Goal: Task Accomplishment & Management: Complete application form

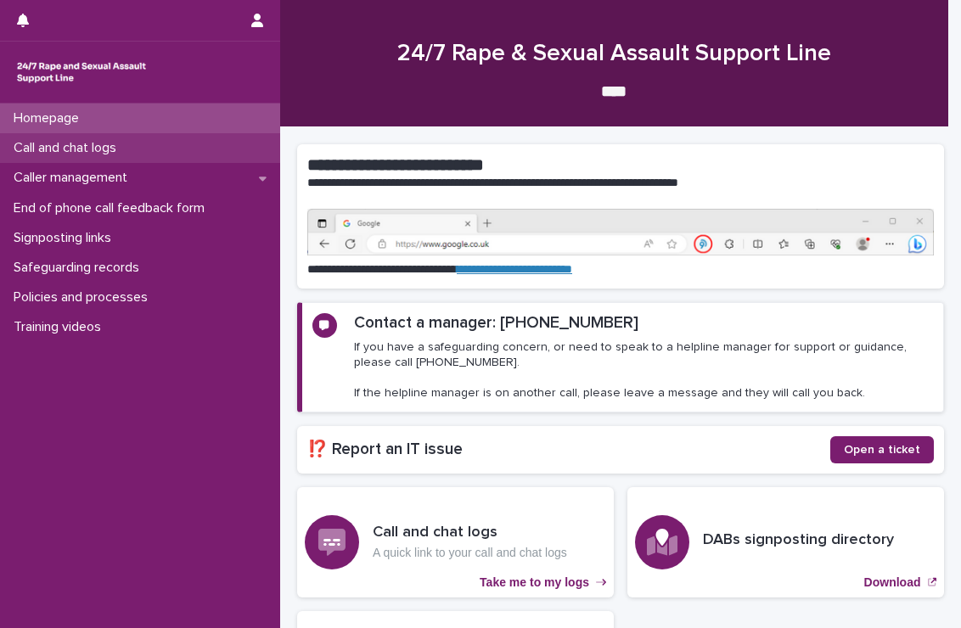
scroll to position [130, 0]
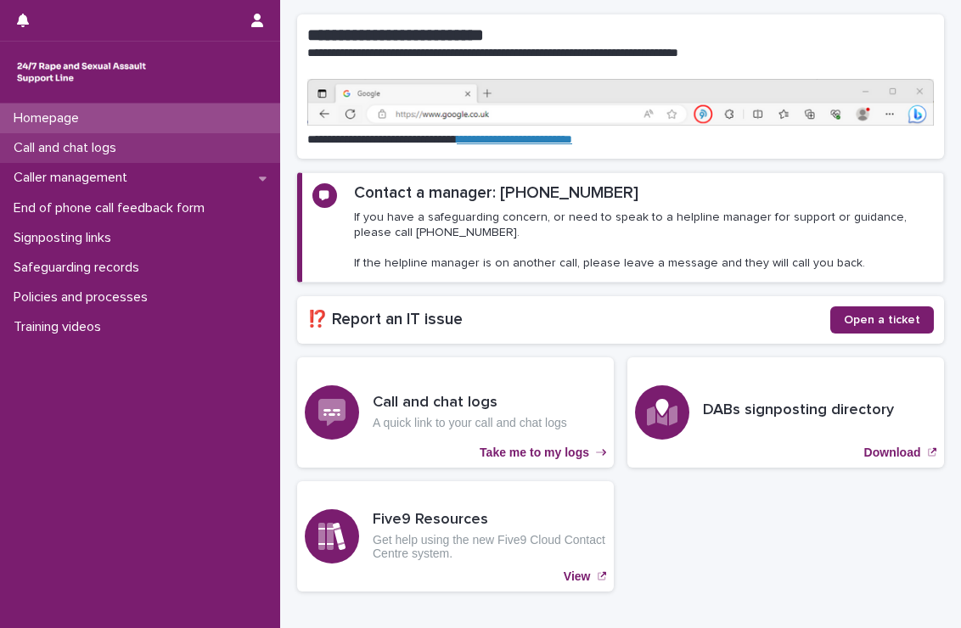
click at [125, 142] on p "Call and chat logs" at bounding box center [68, 148] width 123 height 16
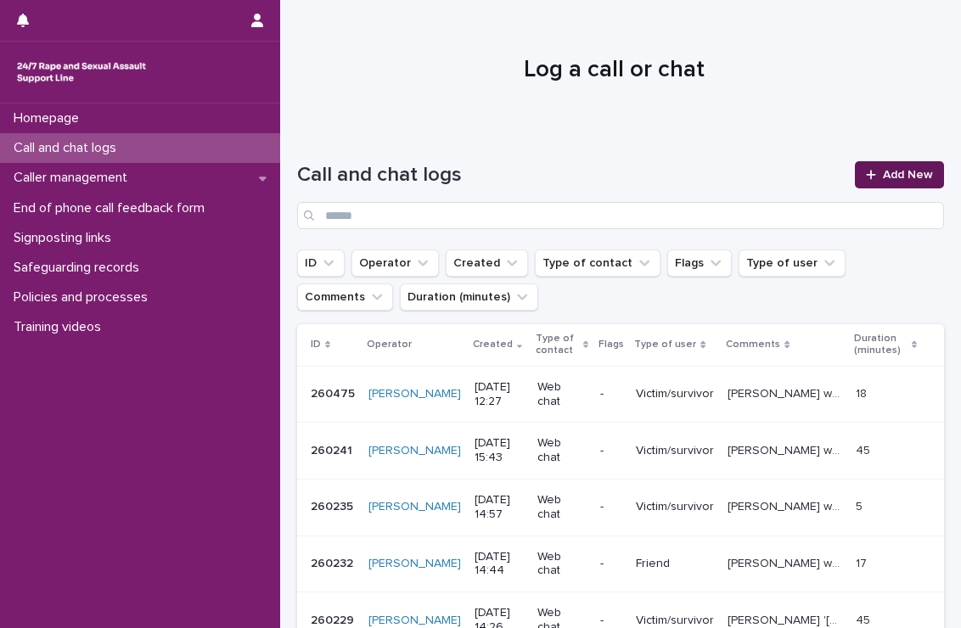
click at [882, 169] on span "Add New" at bounding box center [907, 175] width 50 height 12
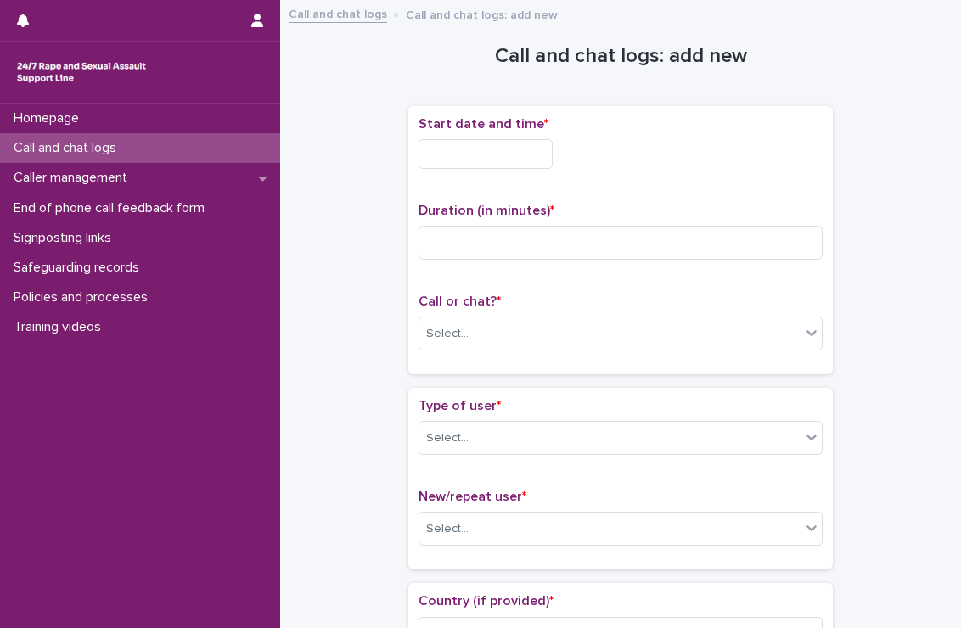
click at [485, 157] on input "text" at bounding box center [485, 154] width 134 height 30
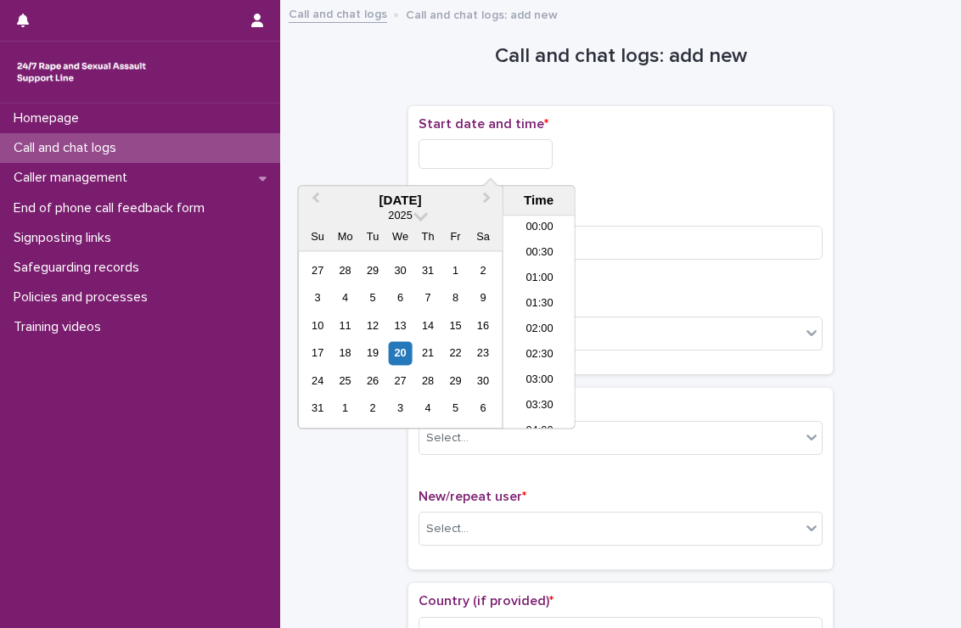
scroll to position [594, 0]
click at [536, 291] on li "13:00" at bounding box center [539, 296] width 72 height 25
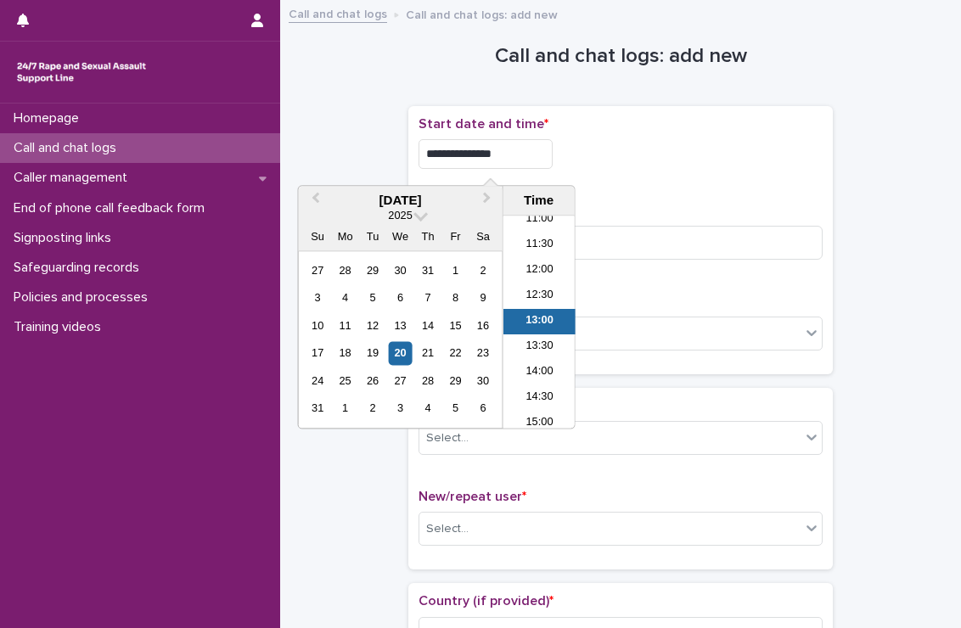
click at [536, 159] on input "**********" at bounding box center [485, 154] width 134 height 30
type input "**********"
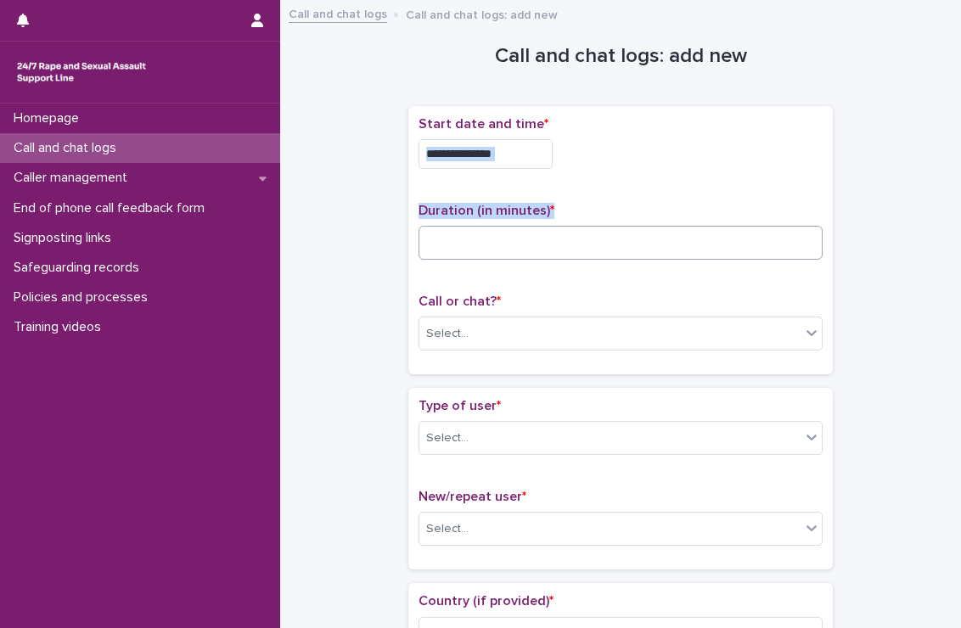
drag, startPoint x: 686, startPoint y: 180, endPoint x: 634, endPoint y: 247, distance: 84.7
click at [634, 247] on div "**********" at bounding box center [620, 240] width 404 height 248
click at [634, 247] on input at bounding box center [620, 243] width 404 height 34
type input "**"
click at [589, 353] on div "Call or chat? * Select..." at bounding box center [620, 329] width 404 height 70
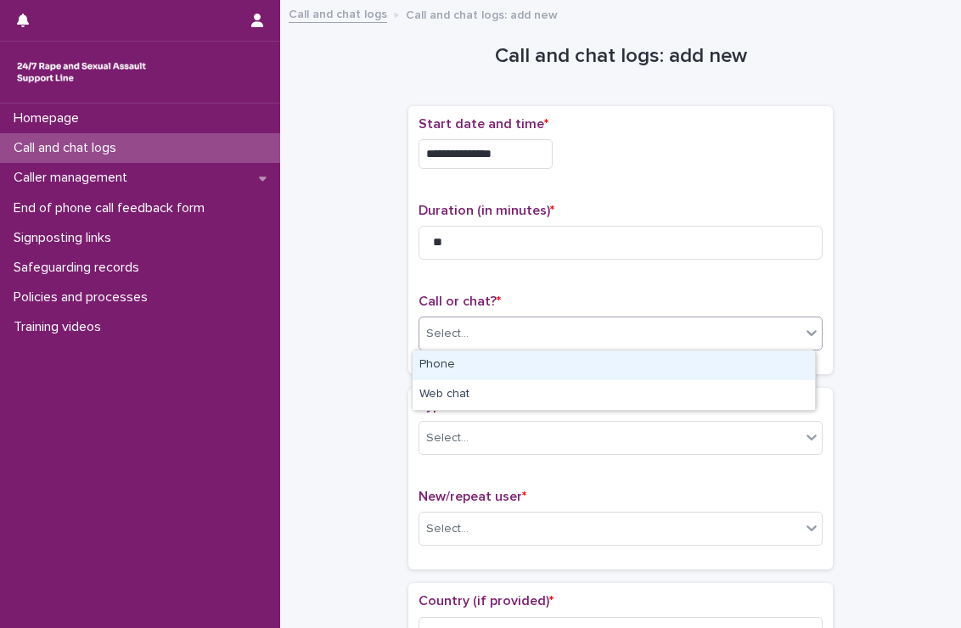
click at [597, 341] on div "Select..." at bounding box center [609, 334] width 381 height 28
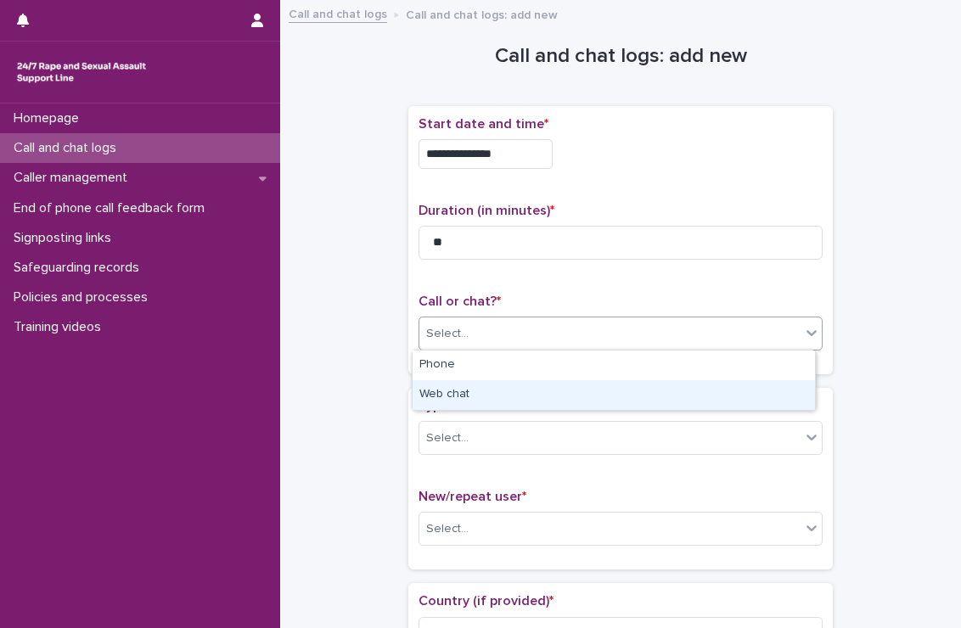
drag, startPoint x: 537, startPoint y: 379, endPoint x: 528, endPoint y: 386, distance: 11.5
click at [528, 386] on div "Web chat" at bounding box center [613, 395] width 402 height 30
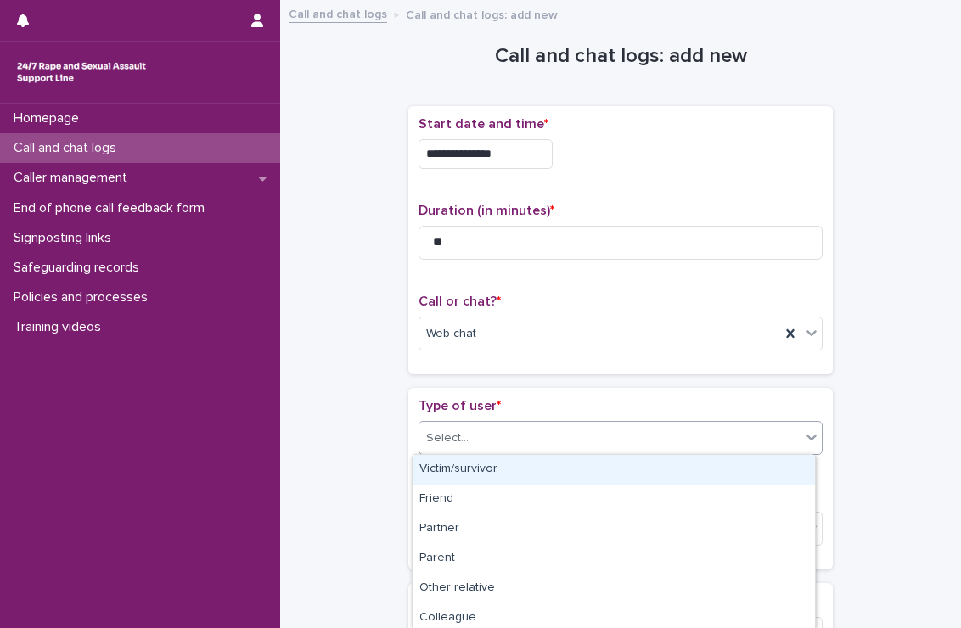
click at [521, 421] on div "Select..." at bounding box center [620, 438] width 404 height 34
click at [482, 476] on div "Victim/survivor" at bounding box center [613, 470] width 402 height 30
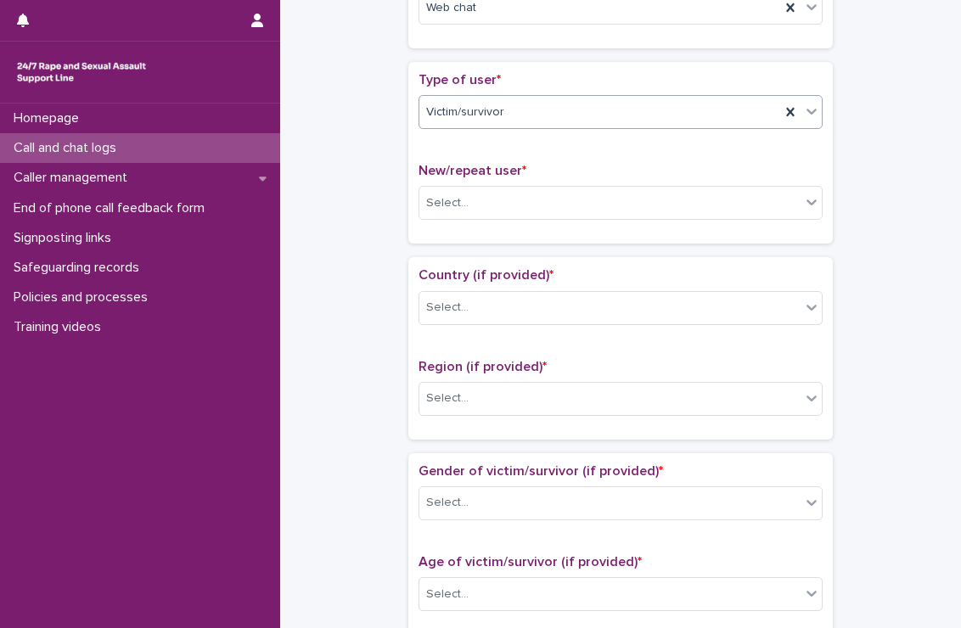
scroll to position [358, 0]
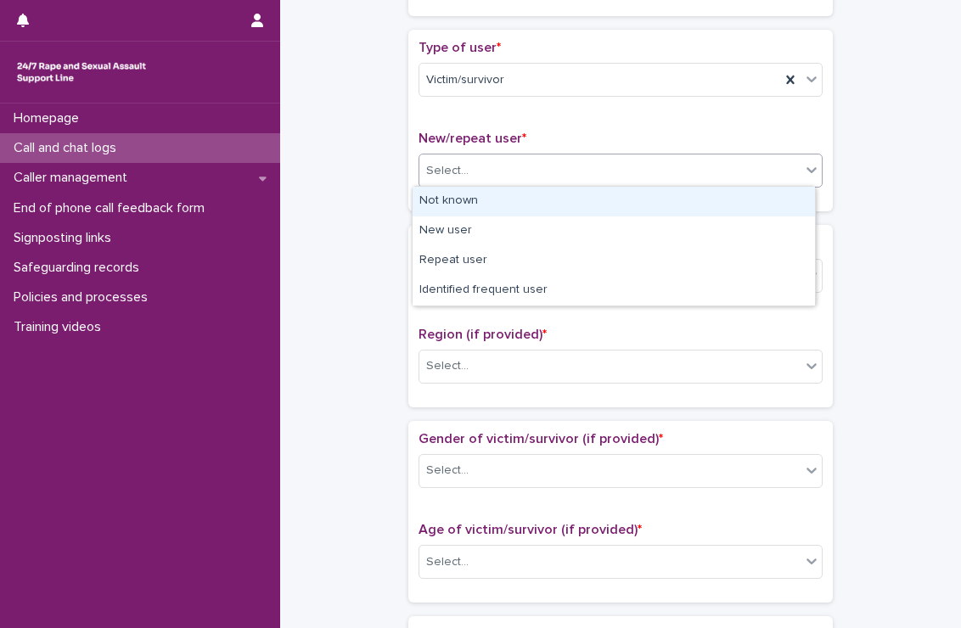
click at [507, 169] on div "Select..." at bounding box center [609, 171] width 381 height 28
click at [483, 207] on div "Not known" at bounding box center [613, 202] width 402 height 30
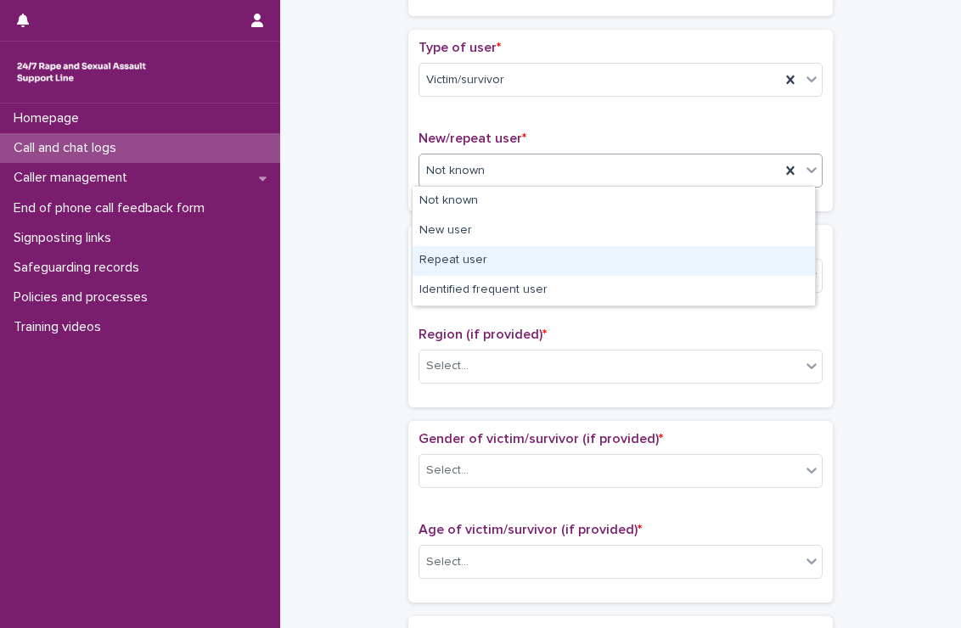
drag, startPoint x: 518, startPoint y: 166, endPoint x: 484, endPoint y: 215, distance: 59.6
click at [470, 251] on body "**********" at bounding box center [480, 314] width 961 height 628
click at [470, 251] on div "Repeat user" at bounding box center [613, 261] width 402 height 30
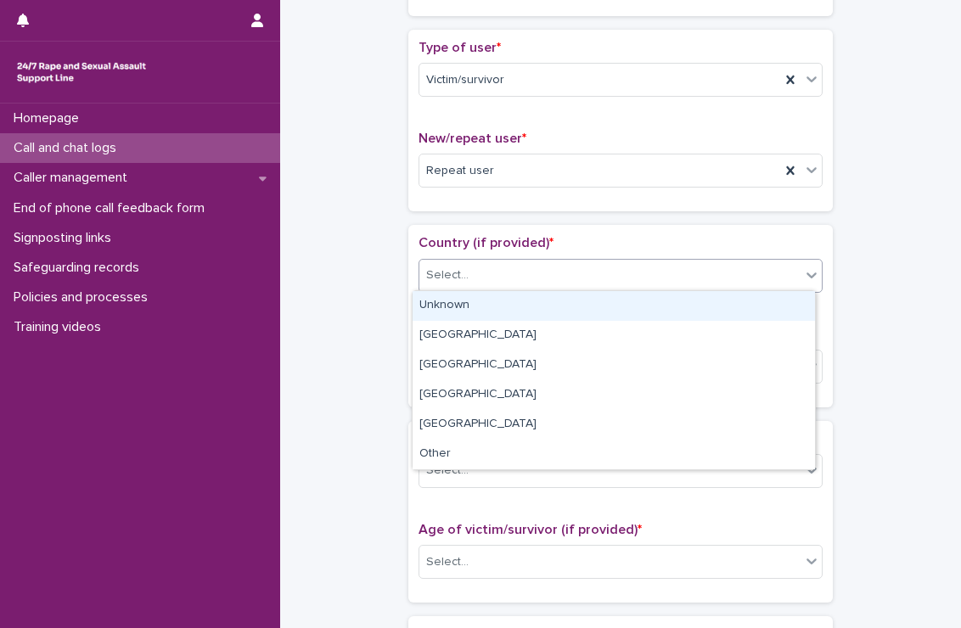
click at [469, 267] on div "Select..." at bounding box center [609, 275] width 381 height 28
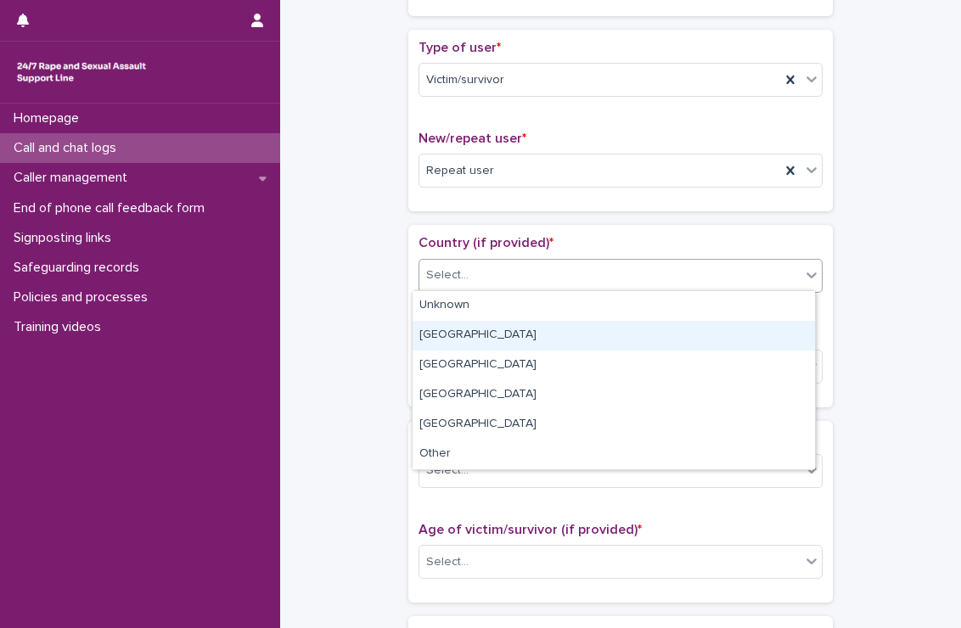
click at [455, 331] on div "[GEOGRAPHIC_DATA]" at bounding box center [613, 336] width 402 height 30
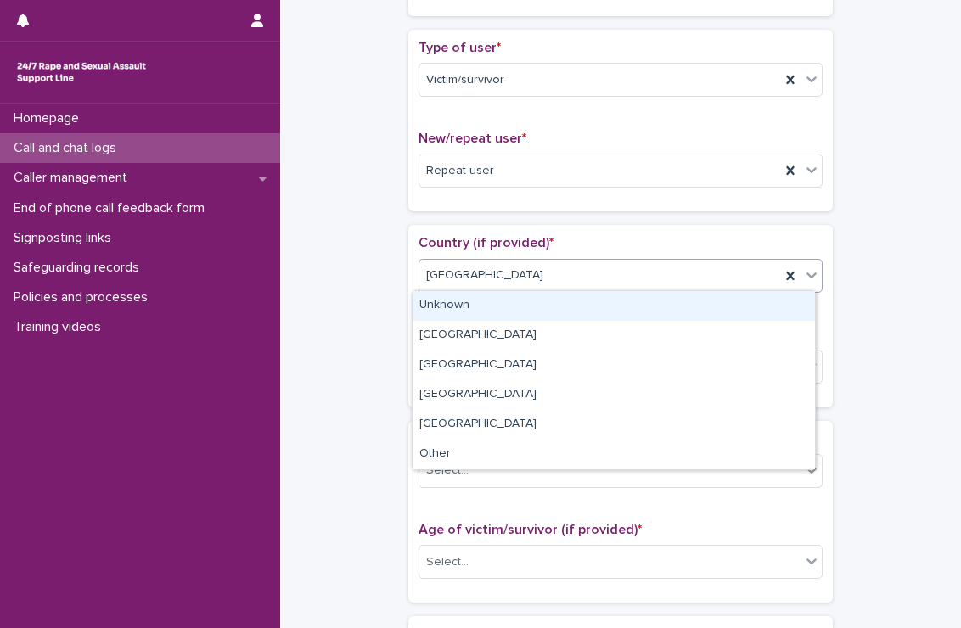
drag, startPoint x: 526, startPoint y: 272, endPoint x: 460, endPoint y: 301, distance: 72.5
click at [460, 301] on body "**********" at bounding box center [480, 314] width 961 height 628
click at [460, 301] on div "Unknown" at bounding box center [613, 306] width 402 height 30
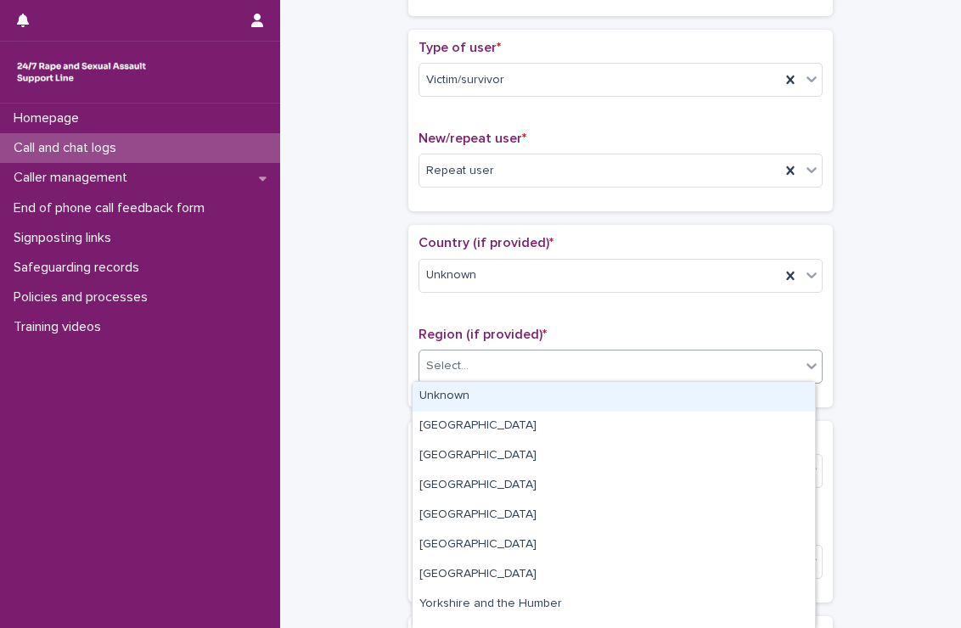
click at [473, 367] on div "Select..." at bounding box center [609, 366] width 381 height 28
click at [471, 401] on div "Unknown" at bounding box center [613, 397] width 402 height 30
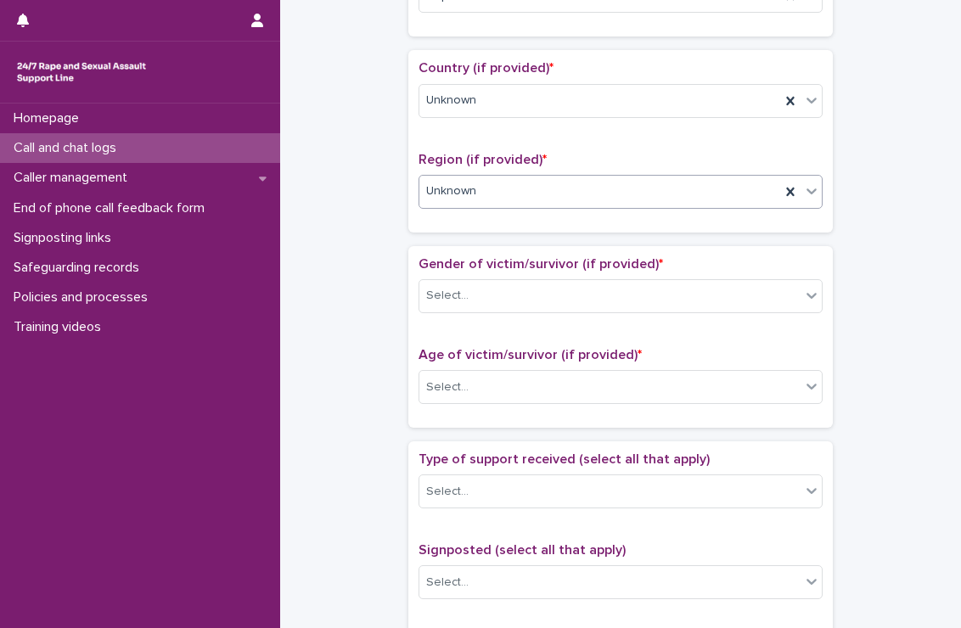
scroll to position [575, 0]
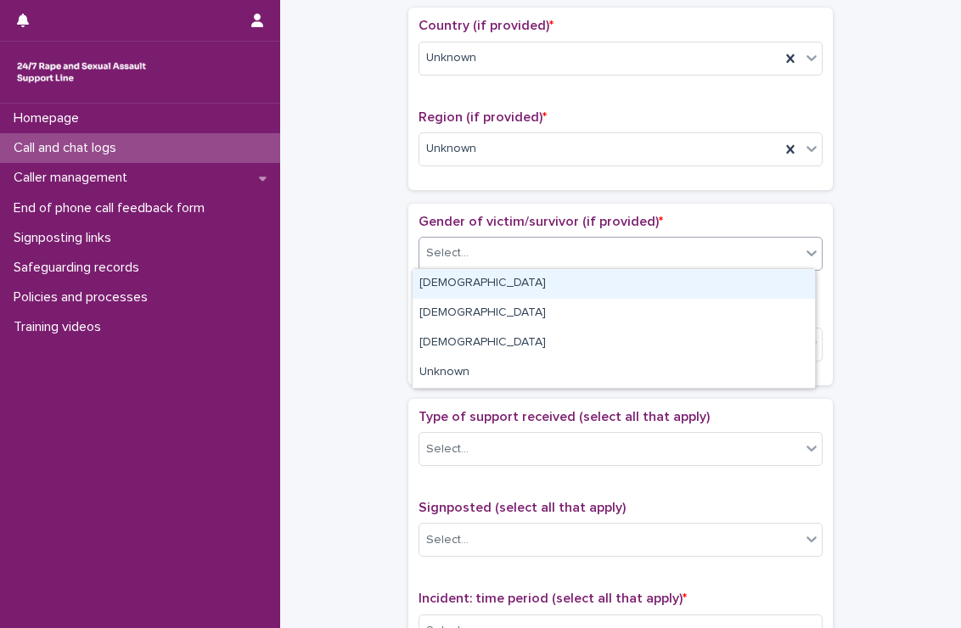
click at [532, 243] on div "Select..." at bounding box center [609, 253] width 381 height 28
click at [489, 282] on div "[DEMOGRAPHIC_DATA]" at bounding box center [613, 284] width 402 height 30
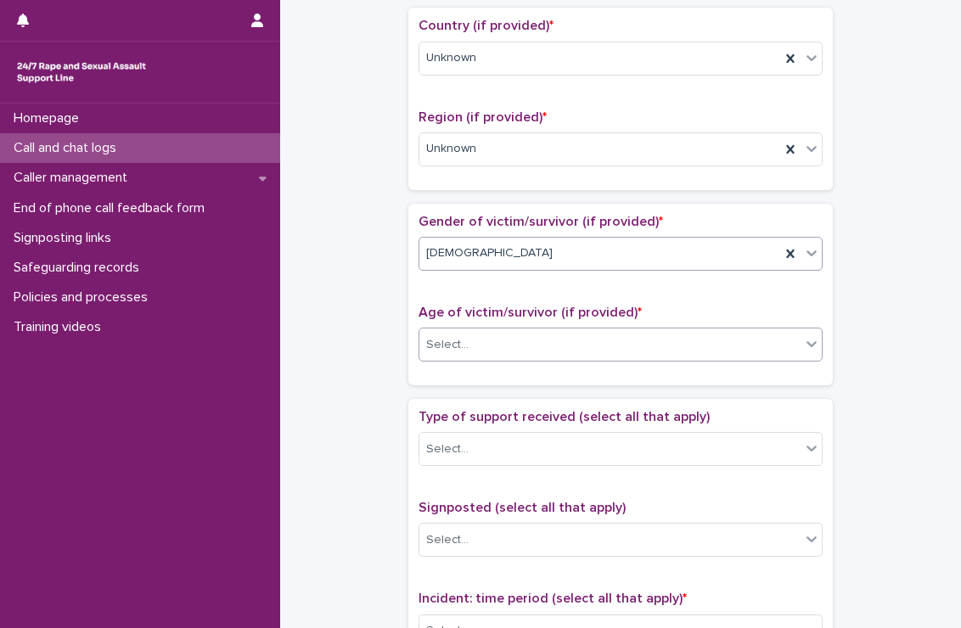
click at [491, 337] on div "Select..." at bounding box center [609, 345] width 381 height 28
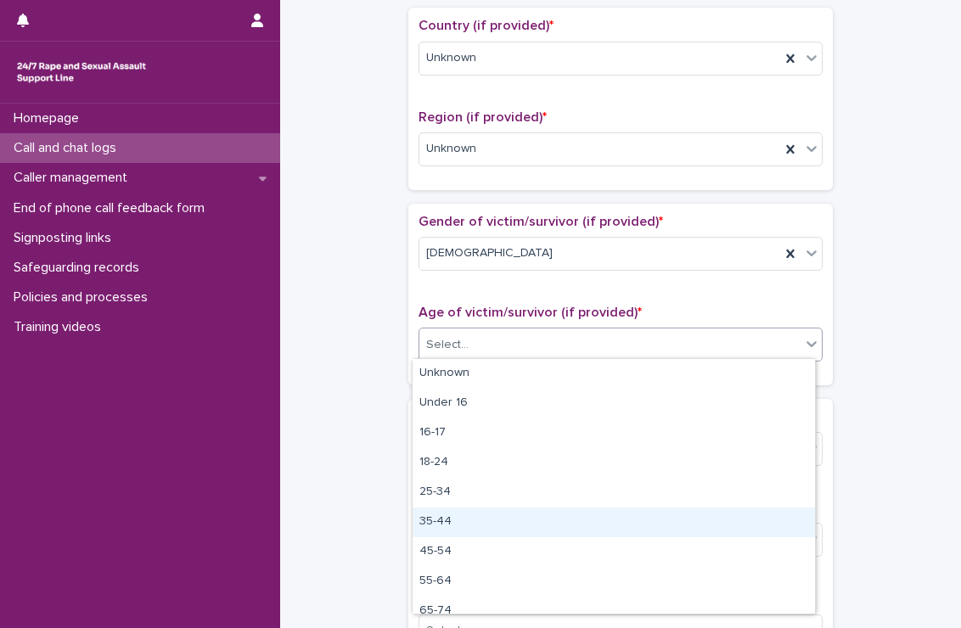
drag, startPoint x: 451, startPoint y: 504, endPoint x: 449, endPoint y: 514, distance: 10.5
click at [449, 514] on div "35-44" at bounding box center [613, 522] width 402 height 30
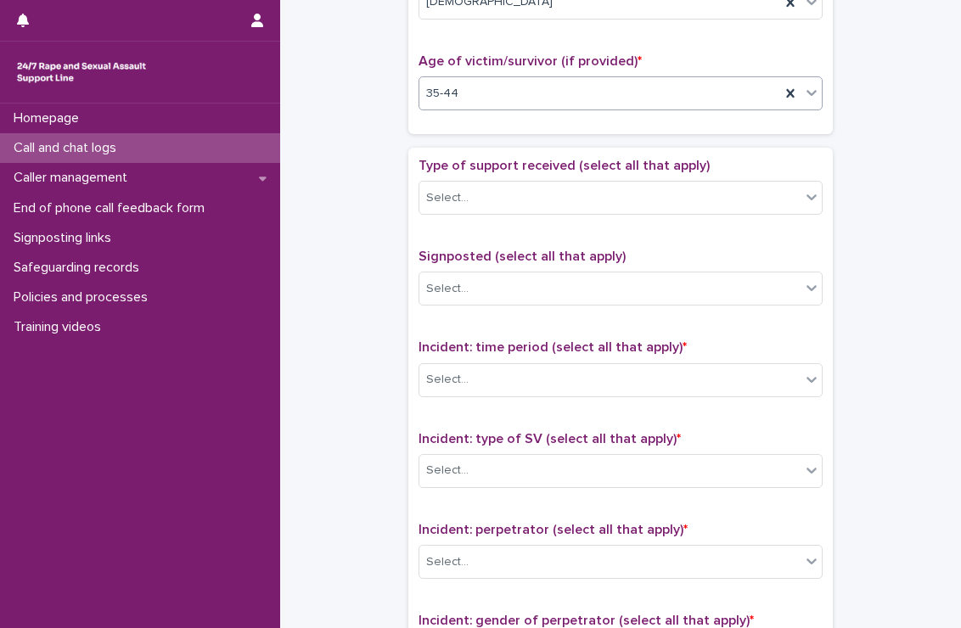
scroll to position [848, 0]
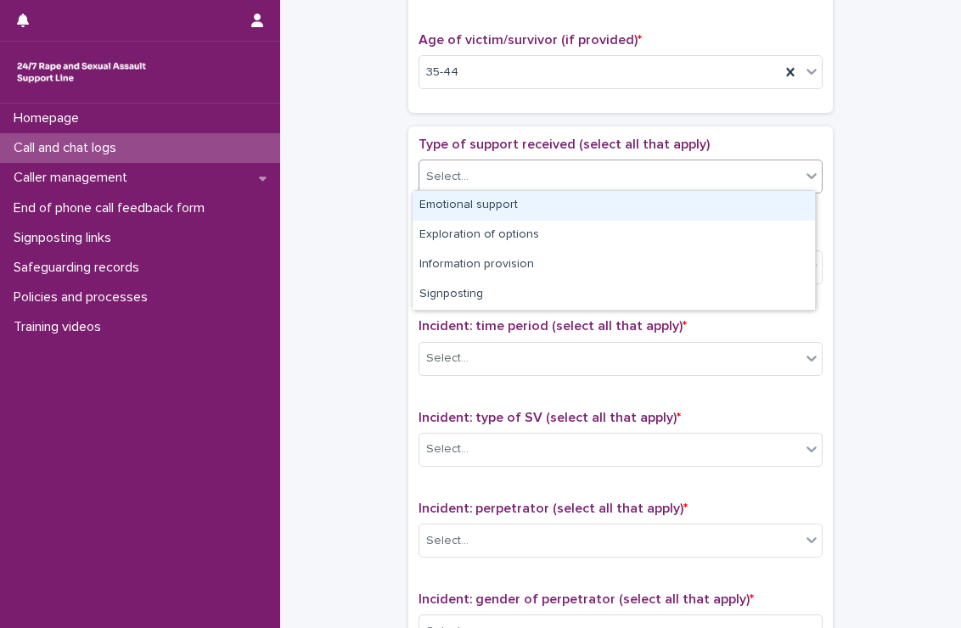
click at [571, 179] on div "Select..." at bounding box center [609, 177] width 381 height 28
click at [520, 216] on div "Emotional support" at bounding box center [613, 206] width 402 height 30
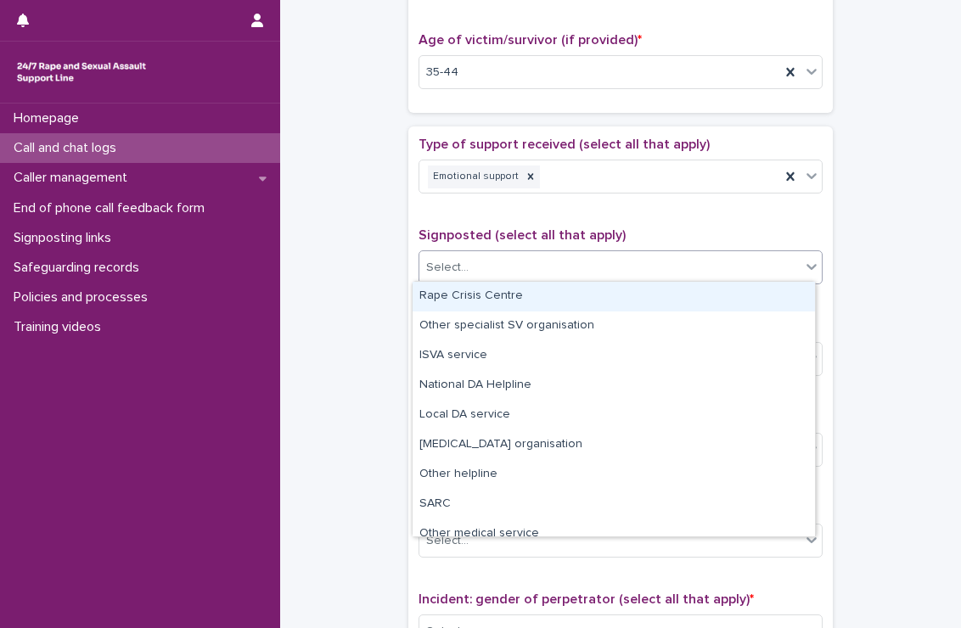
click at [521, 264] on div "Select..." at bounding box center [609, 268] width 381 height 28
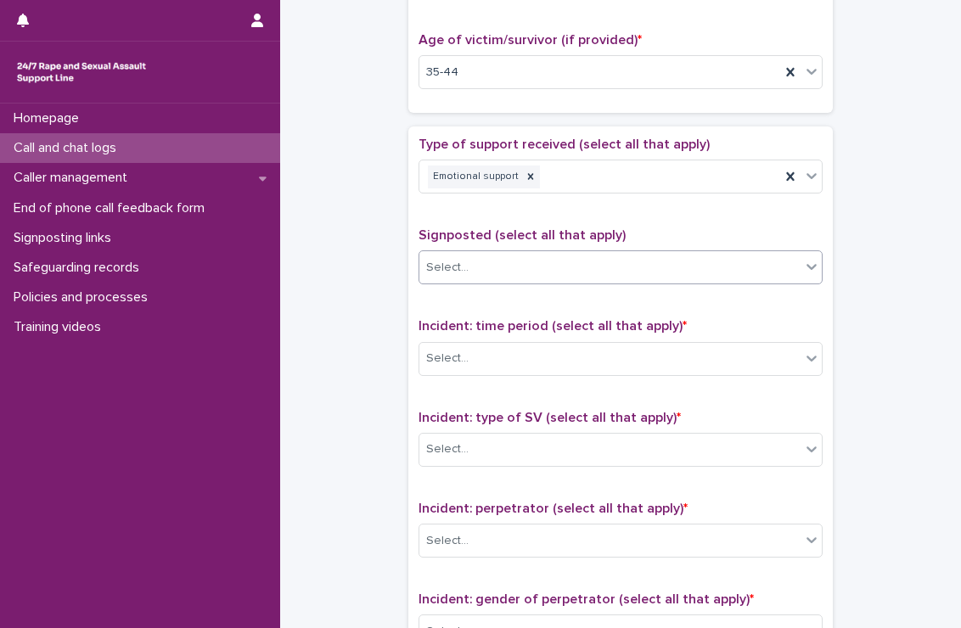
click at [518, 263] on div "Select..." at bounding box center [609, 268] width 381 height 28
click at [513, 349] on div "Select..." at bounding box center [609, 359] width 381 height 28
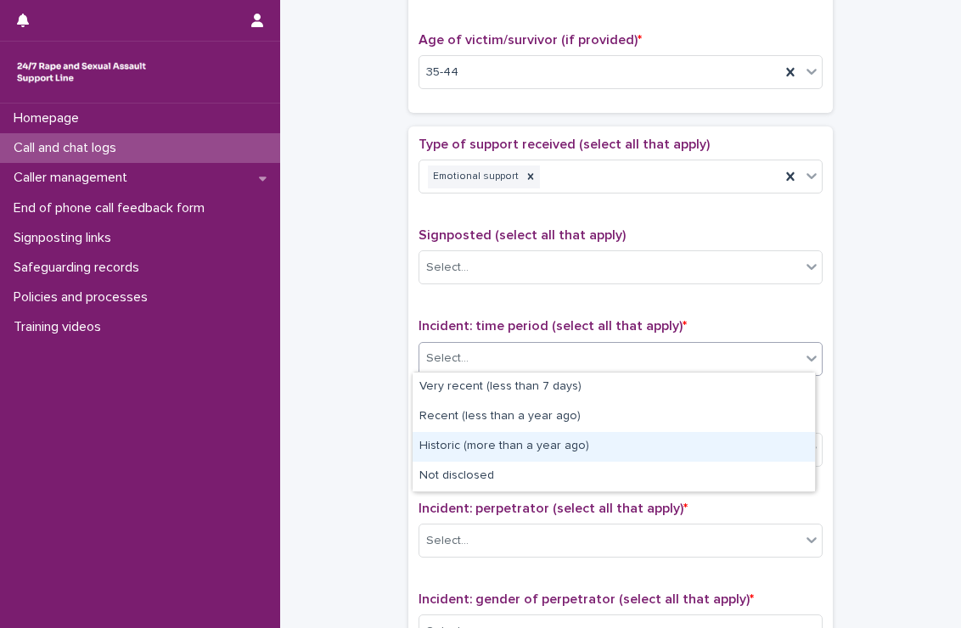
click at [489, 443] on div "Historic (more than a year ago)" at bounding box center [613, 447] width 402 height 30
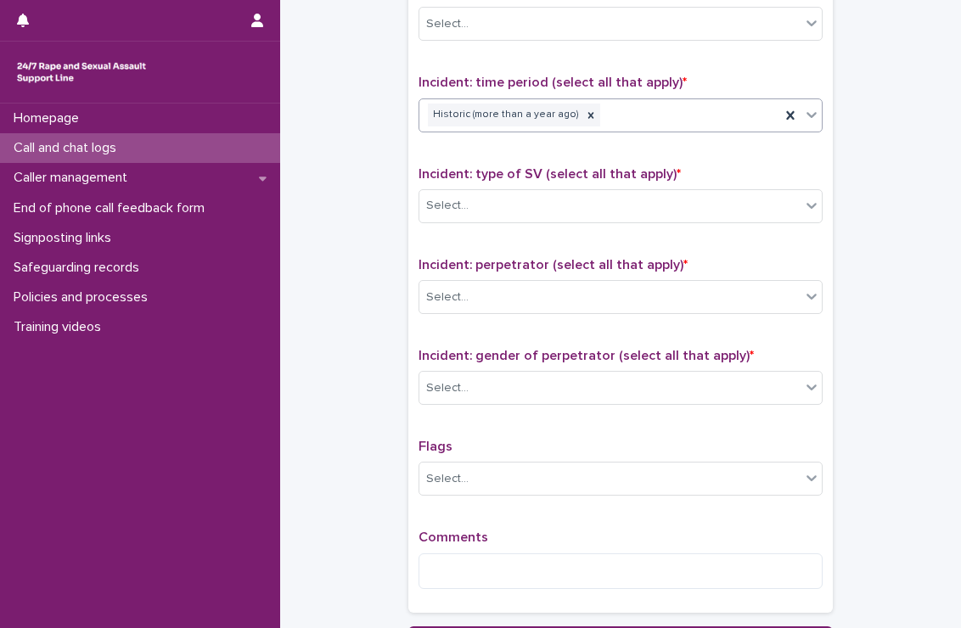
scroll to position [1092, 0]
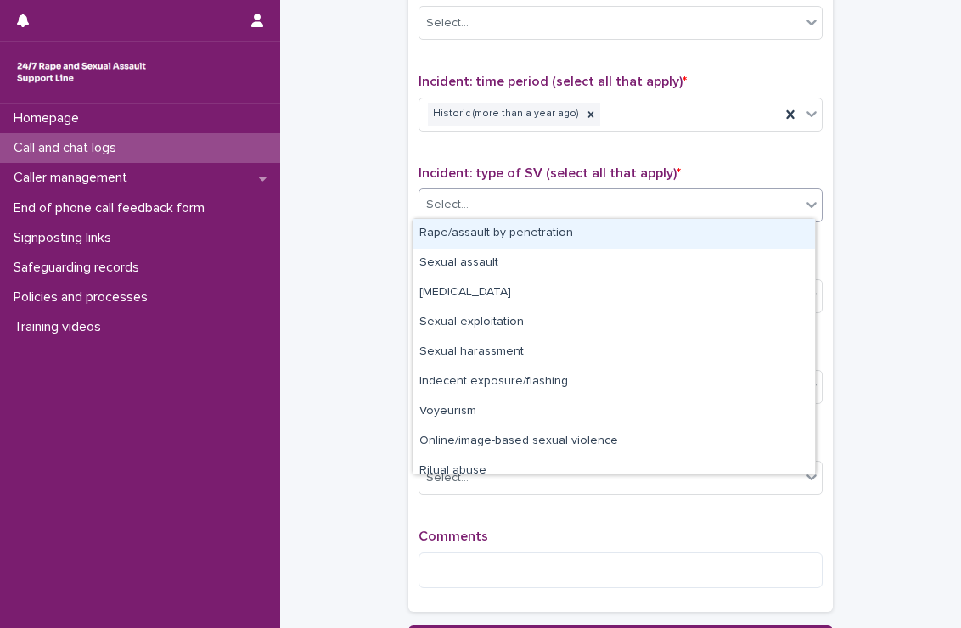
click at [519, 215] on div "Select..." at bounding box center [620, 205] width 404 height 34
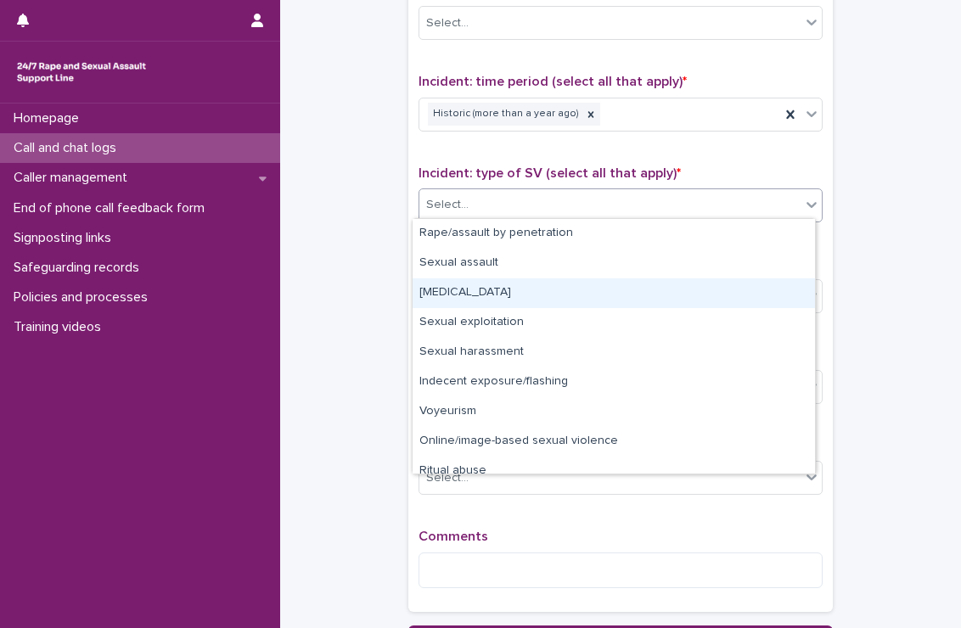
click at [501, 305] on div "[MEDICAL_DATA]" at bounding box center [613, 293] width 402 height 30
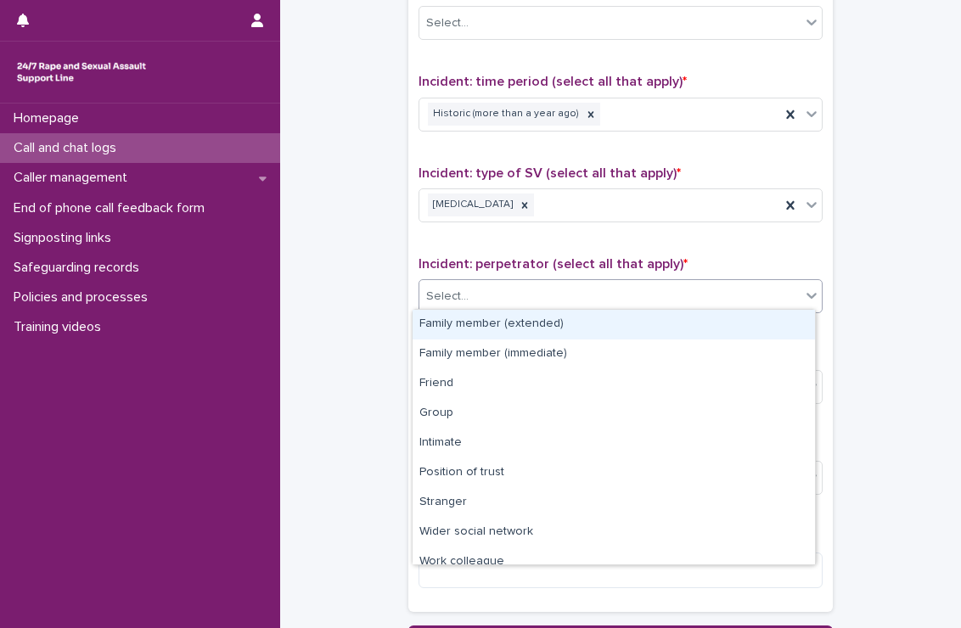
click at [523, 298] on div "Select..." at bounding box center [609, 297] width 381 height 28
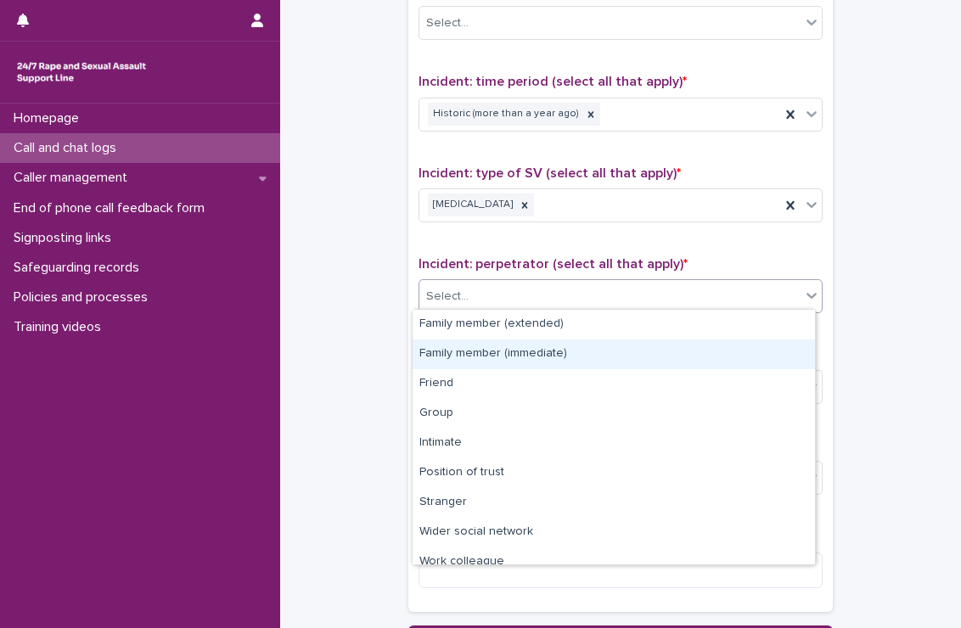
click at [505, 349] on div "Family member (immediate)" at bounding box center [613, 354] width 402 height 30
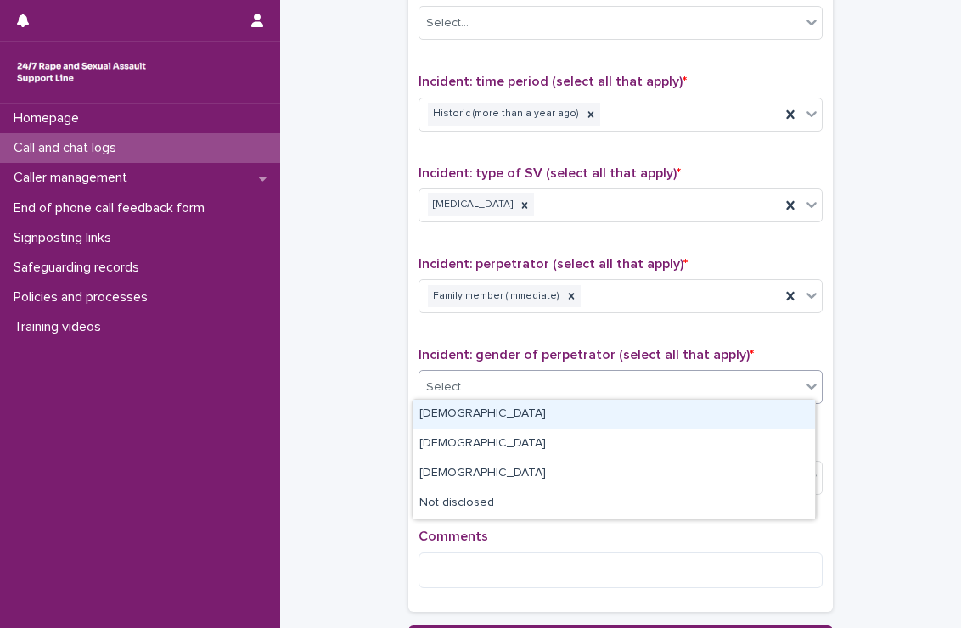
click at [533, 370] on div "Select..." at bounding box center [620, 387] width 404 height 34
click at [484, 406] on div "[DEMOGRAPHIC_DATA]" at bounding box center [613, 415] width 402 height 30
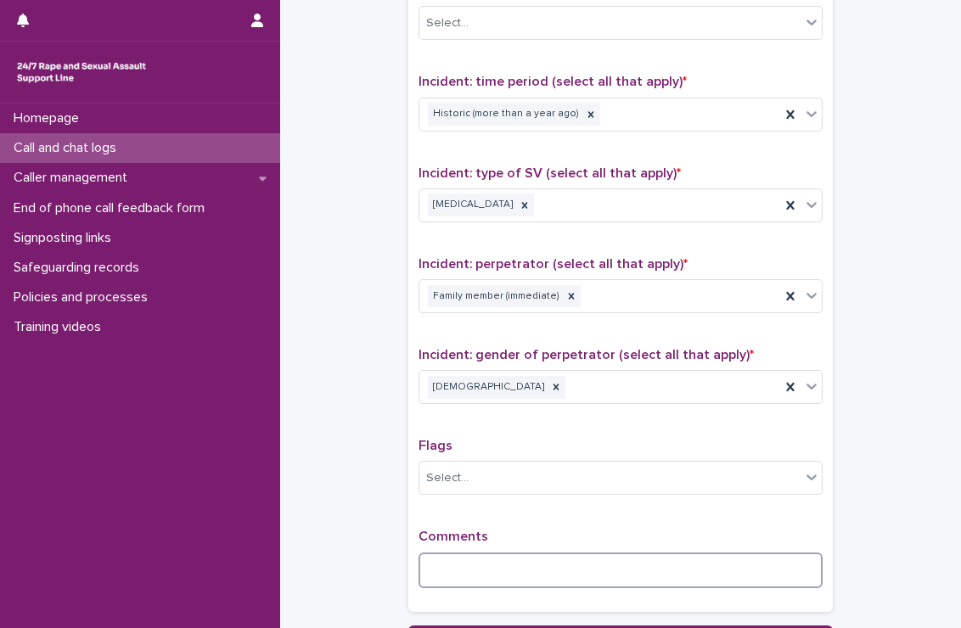
click at [500, 560] on textarea at bounding box center [620, 570] width 404 height 36
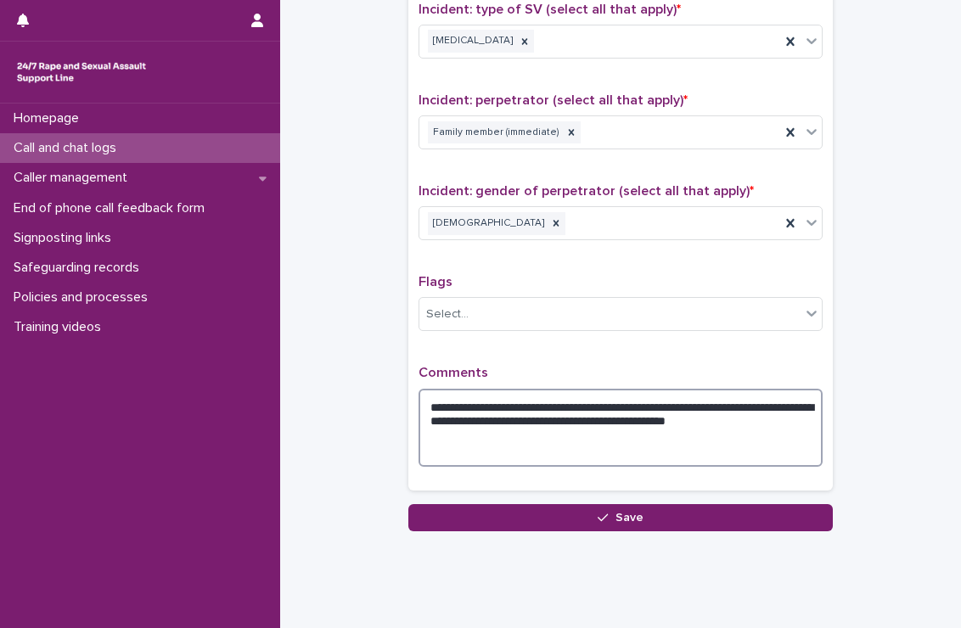
scroll to position [1259, 0]
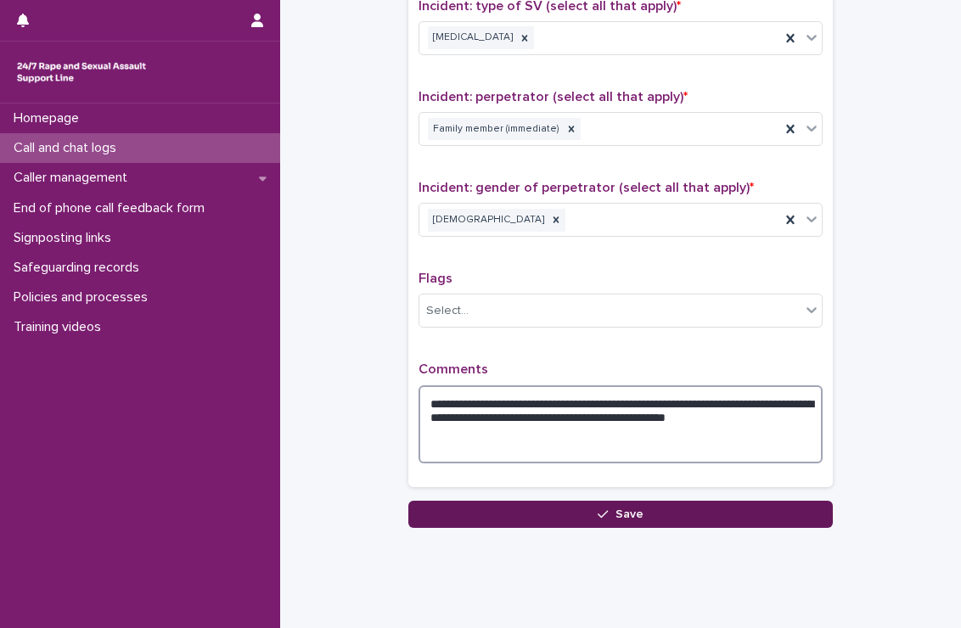
type textarea "**********"
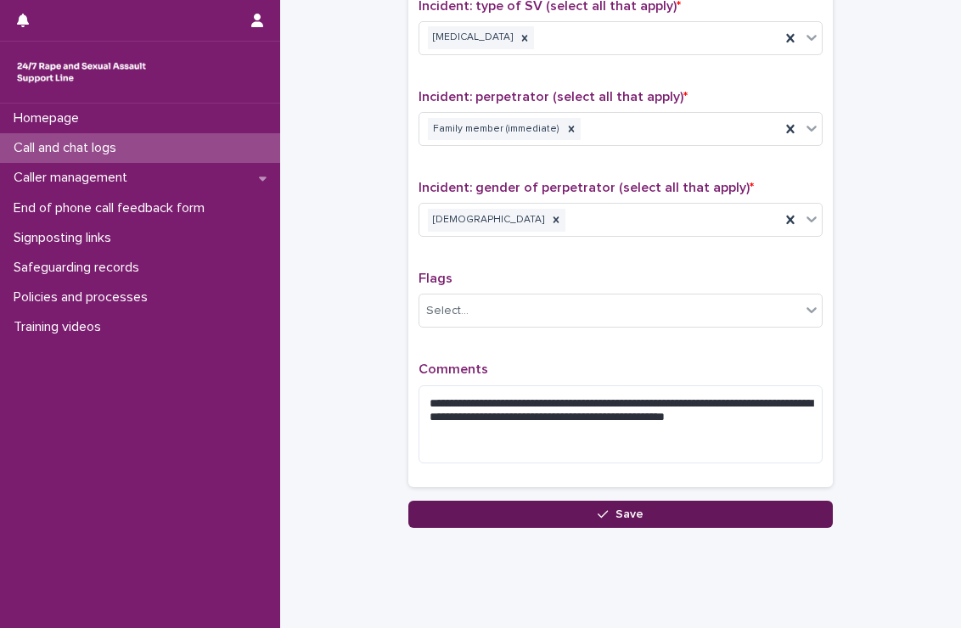
click at [588, 513] on button "Save" at bounding box center [620, 514] width 424 height 27
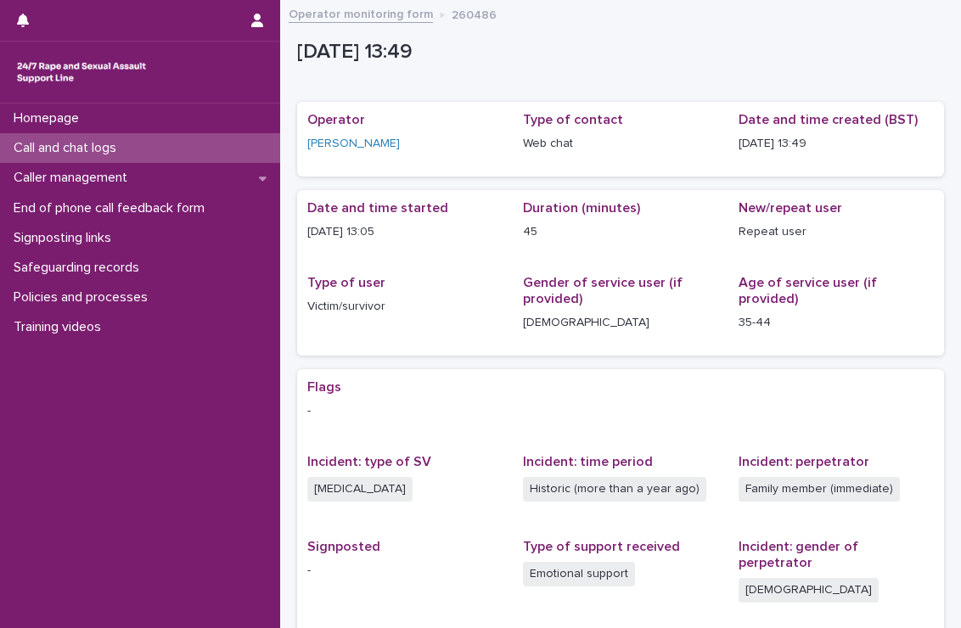
click at [106, 148] on p "Call and chat logs" at bounding box center [68, 148] width 123 height 16
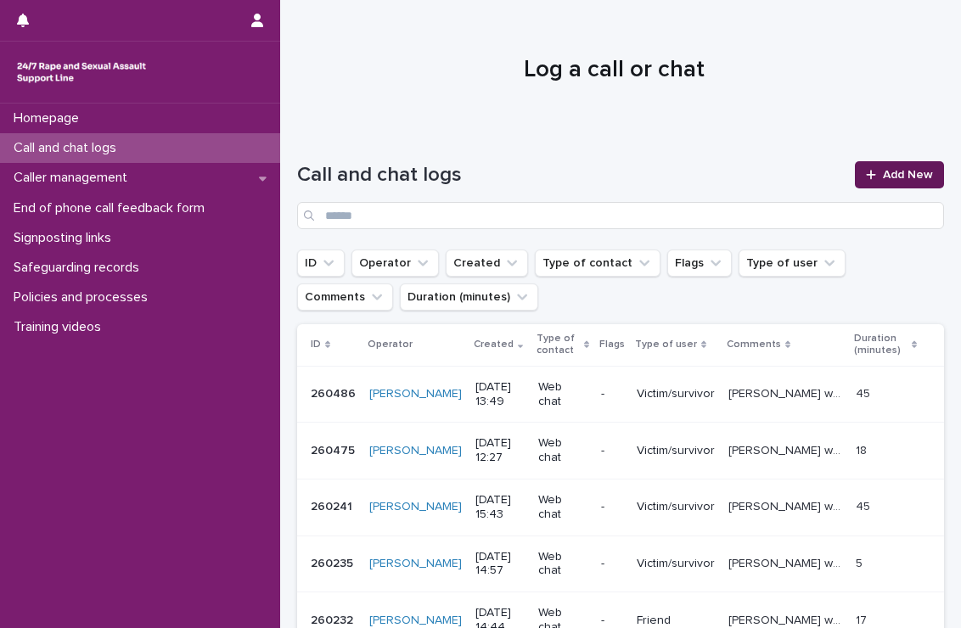
click at [869, 177] on div at bounding box center [873, 175] width 17 height 12
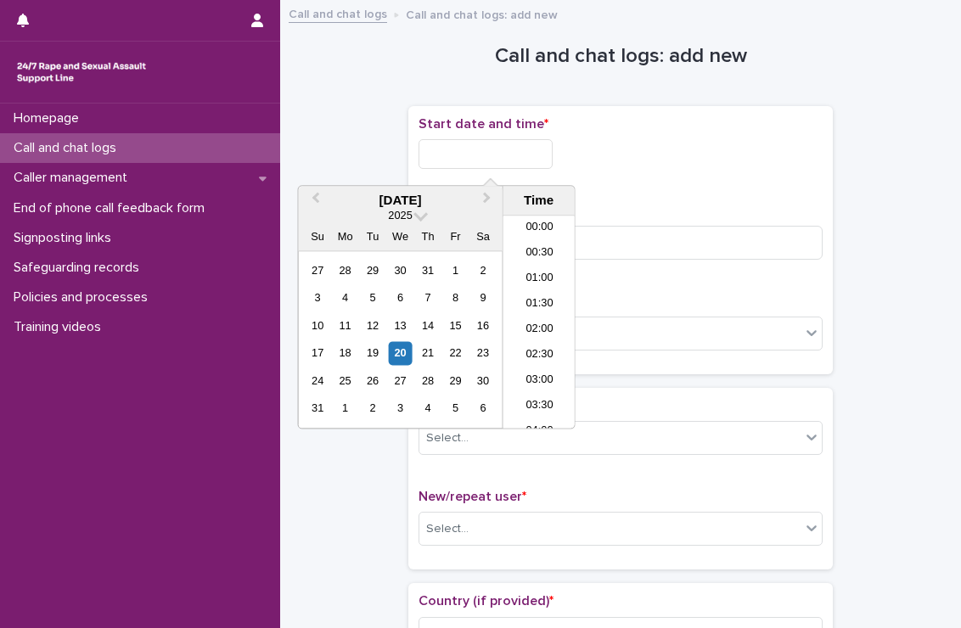
click at [476, 148] on input "text" at bounding box center [485, 154] width 134 height 30
click at [543, 315] on li "13:30" at bounding box center [539, 322] width 72 height 25
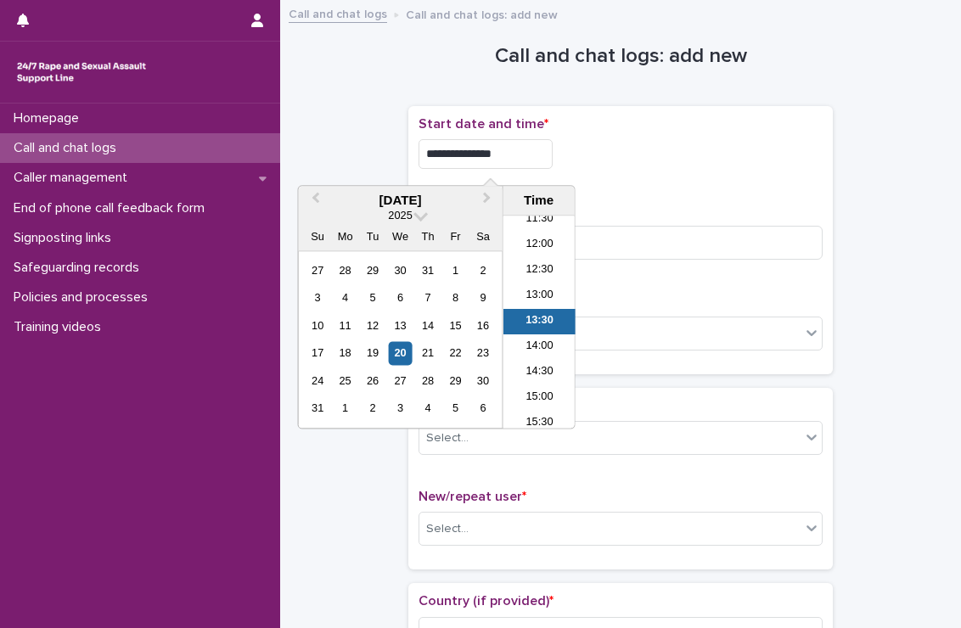
click at [516, 154] on input "**********" at bounding box center [485, 154] width 134 height 30
type input "**********"
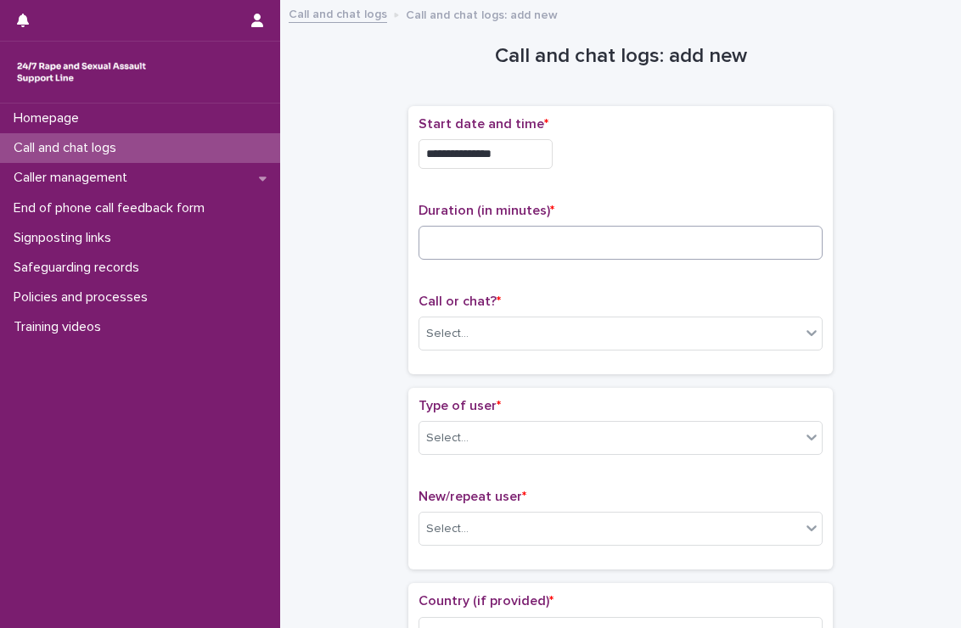
drag, startPoint x: 682, startPoint y: 196, endPoint x: 638, endPoint y: 255, distance: 73.3
click at [638, 255] on div "**********" at bounding box center [620, 240] width 404 height 248
click at [638, 255] on input at bounding box center [620, 243] width 404 height 34
type input "*"
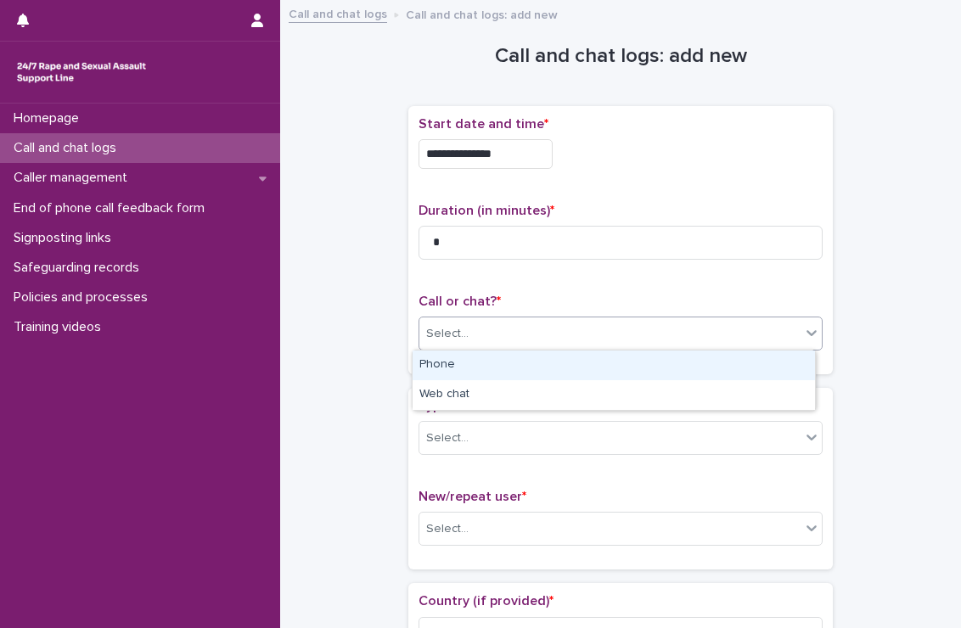
click at [652, 347] on div "Select..." at bounding box center [620, 333] width 404 height 34
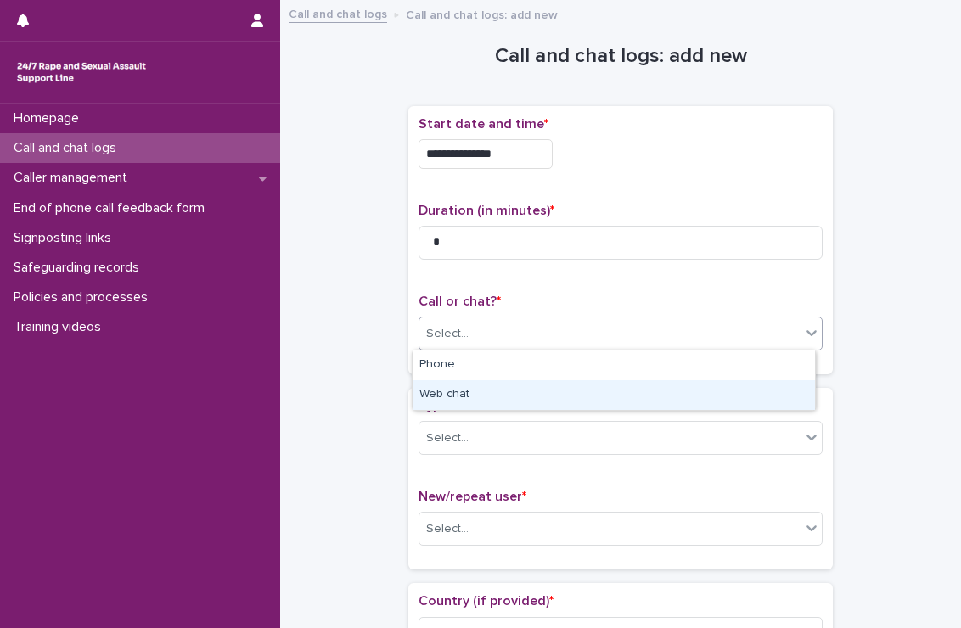
click at [602, 395] on div "Web chat" at bounding box center [613, 395] width 402 height 30
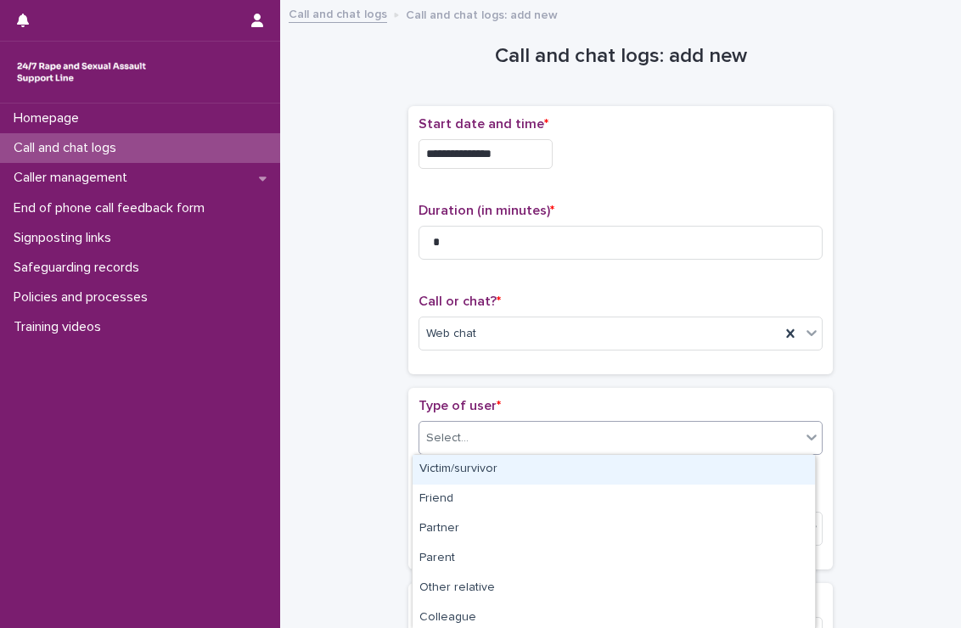
click at [585, 443] on div "Select..." at bounding box center [609, 438] width 381 height 28
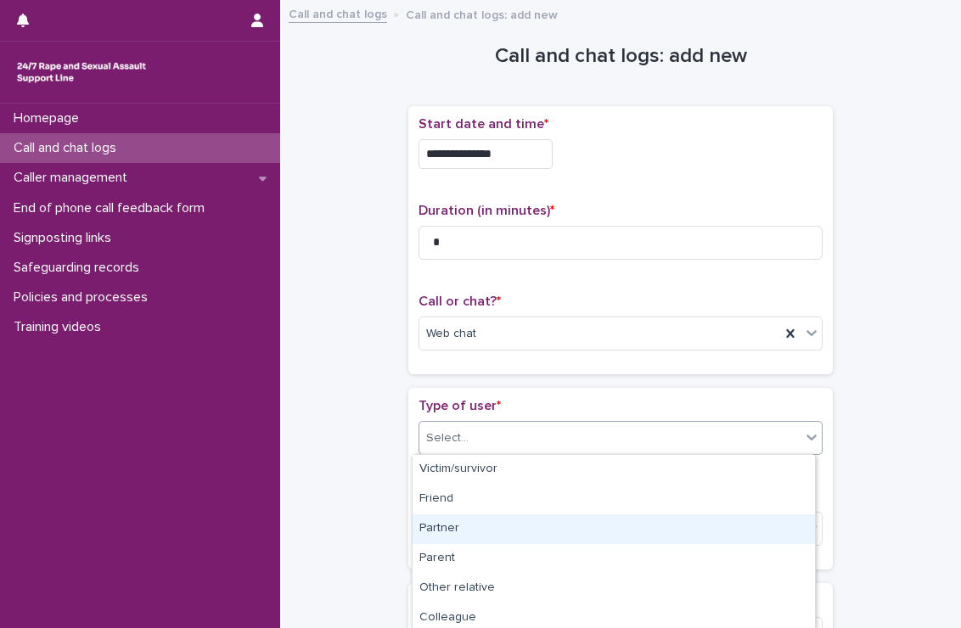
scroll to position [271, 0]
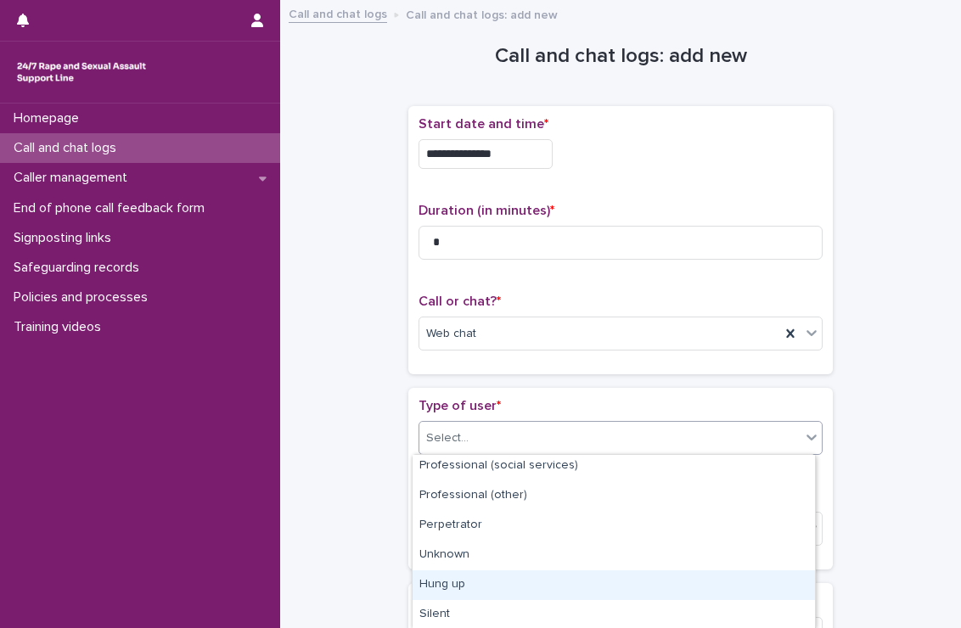
click at [499, 593] on div "Hung up" at bounding box center [613, 585] width 402 height 30
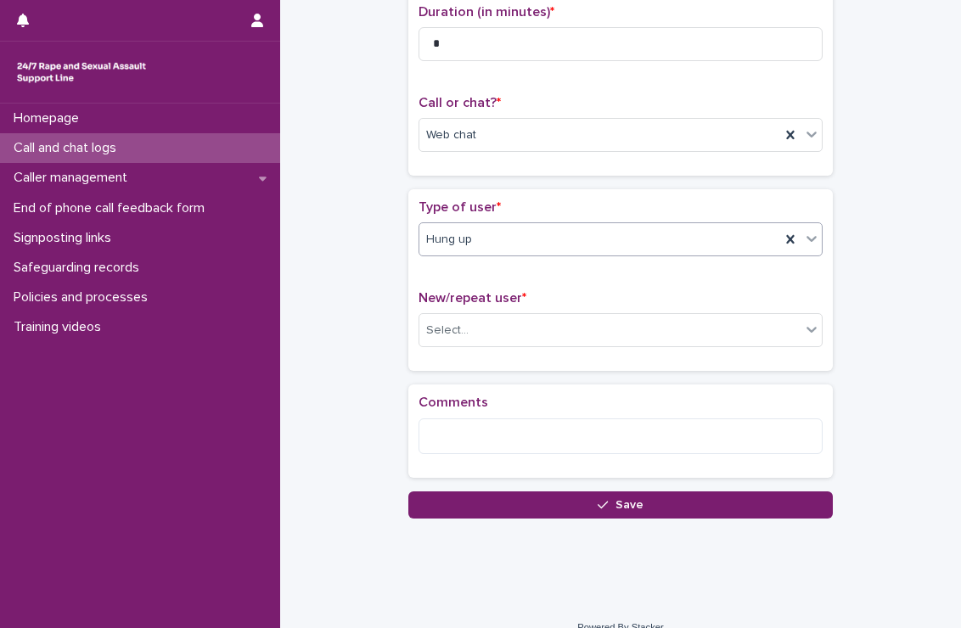
scroll to position [221, 0]
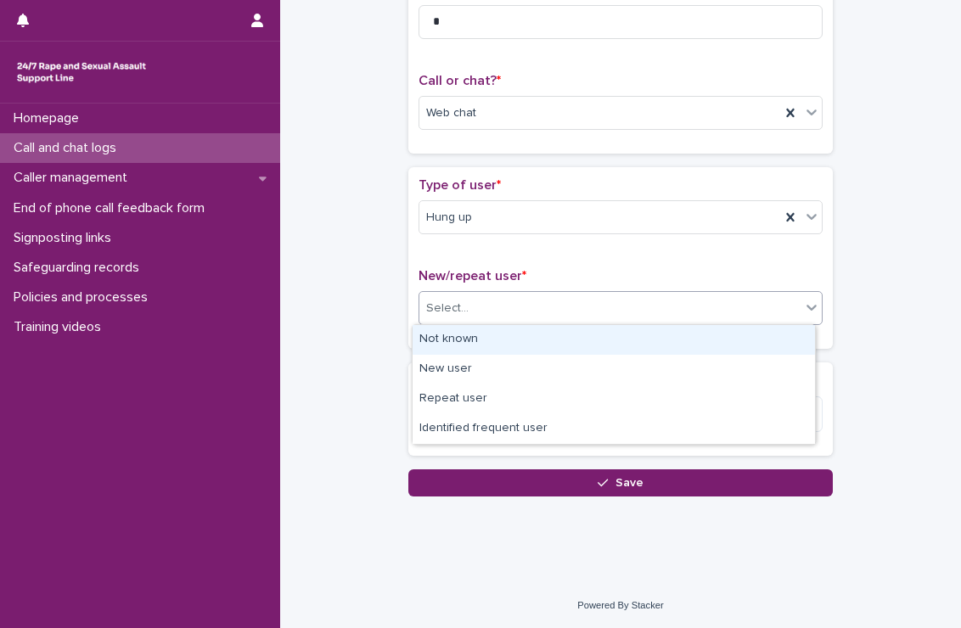
click at [505, 297] on div "Select..." at bounding box center [609, 308] width 381 height 28
click at [461, 334] on div "Not known" at bounding box center [613, 340] width 402 height 30
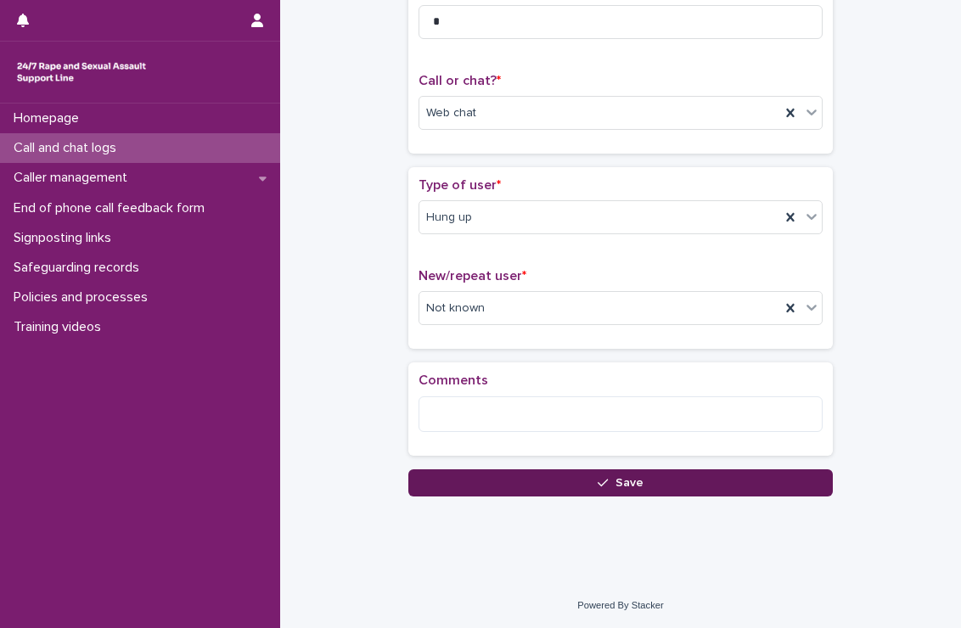
click at [509, 485] on button "Save" at bounding box center [620, 482] width 424 height 27
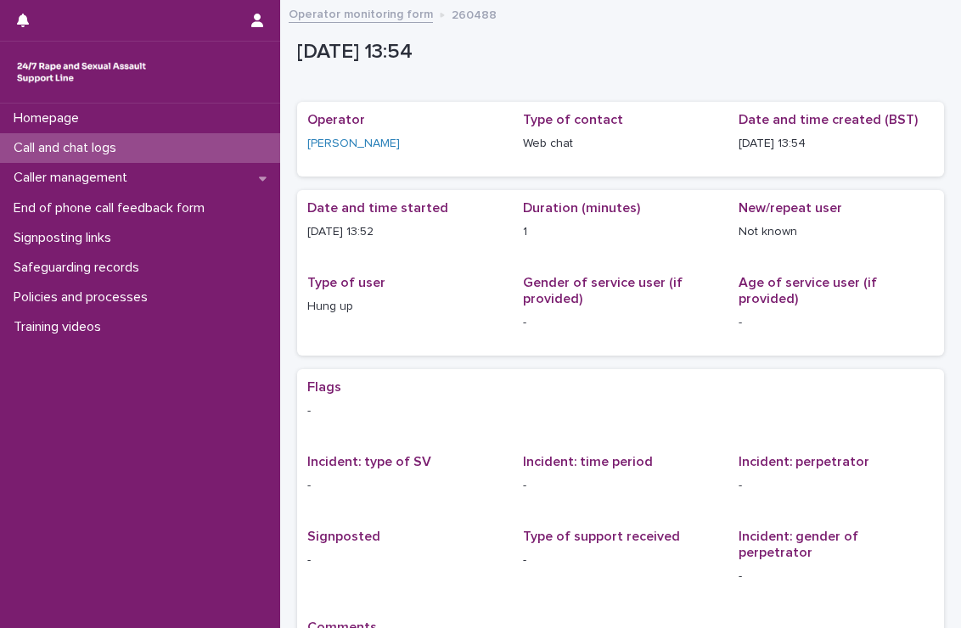
click at [150, 148] on div "Call and chat logs" at bounding box center [140, 148] width 280 height 30
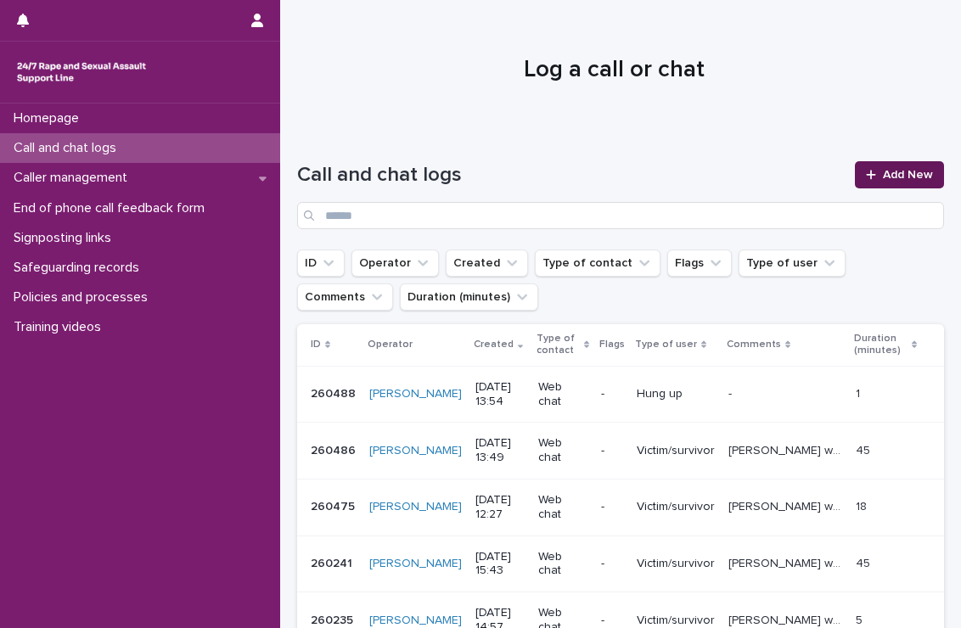
click at [865, 176] on icon at bounding box center [870, 175] width 10 height 12
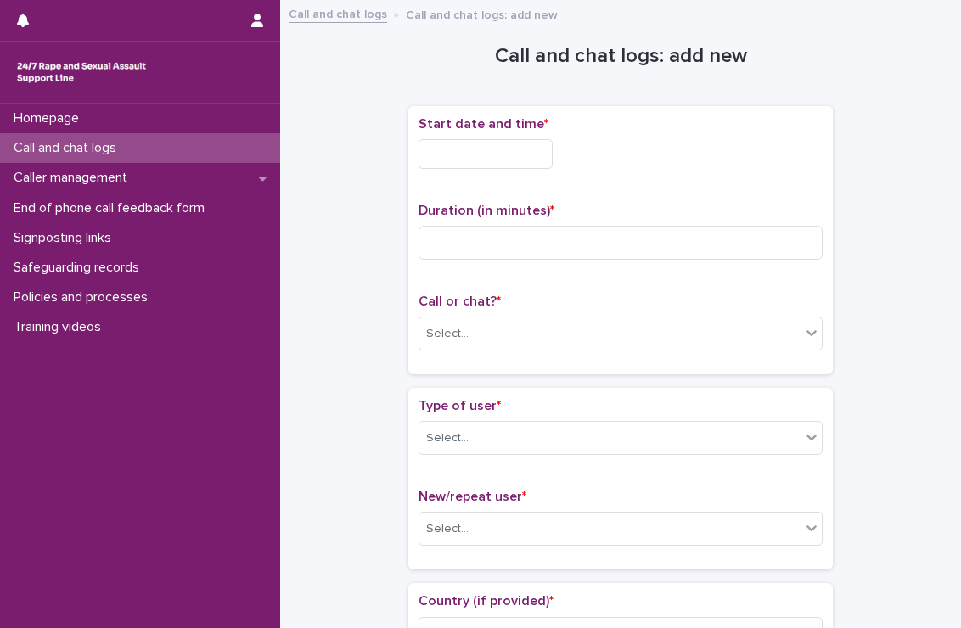
click at [497, 159] on input "text" at bounding box center [485, 154] width 134 height 30
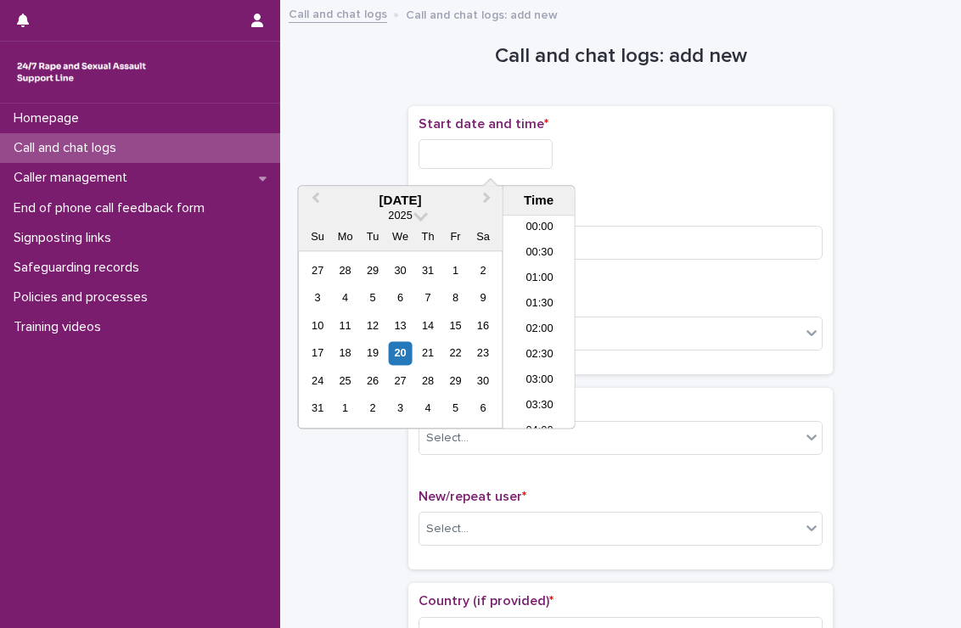
scroll to position [619, 0]
click at [533, 316] on li "14:00" at bounding box center [539, 322] width 72 height 25
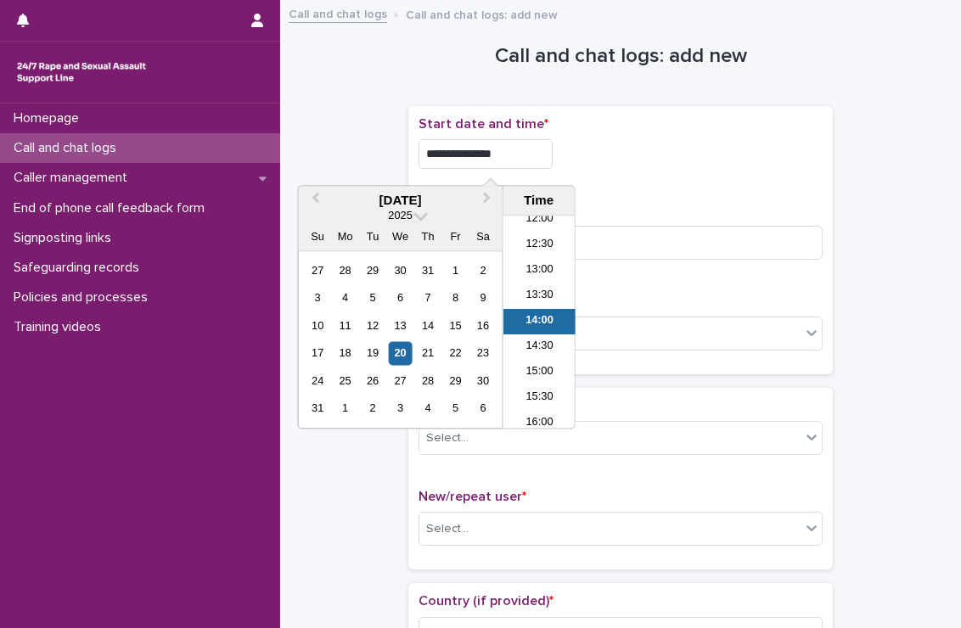
click at [537, 155] on input "**********" at bounding box center [485, 154] width 134 height 30
click at [535, 289] on li "13:30" at bounding box center [539, 296] width 72 height 25
click at [529, 148] on input "**********" at bounding box center [485, 154] width 134 height 30
type input "**********"
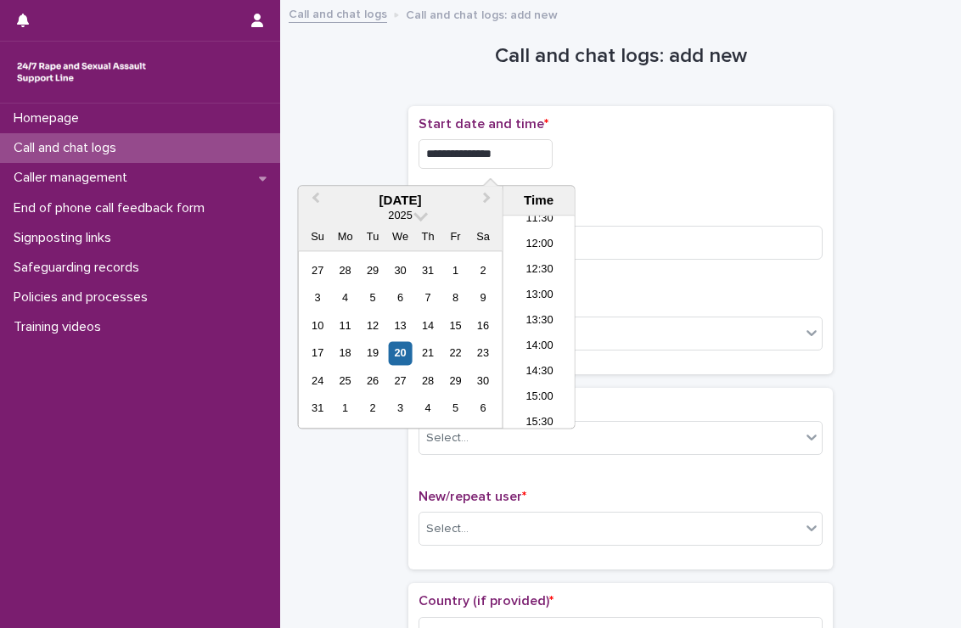
click at [665, 212] on p "Duration (in minutes) *" at bounding box center [620, 211] width 404 height 16
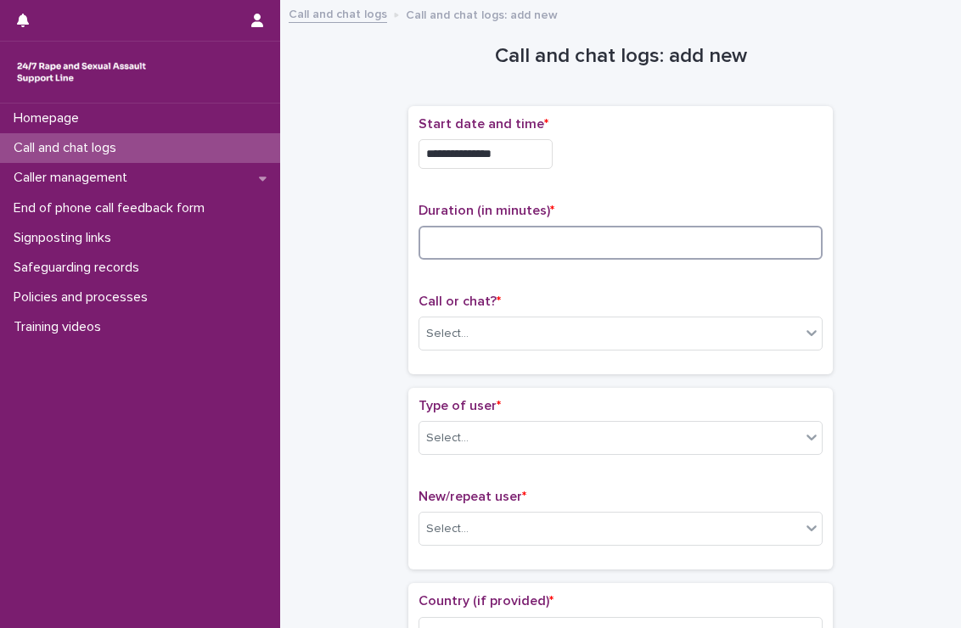
click at [648, 248] on input at bounding box center [620, 243] width 404 height 34
type input "*"
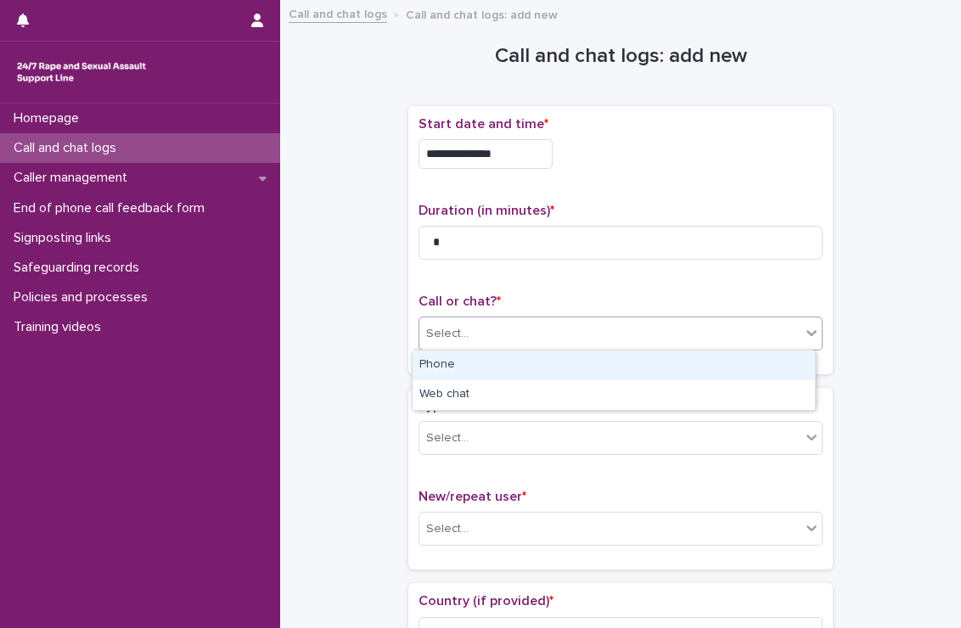
click at [641, 320] on div "Select..." at bounding box center [609, 334] width 381 height 28
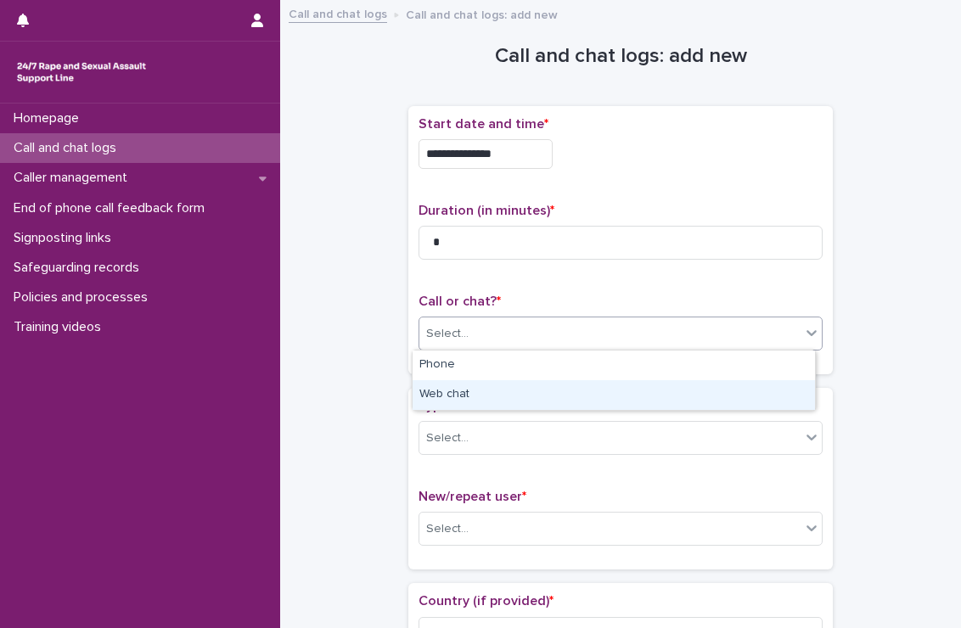
click at [529, 395] on div "Web chat" at bounding box center [613, 395] width 402 height 30
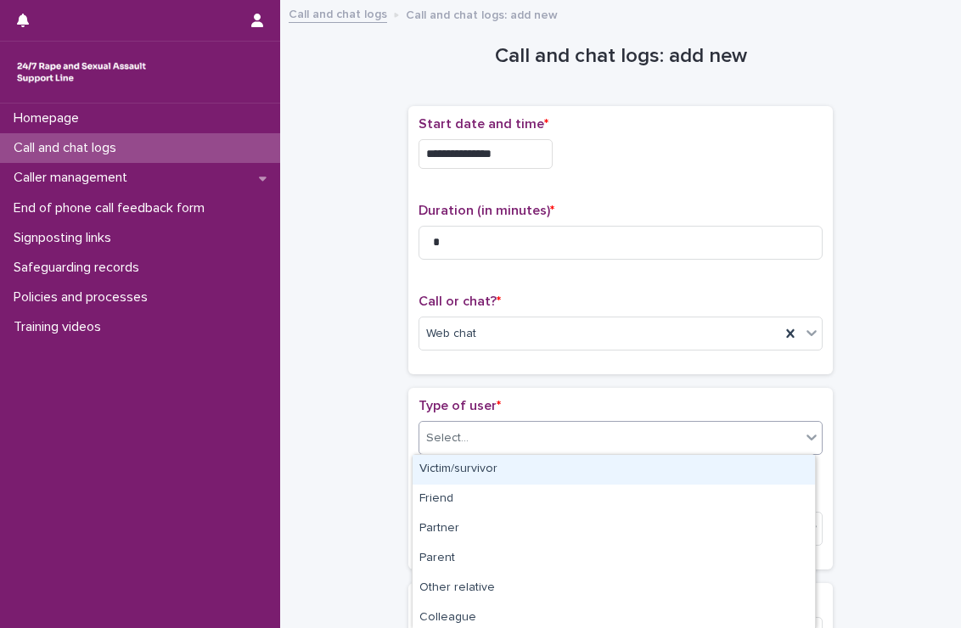
click at [511, 435] on div "Select..." at bounding box center [609, 438] width 381 height 28
click at [480, 468] on div "Victim/survivor" at bounding box center [613, 470] width 402 height 30
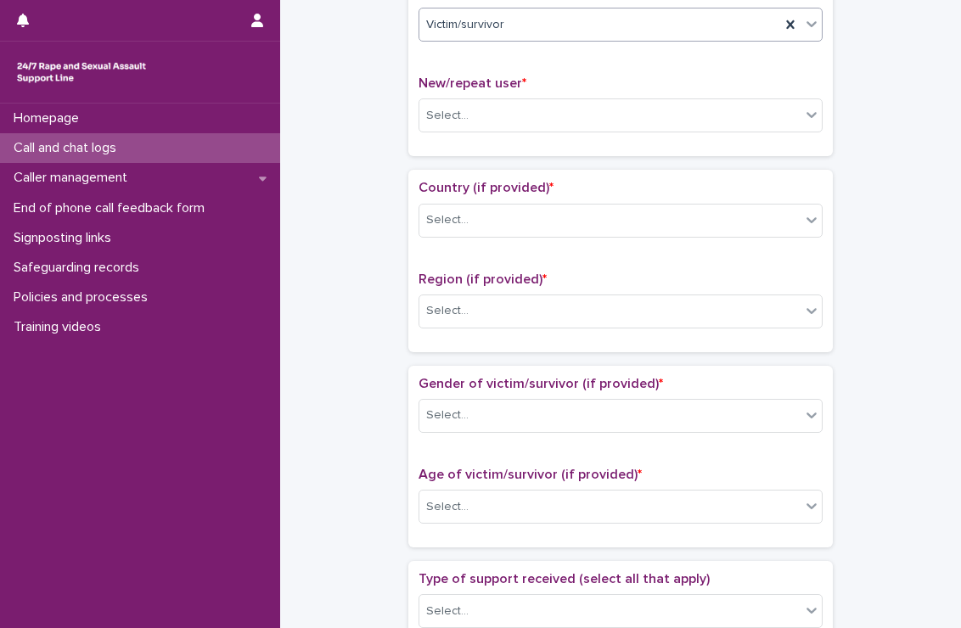
scroll to position [414, 0]
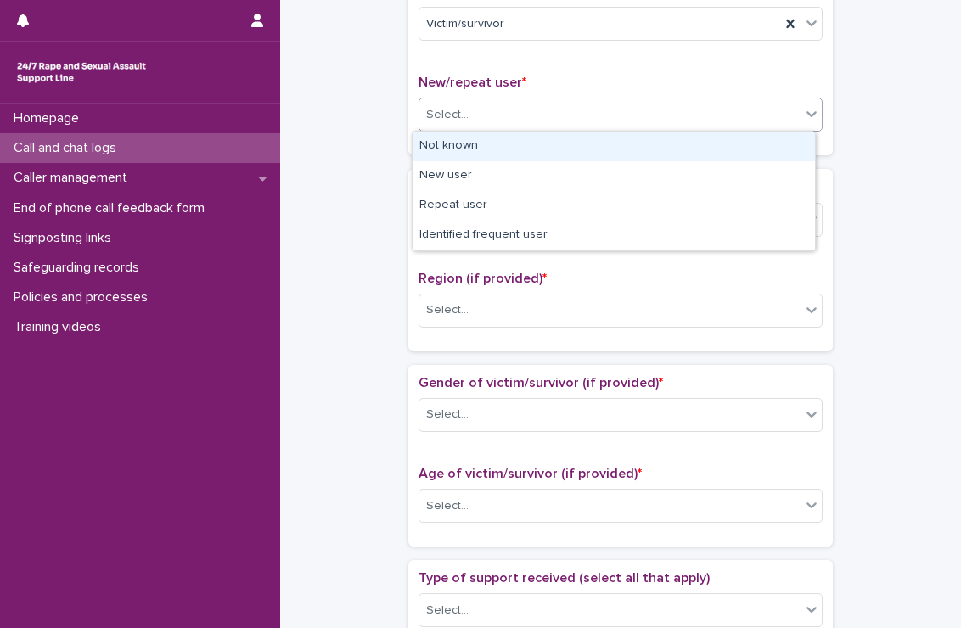
click at [524, 101] on div "Select..." at bounding box center [609, 115] width 381 height 28
click at [462, 159] on div "Not known" at bounding box center [613, 147] width 402 height 30
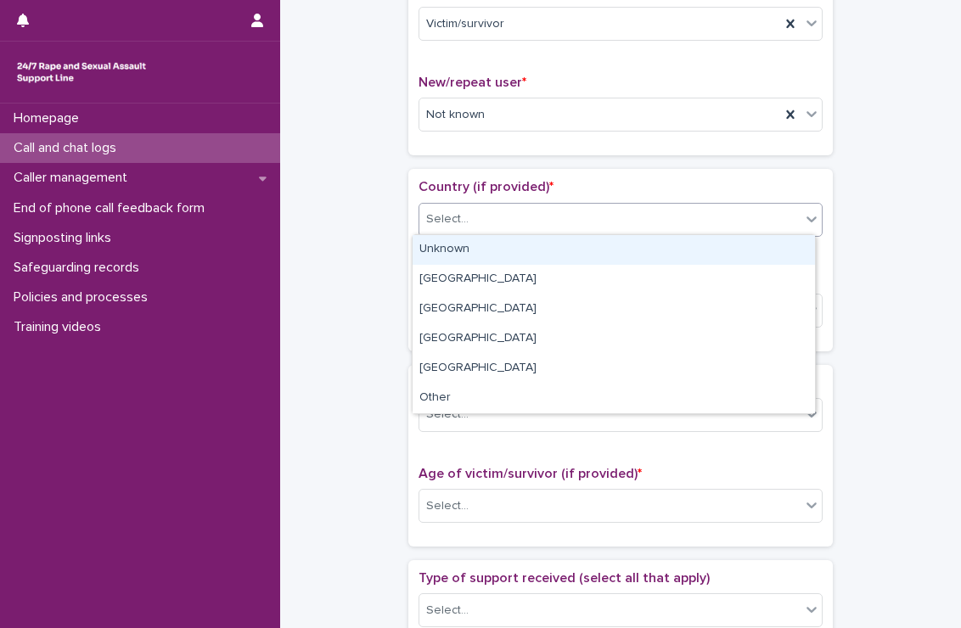
drag, startPoint x: 496, startPoint y: 218, endPoint x: 458, endPoint y: 256, distance: 54.0
click at [458, 256] on body "**********" at bounding box center [480, 314] width 961 height 628
click at [458, 256] on div "Unknown" at bounding box center [613, 250] width 402 height 30
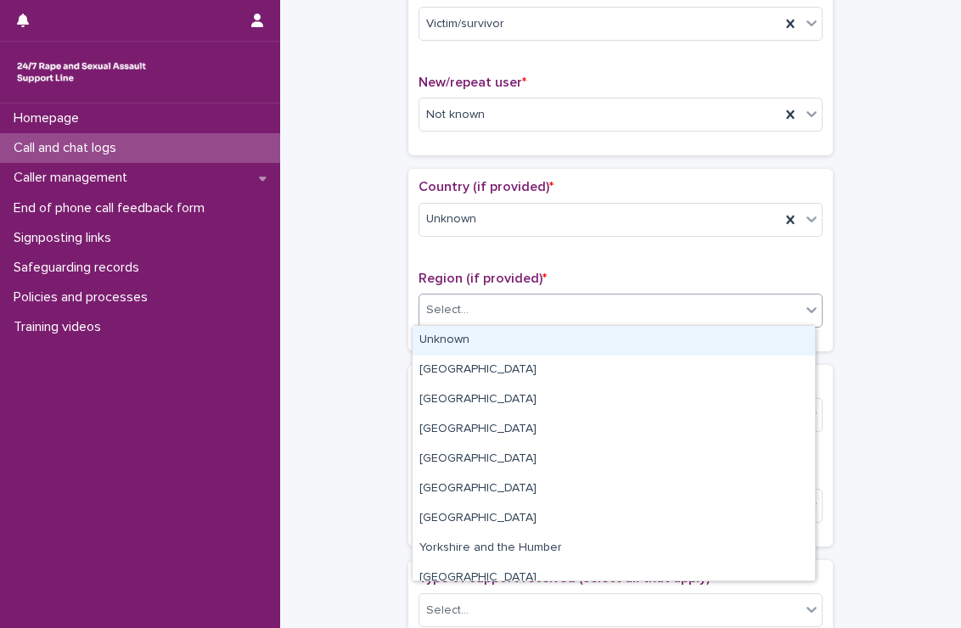
click at [486, 321] on div "Select..." at bounding box center [609, 310] width 381 height 28
click at [469, 342] on div "Unknown" at bounding box center [613, 341] width 402 height 30
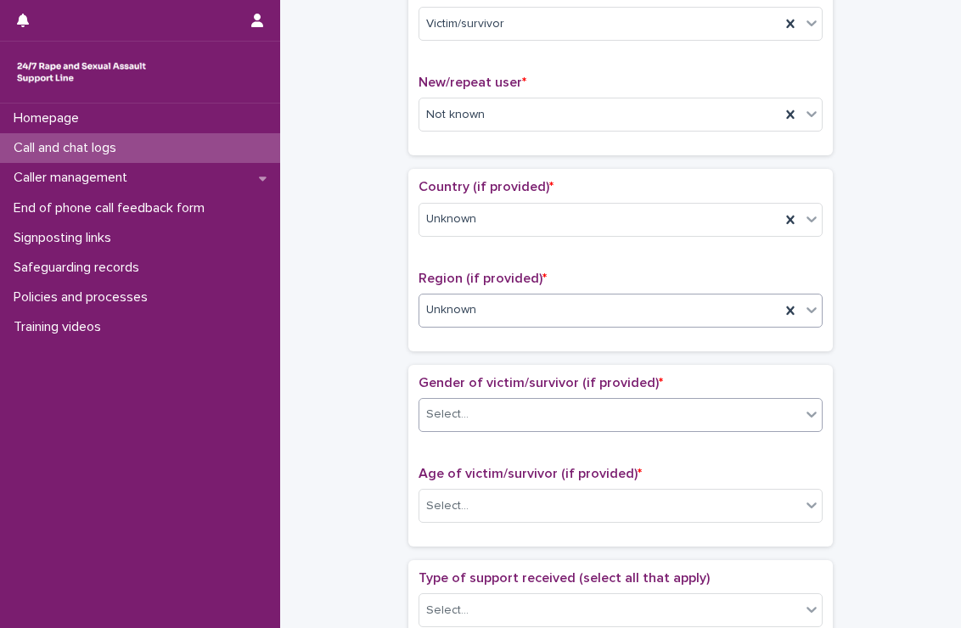
click at [470, 401] on div "Select..." at bounding box center [609, 415] width 381 height 28
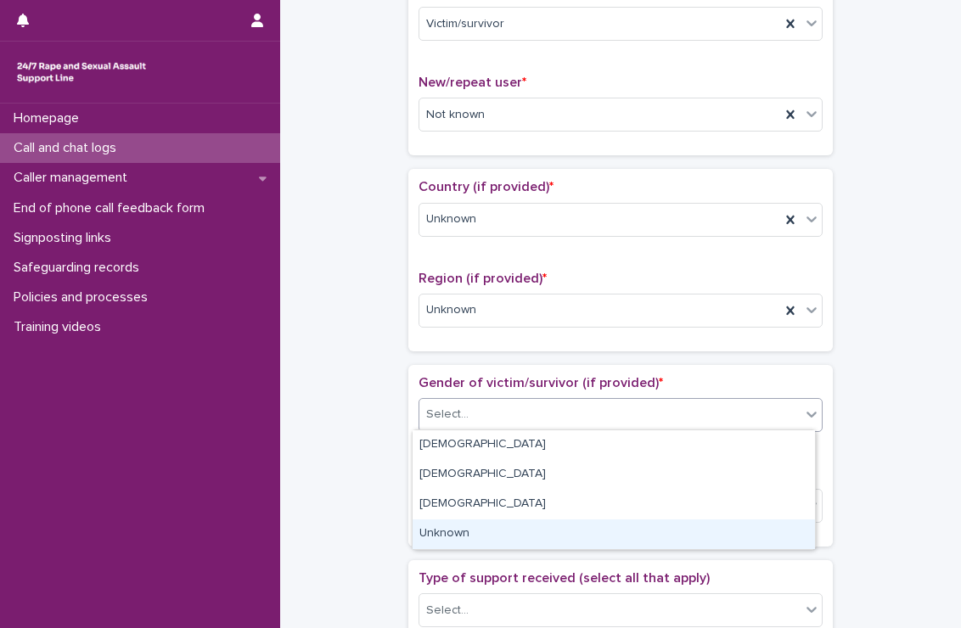
click at [456, 531] on div "Unknown" at bounding box center [613, 534] width 402 height 30
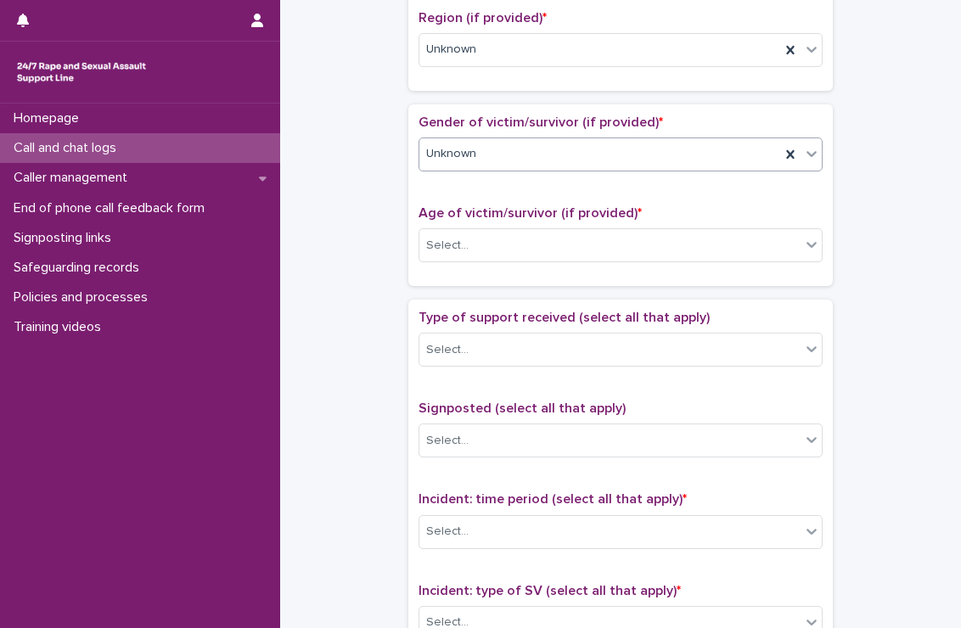
scroll to position [675, 0]
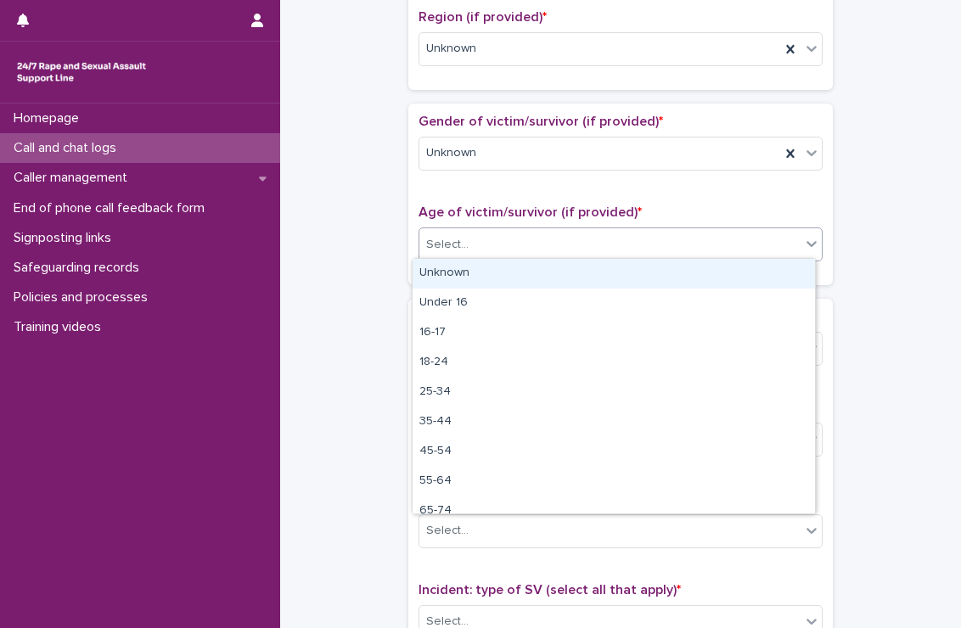
click at [541, 227] on div "Select..." at bounding box center [620, 244] width 404 height 34
click at [513, 272] on div "Unknown" at bounding box center [613, 274] width 402 height 30
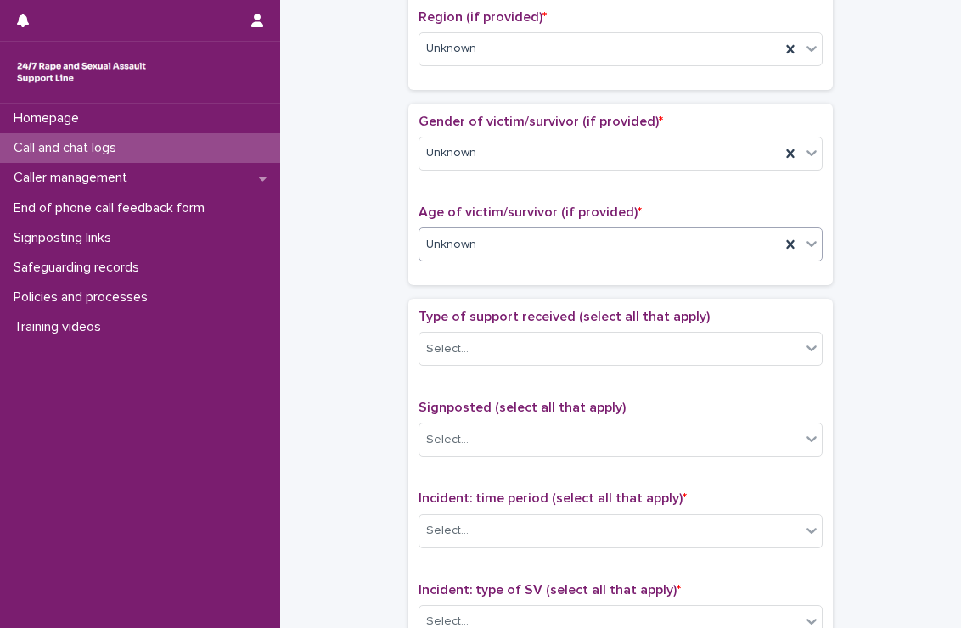
click at [527, 245] on div "Unknown" at bounding box center [599, 245] width 361 height 28
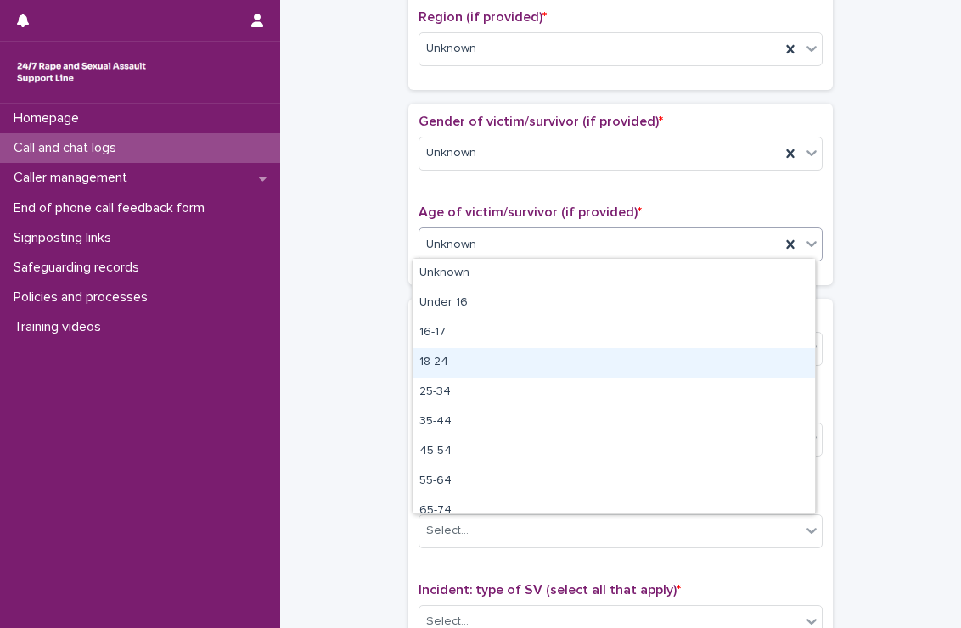
click at [455, 353] on div "18-24" at bounding box center [613, 363] width 402 height 30
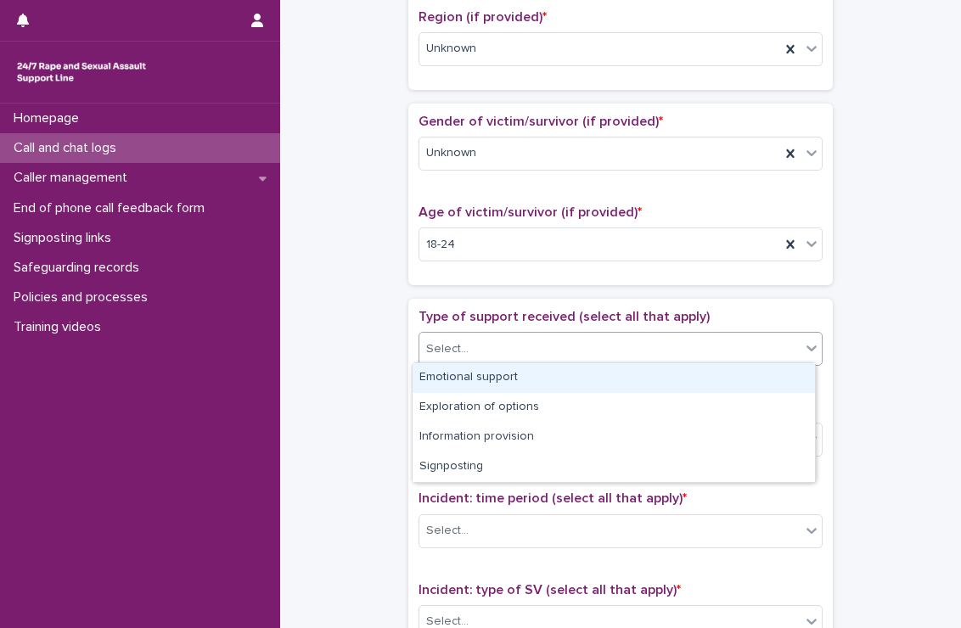
click at [468, 353] on div "Select..." at bounding box center [609, 349] width 381 height 28
click at [460, 385] on div "Emotional support" at bounding box center [613, 378] width 402 height 30
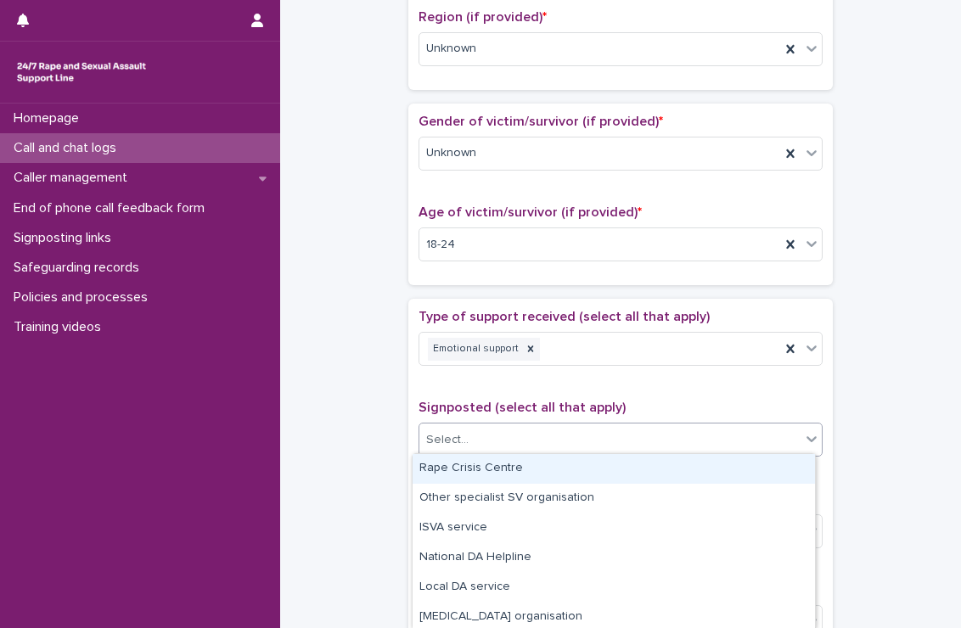
click at [457, 451] on div "Select..." at bounding box center [620, 440] width 404 height 34
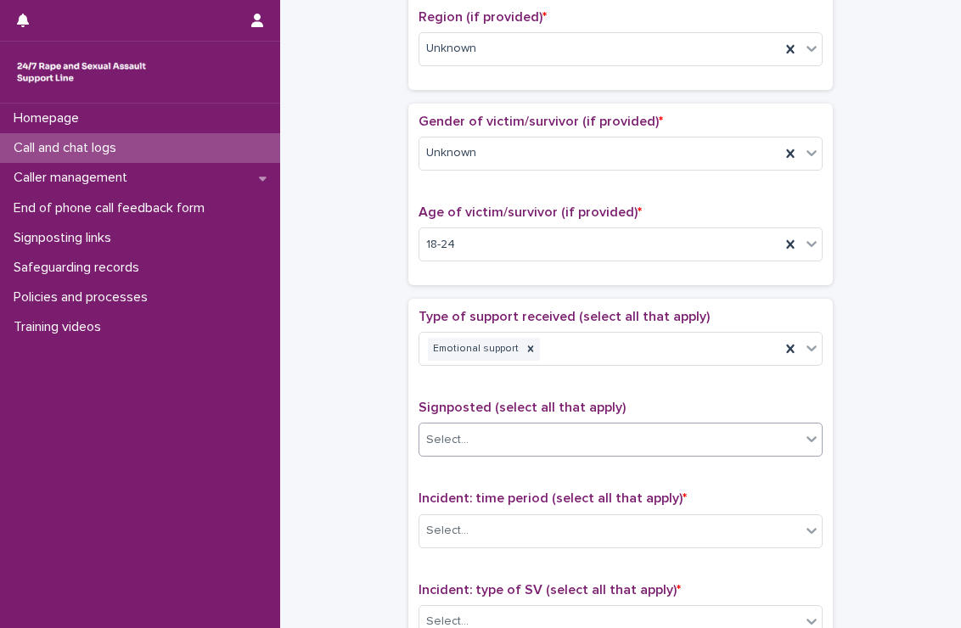
click at [457, 451] on div "Select..." at bounding box center [620, 440] width 404 height 34
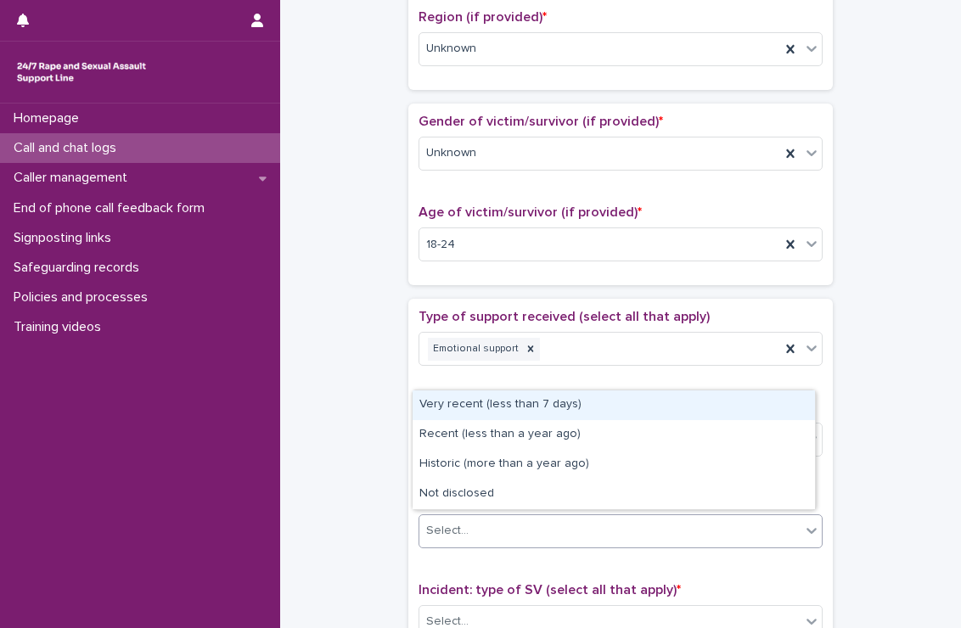
click at [457, 522] on div "Select..." at bounding box center [447, 531] width 42 height 18
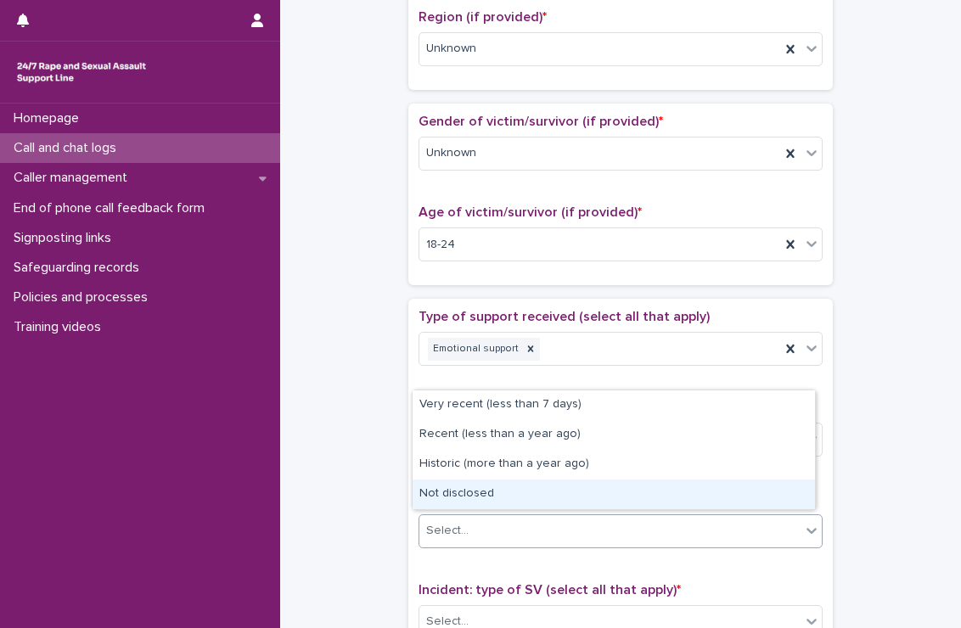
click at [468, 485] on div "Not disclosed" at bounding box center [613, 494] width 402 height 30
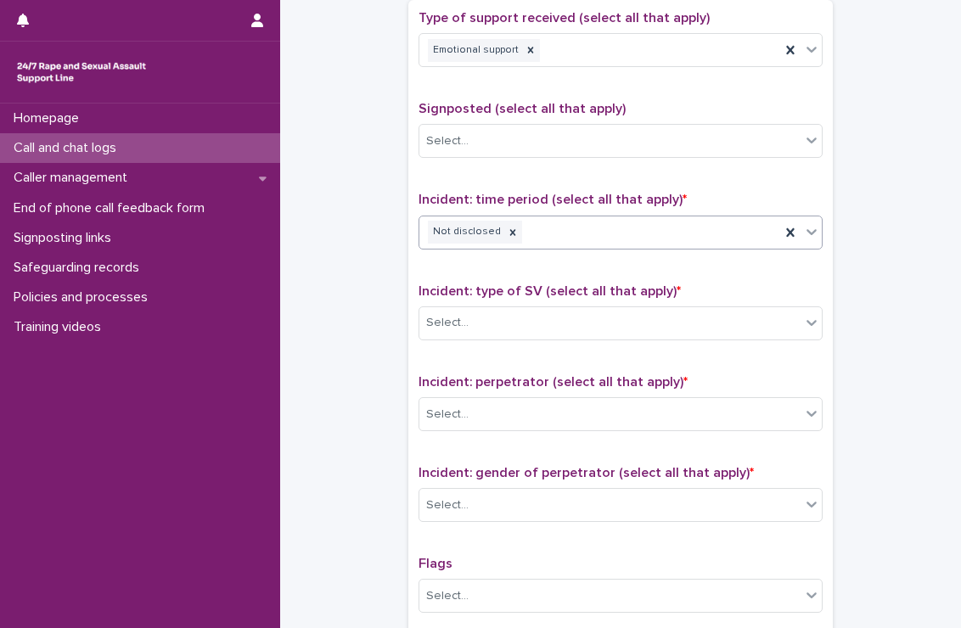
scroll to position [974, 0]
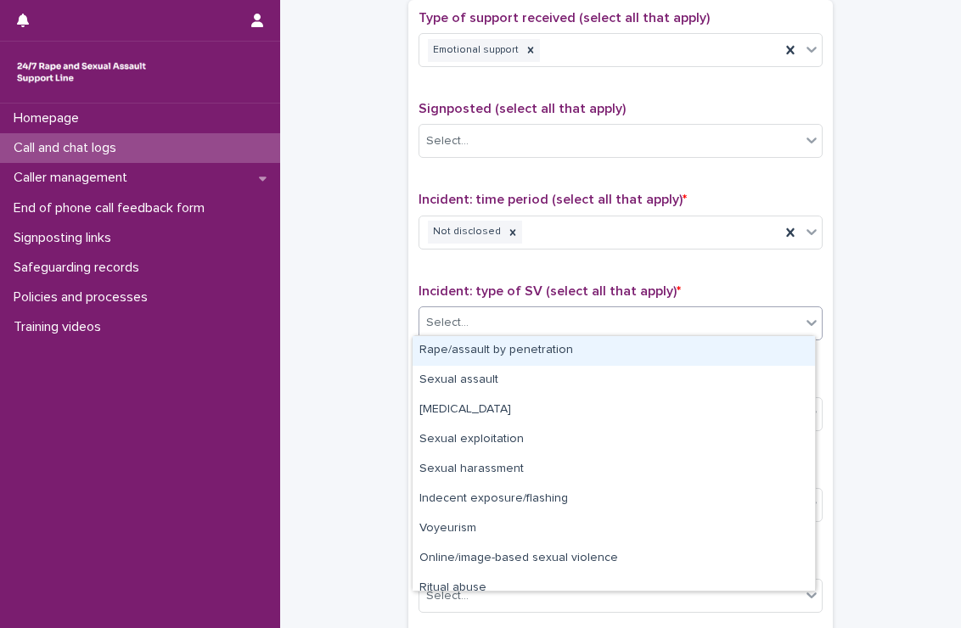
click at [486, 325] on div "Select..." at bounding box center [609, 323] width 381 height 28
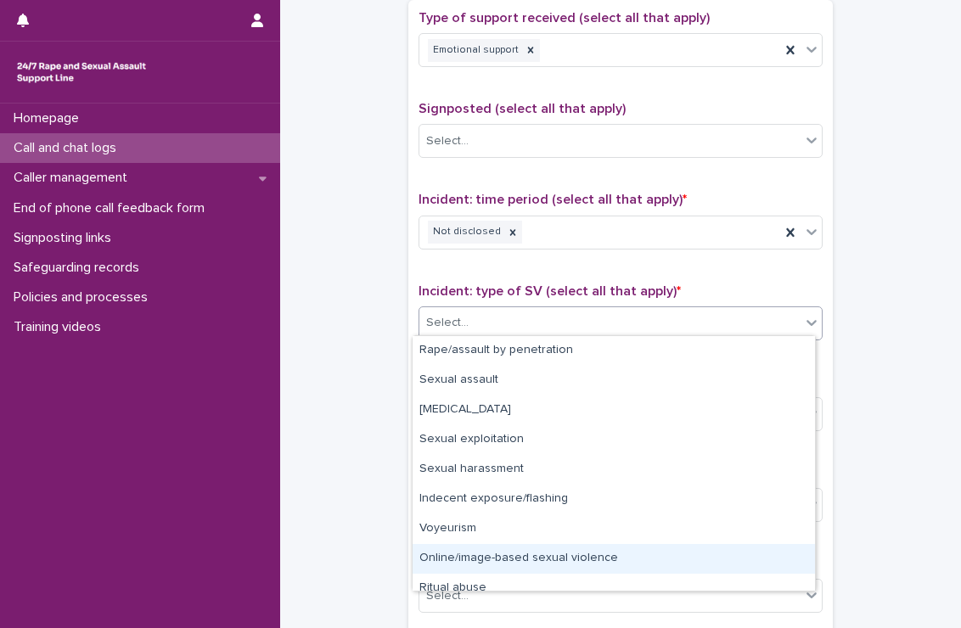
scroll to position [42, 0]
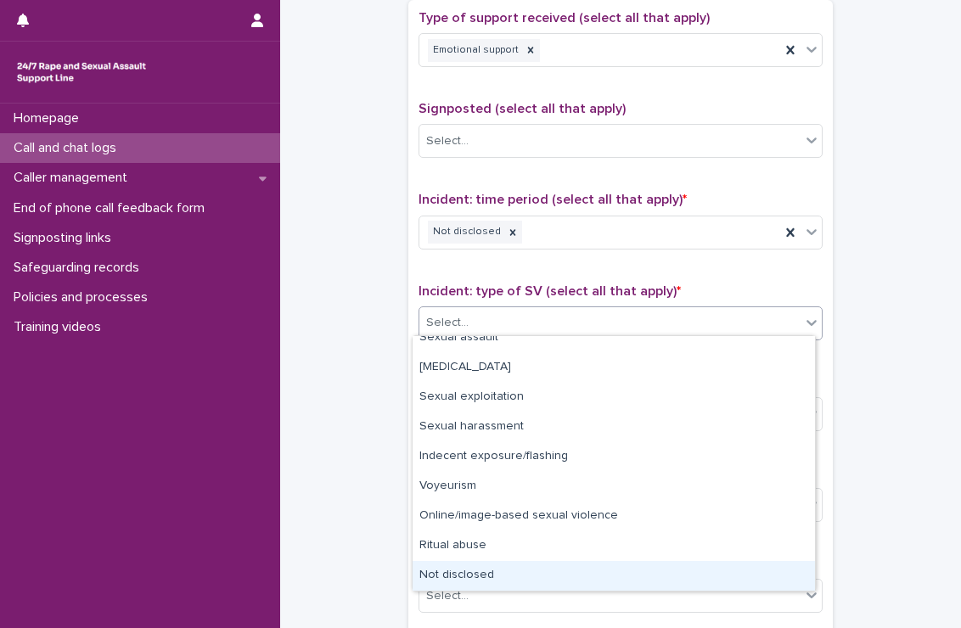
click at [480, 574] on div "Not disclosed" at bounding box center [613, 576] width 402 height 30
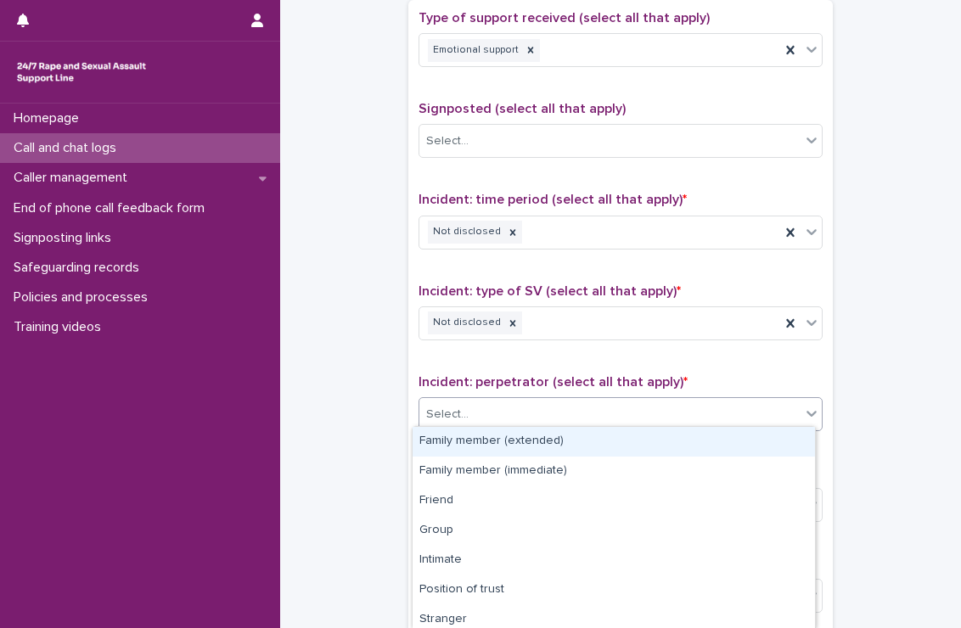
click at [509, 420] on div "Select..." at bounding box center [609, 415] width 381 height 28
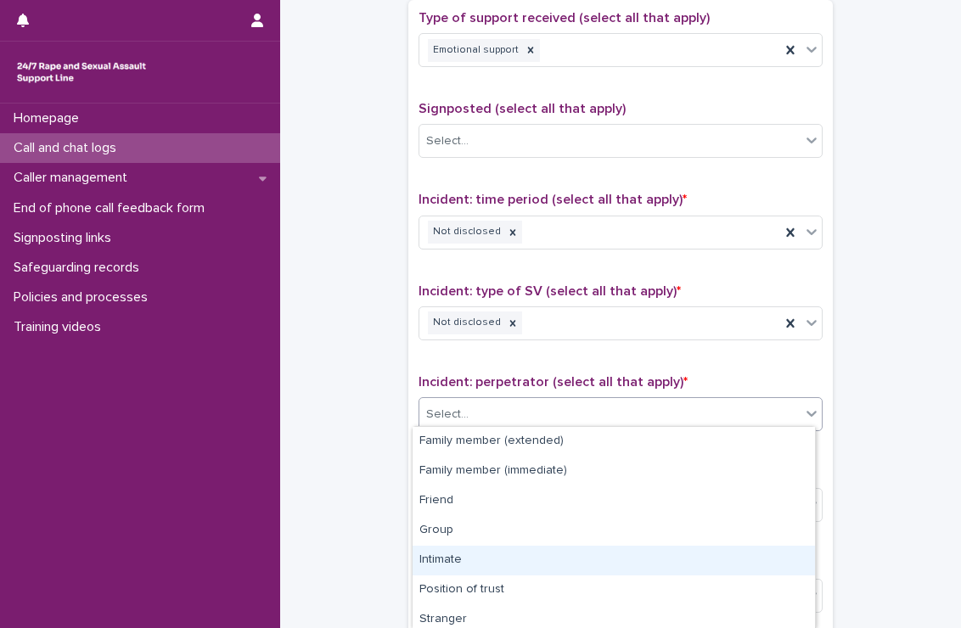
scroll to position [124, 0]
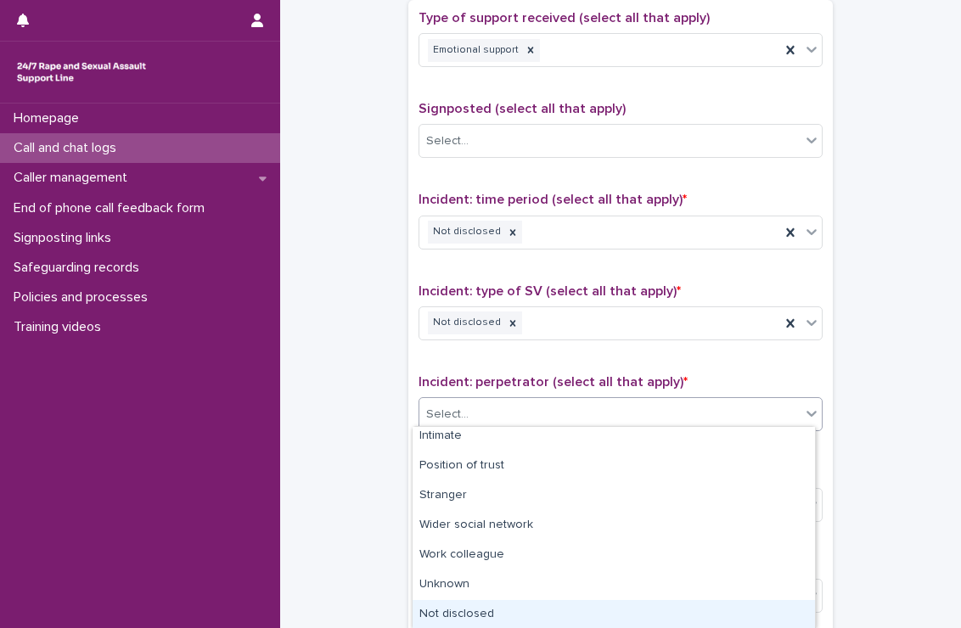
click at [458, 619] on div "Not disclosed" at bounding box center [613, 615] width 402 height 30
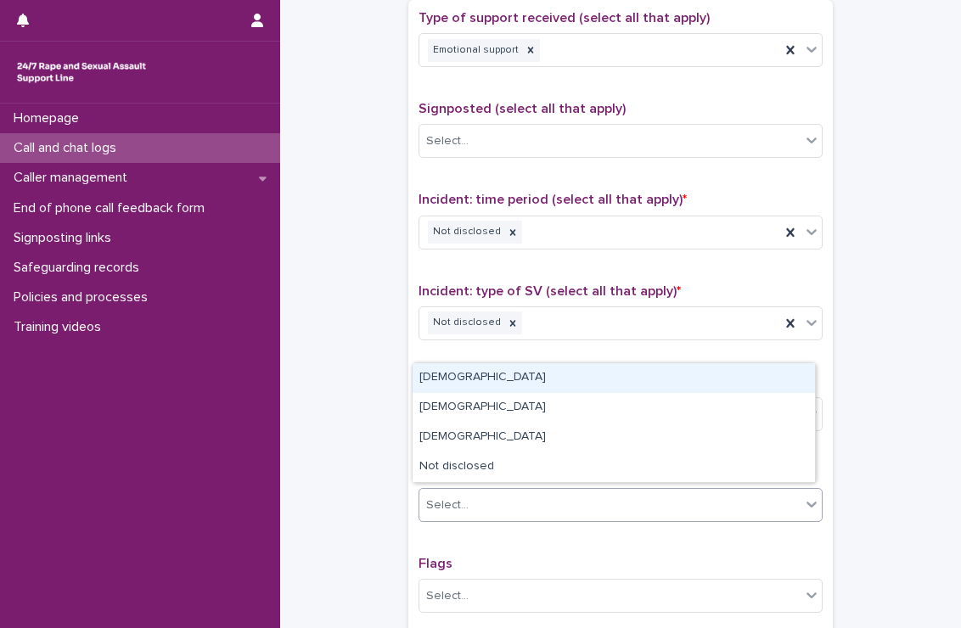
click at [500, 505] on div "Select..." at bounding box center [609, 505] width 381 height 28
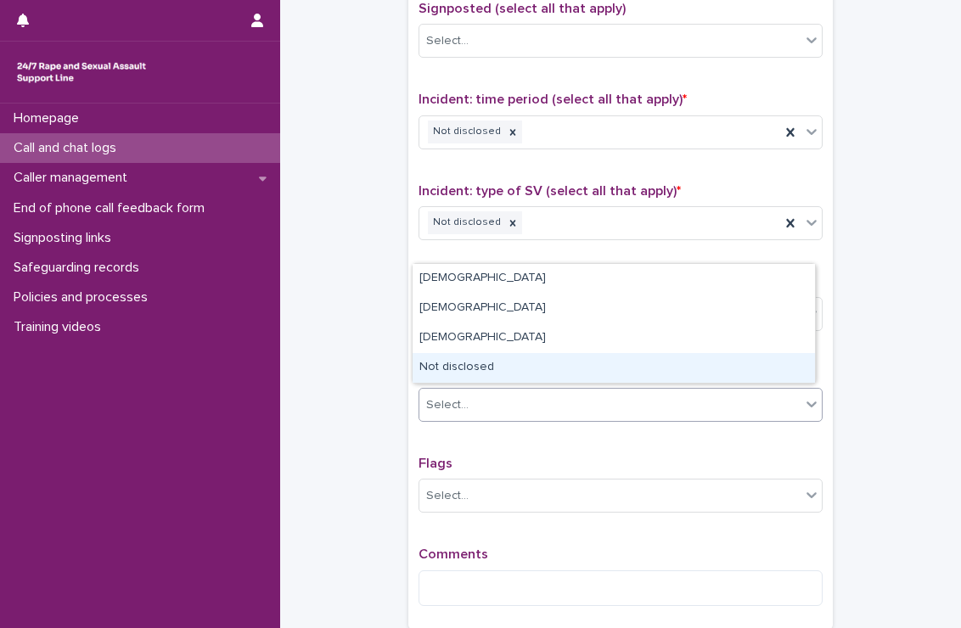
click at [489, 373] on div "Not disclosed" at bounding box center [613, 368] width 402 height 30
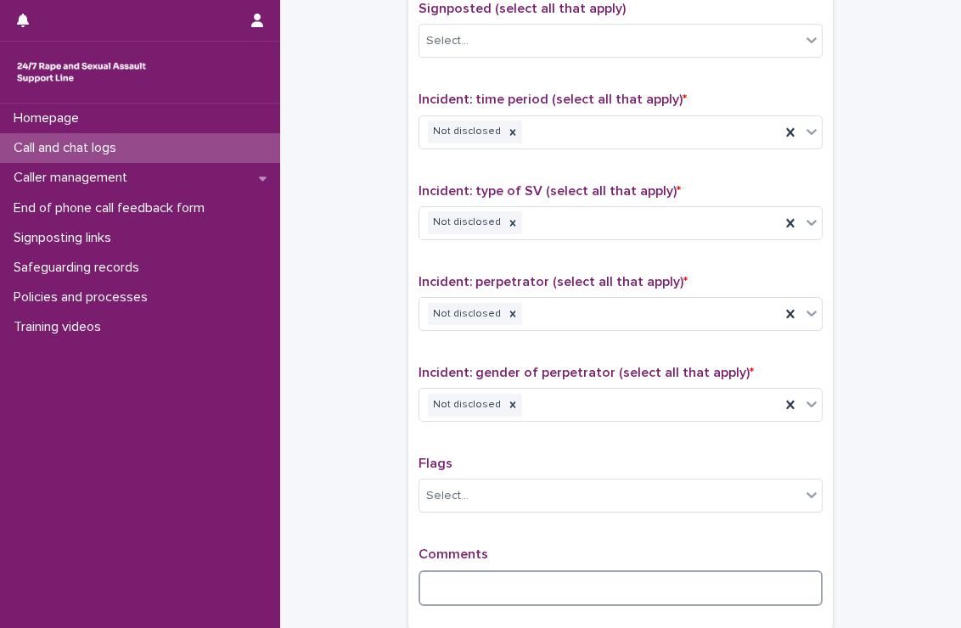
click at [464, 575] on textarea at bounding box center [620, 588] width 404 height 36
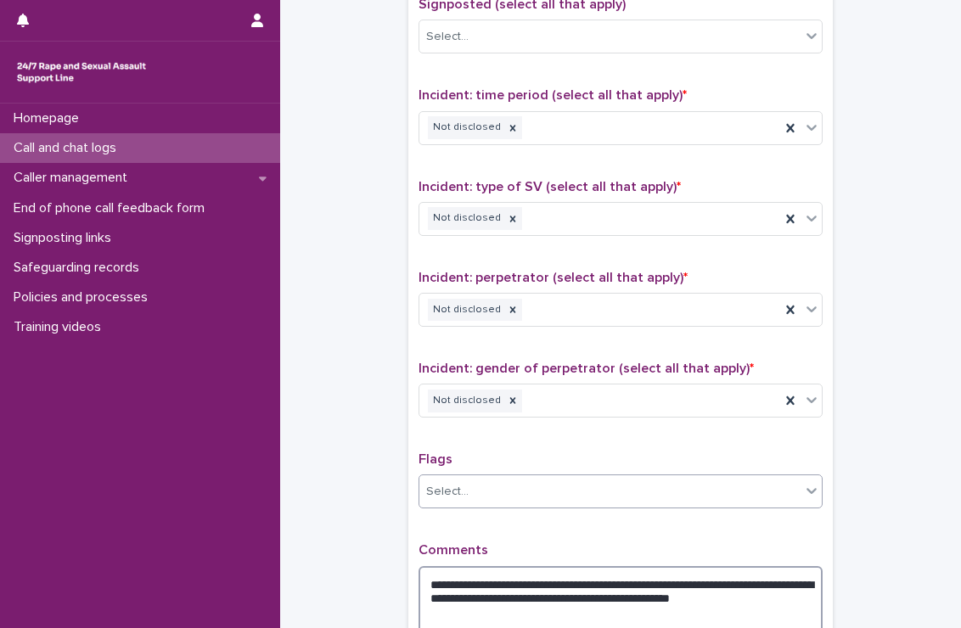
scroll to position [1286, 0]
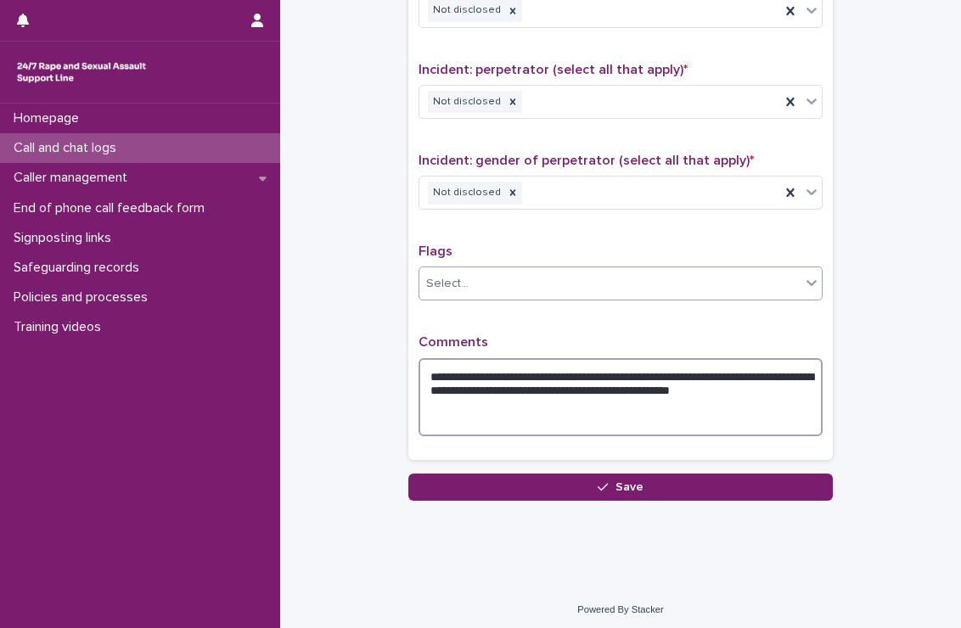
type textarea "**********"
click at [587, 473] on button "Save" at bounding box center [620, 486] width 424 height 27
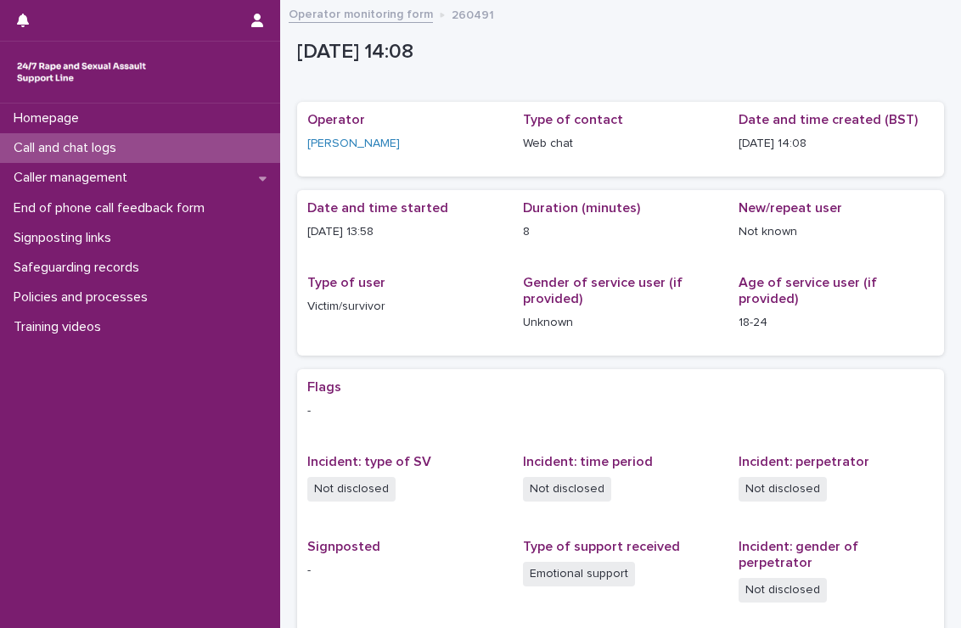
click at [152, 147] on div "Call and chat logs" at bounding box center [140, 148] width 280 height 30
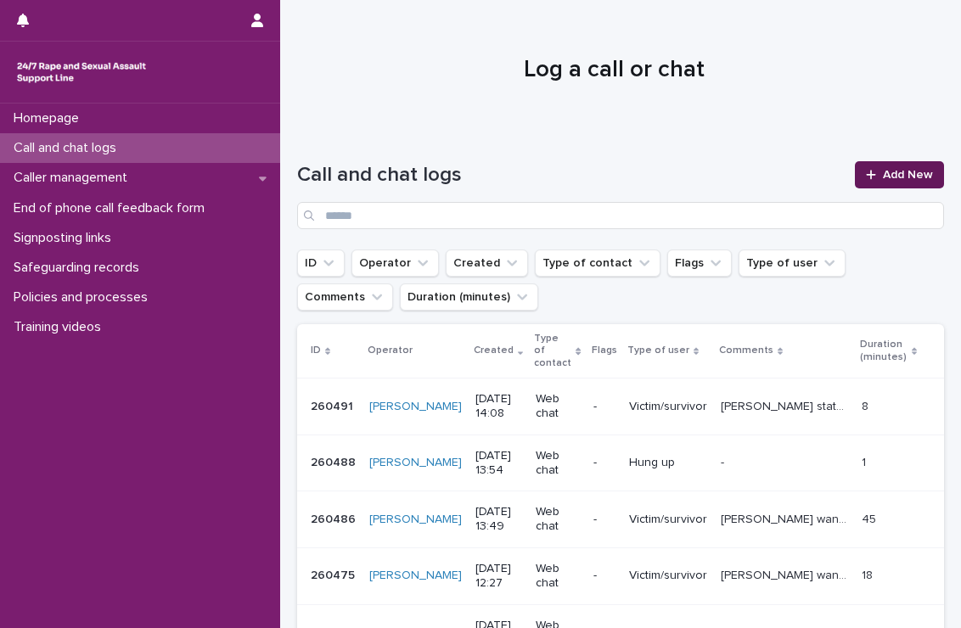
click at [899, 172] on span "Add New" at bounding box center [907, 175] width 50 height 12
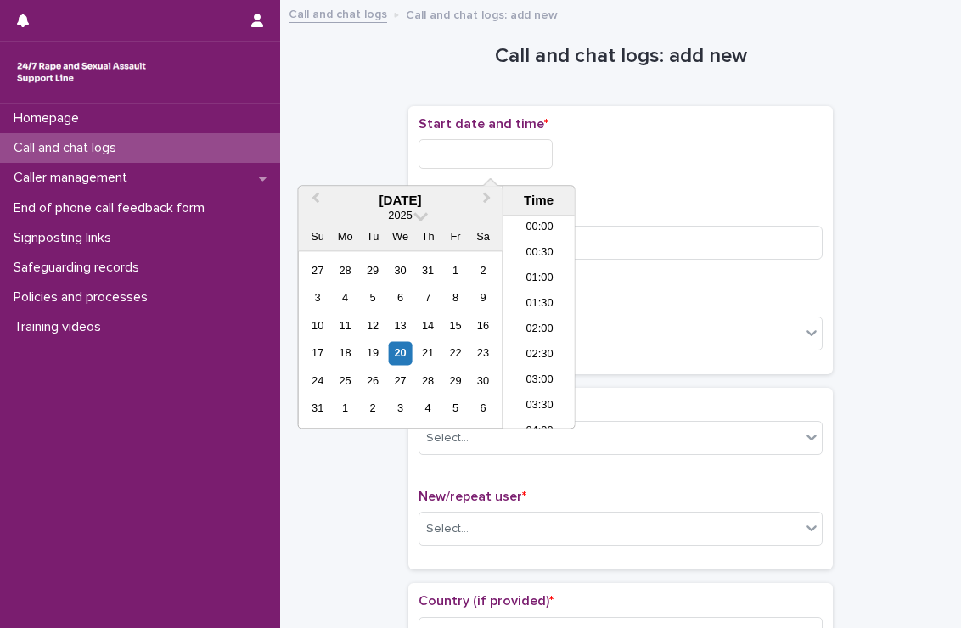
scroll to position [645, 0]
click at [546, 162] on input "text" at bounding box center [485, 154] width 134 height 30
click at [538, 300] on li "14:00" at bounding box center [539, 296] width 72 height 25
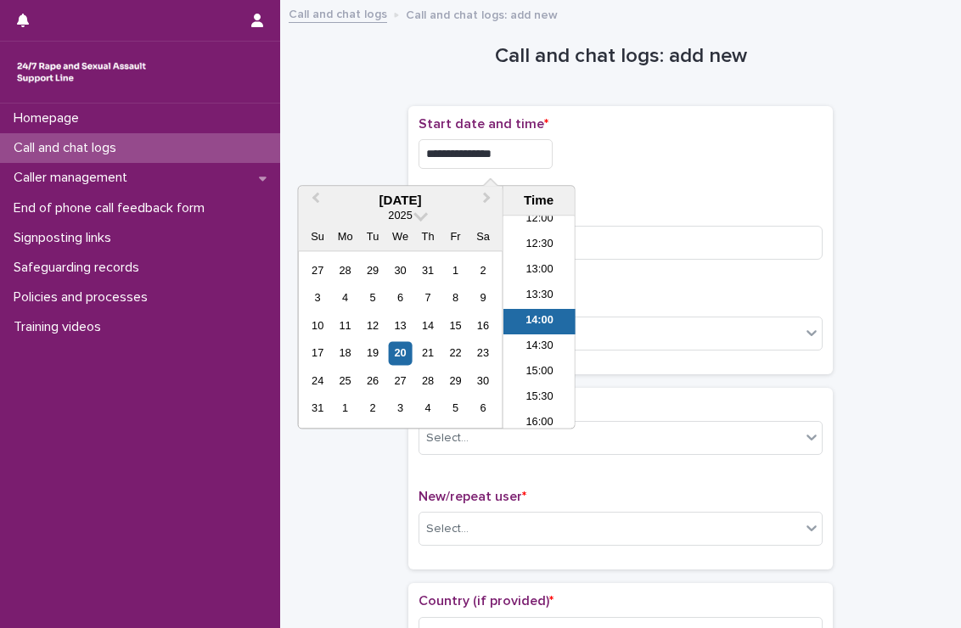
click at [521, 160] on input "**********" at bounding box center [485, 154] width 134 height 30
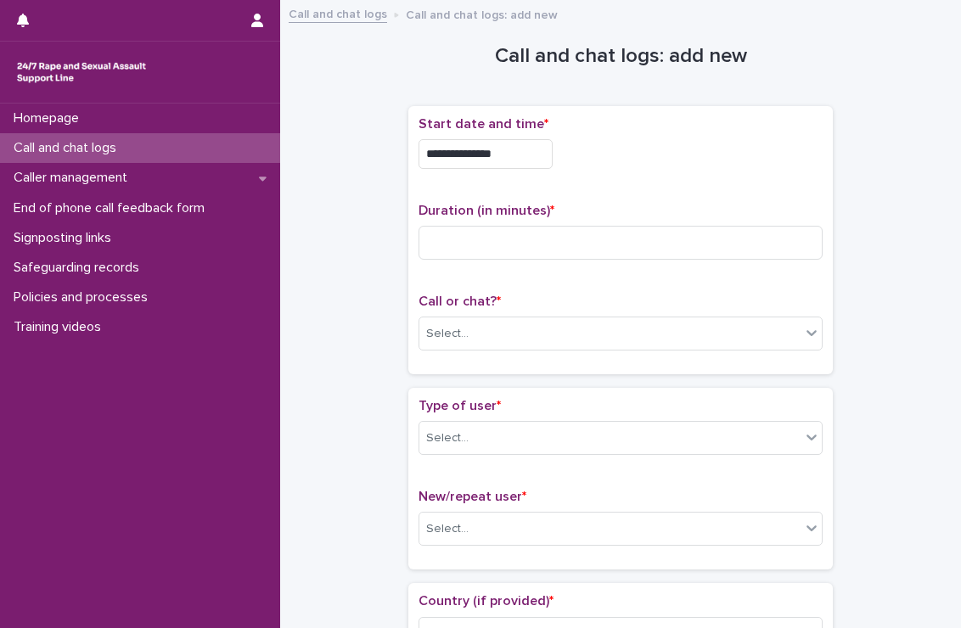
drag, startPoint x: 575, startPoint y: 152, endPoint x: 519, endPoint y: 164, distance: 57.2
click at [519, 164] on div "**********" at bounding box center [620, 154] width 404 height 30
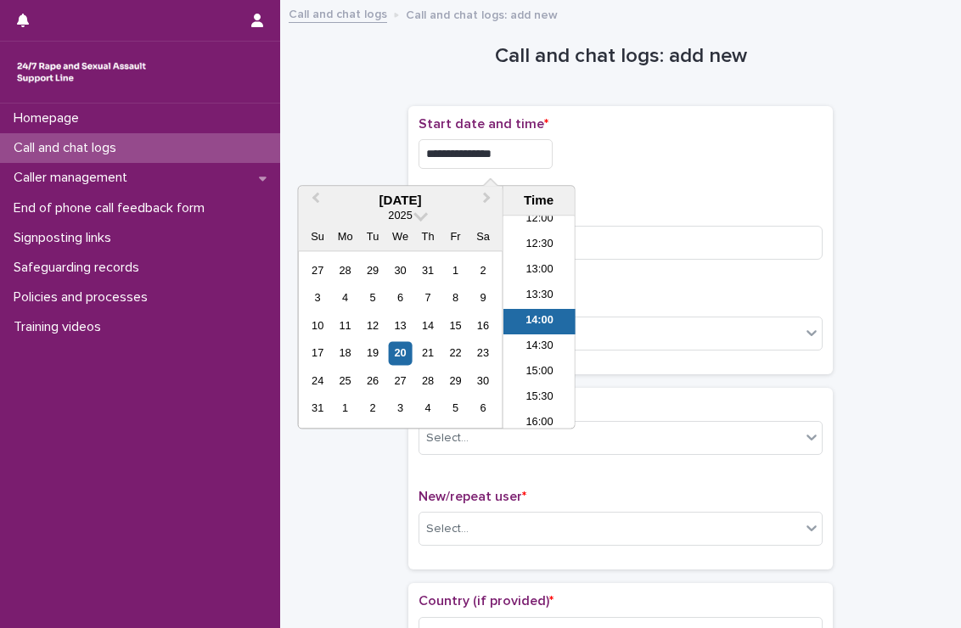
click at [519, 164] on input "**********" at bounding box center [485, 154] width 134 height 30
click at [519, 142] on input "**********" at bounding box center [485, 154] width 134 height 30
click at [519, 153] on input "**********" at bounding box center [485, 154] width 134 height 30
type input "**********"
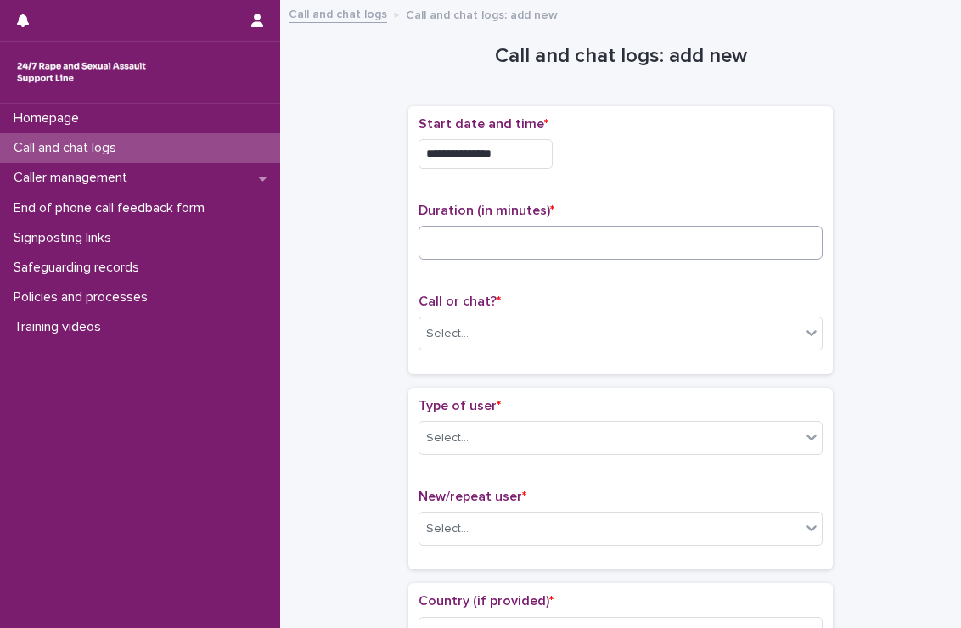
drag, startPoint x: 620, startPoint y: 199, endPoint x: 587, endPoint y: 240, distance: 53.1
click at [587, 240] on div "**********" at bounding box center [620, 240] width 404 height 248
click at [587, 240] on input at bounding box center [620, 243] width 404 height 34
type input "**"
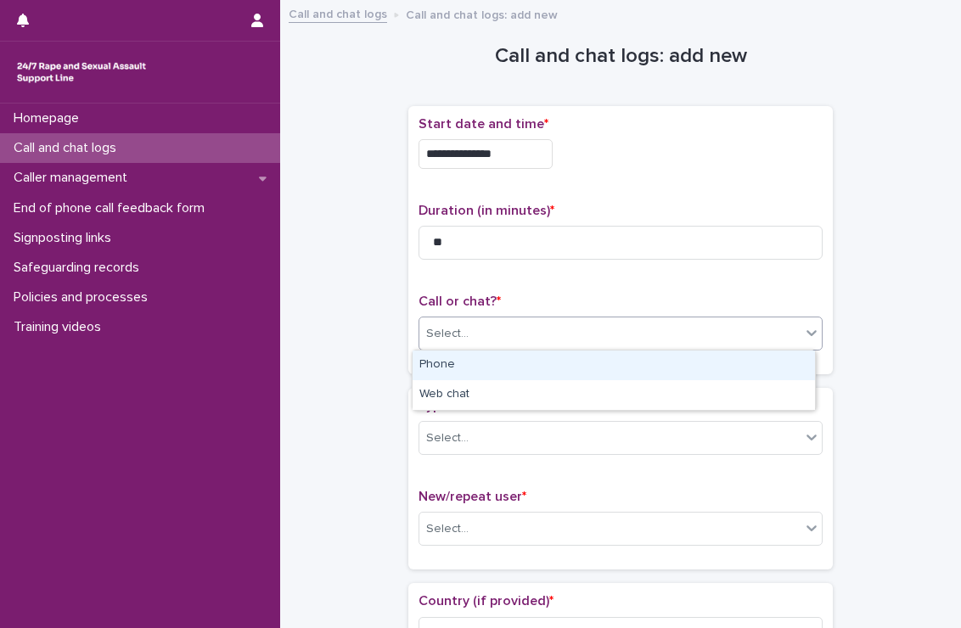
click at [577, 348] on div "Select..." at bounding box center [620, 333] width 404 height 34
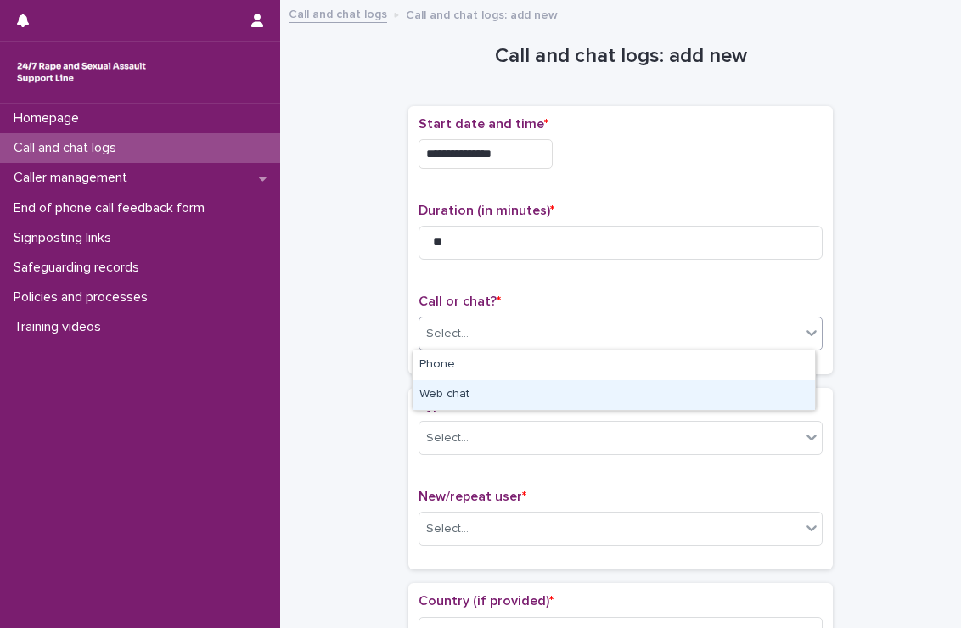
click at [542, 398] on div "Web chat" at bounding box center [613, 395] width 402 height 30
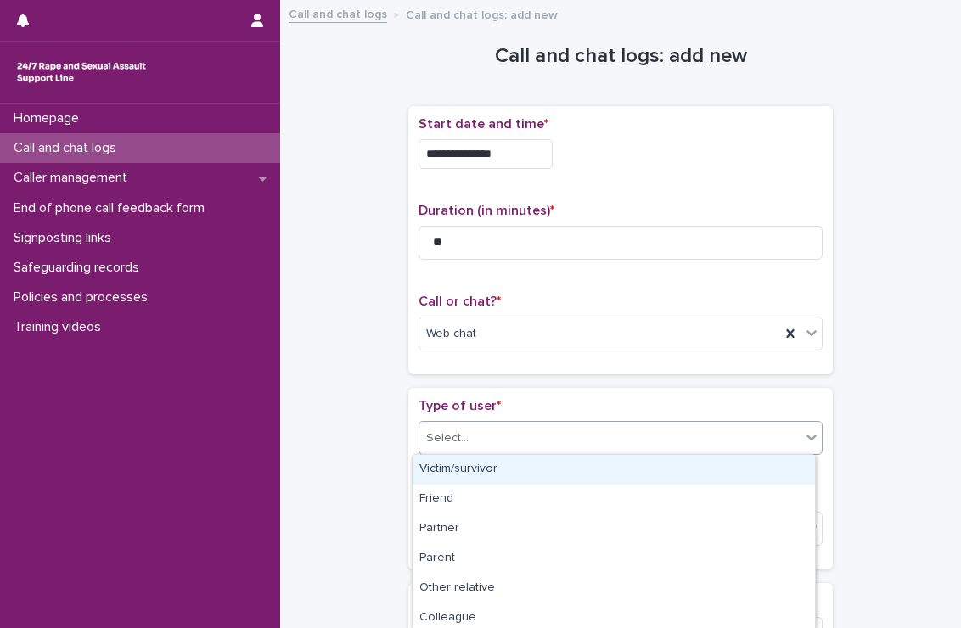
click at [533, 437] on div "Select..." at bounding box center [609, 438] width 381 height 28
click at [502, 476] on div "Victim/survivor" at bounding box center [613, 470] width 402 height 30
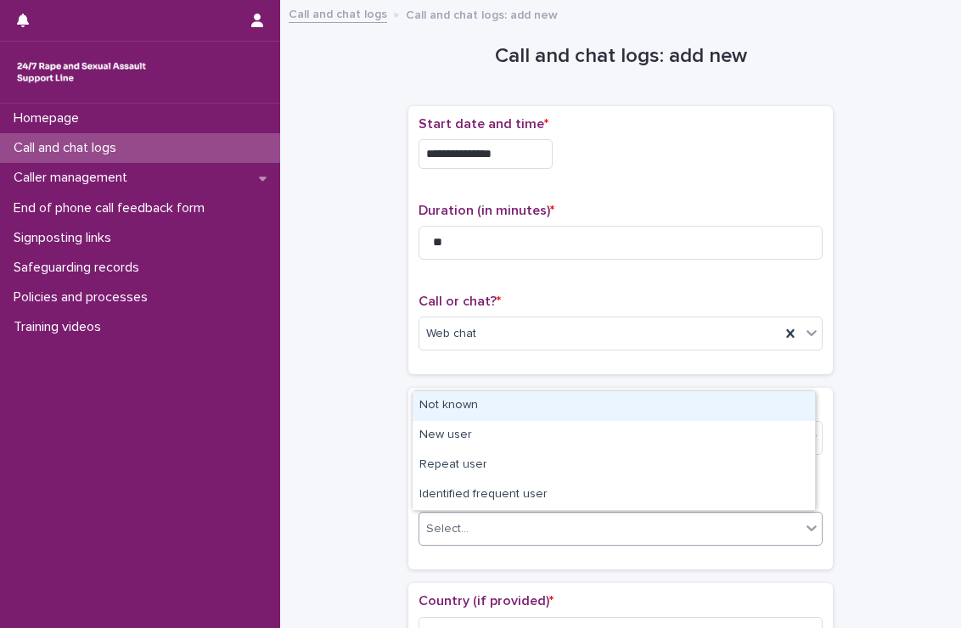
click at [500, 527] on div "Select..." at bounding box center [609, 529] width 381 height 28
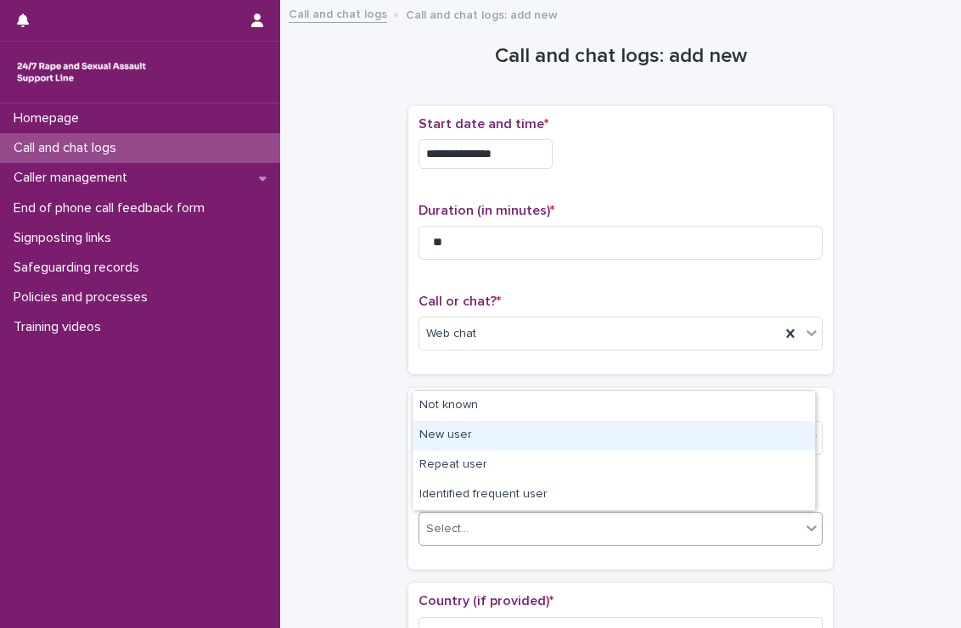
click at [468, 438] on div "New user" at bounding box center [613, 436] width 402 height 30
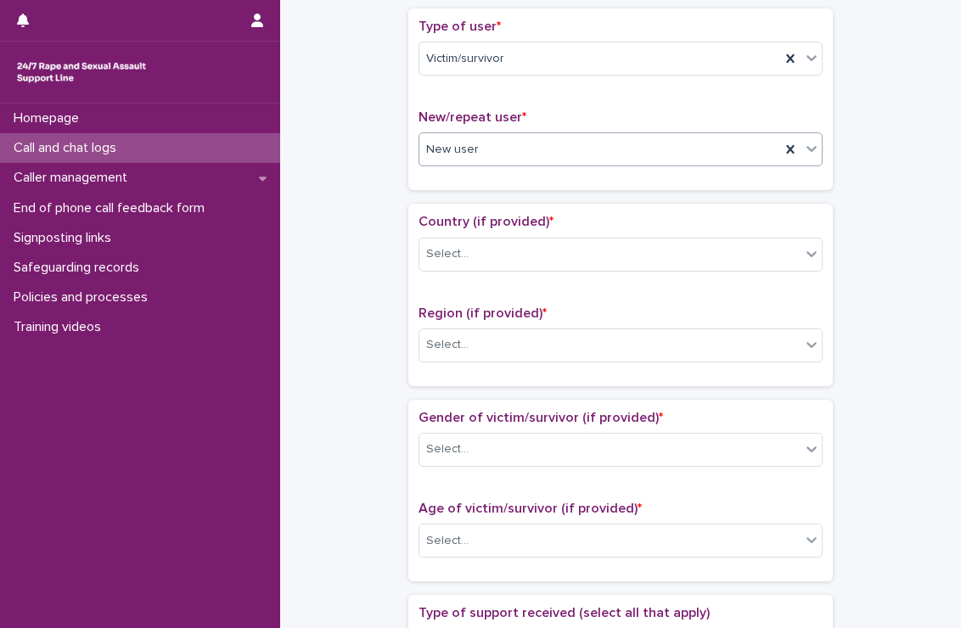
scroll to position [380, 0]
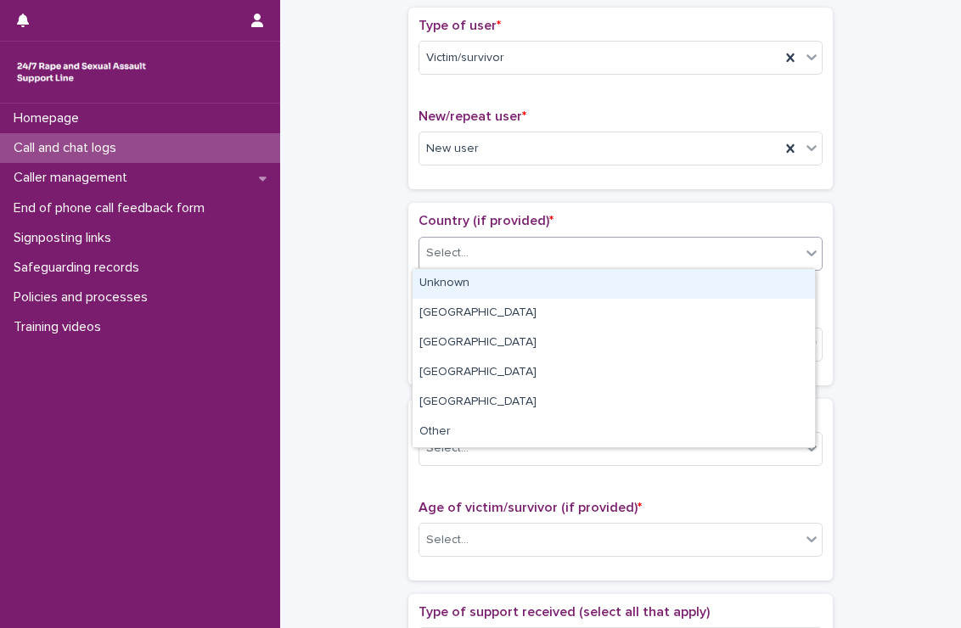
click at [496, 254] on div "Select..." at bounding box center [609, 253] width 381 height 28
click at [476, 290] on div "Unknown" at bounding box center [613, 284] width 402 height 30
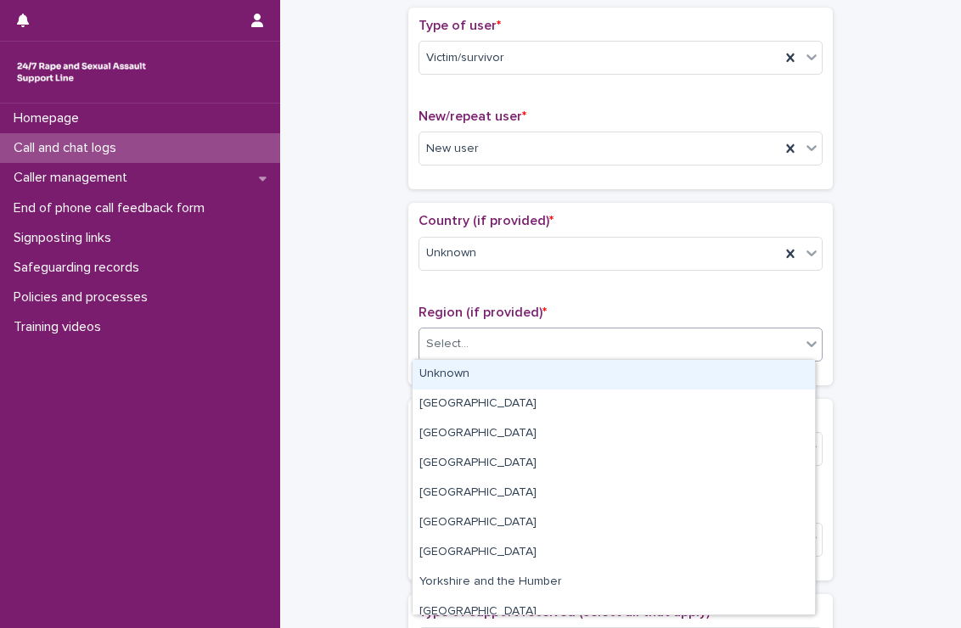
click at [506, 345] on div "Select..." at bounding box center [609, 344] width 381 height 28
click at [488, 371] on div "Unknown" at bounding box center [613, 375] width 402 height 30
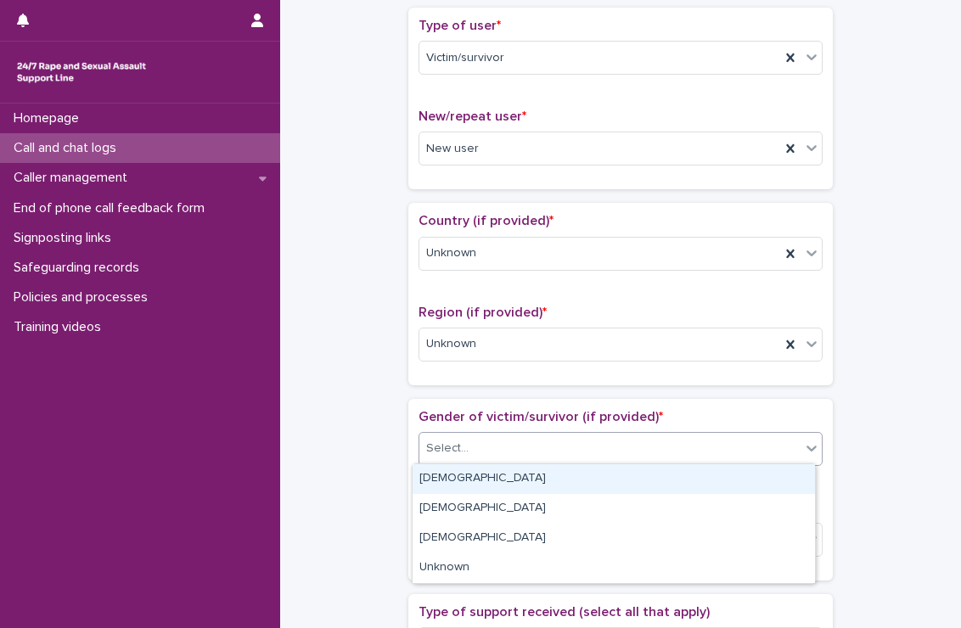
click at [504, 440] on div "Select..." at bounding box center [609, 448] width 381 height 28
click at [479, 488] on div "[DEMOGRAPHIC_DATA]" at bounding box center [613, 479] width 402 height 30
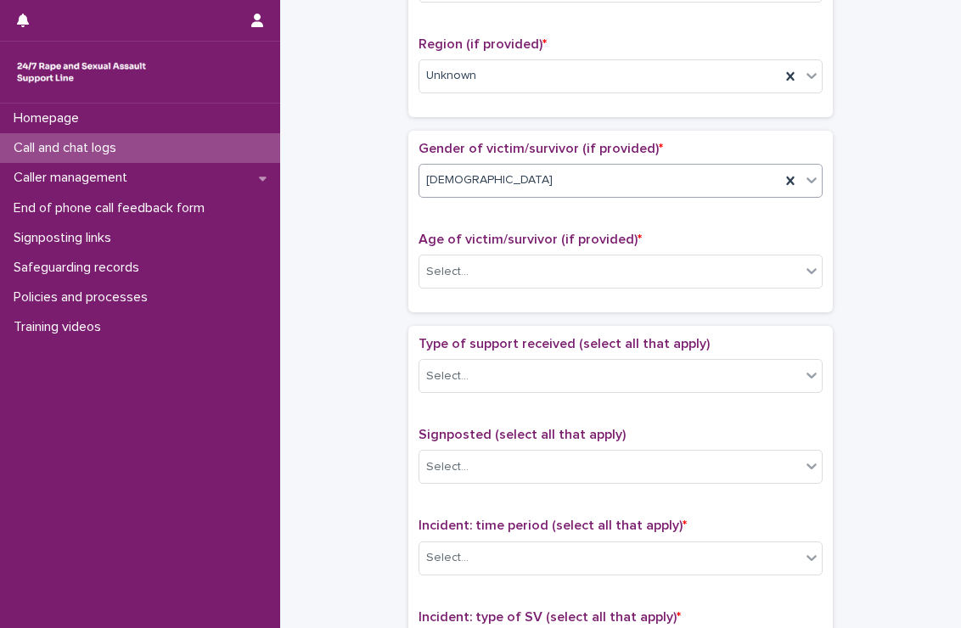
scroll to position [652, 0]
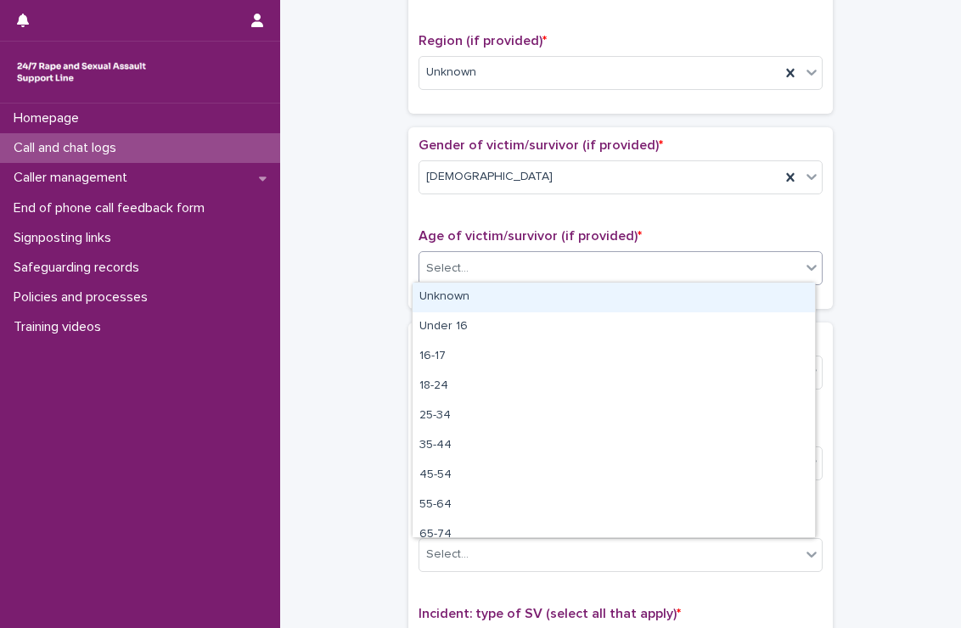
click at [489, 255] on div "Select..." at bounding box center [609, 269] width 381 height 28
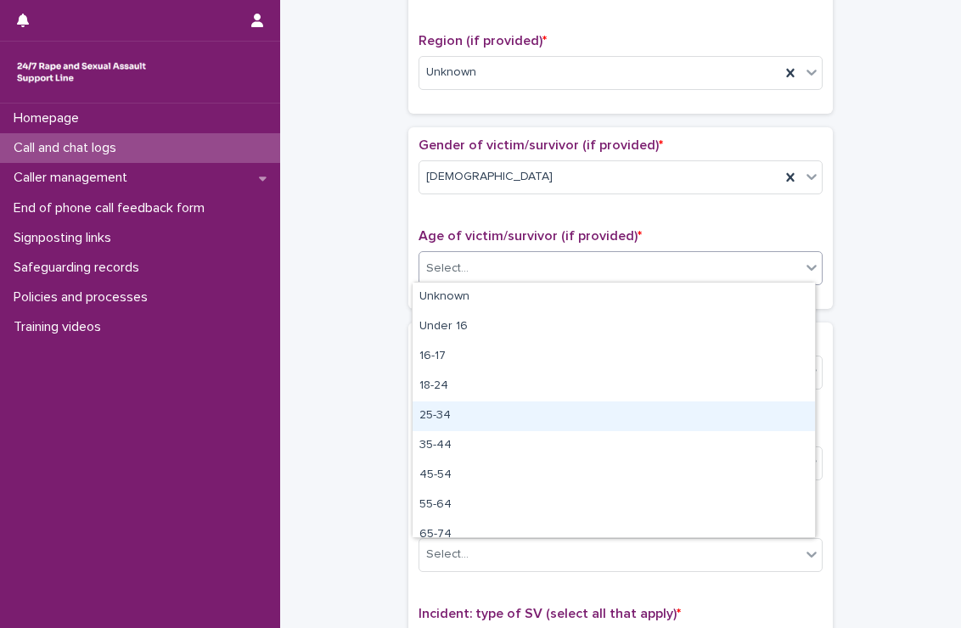
drag, startPoint x: 473, startPoint y: 400, endPoint x: 471, endPoint y: 423, distance: 23.9
click at [471, 423] on div "25-34" at bounding box center [613, 416] width 402 height 30
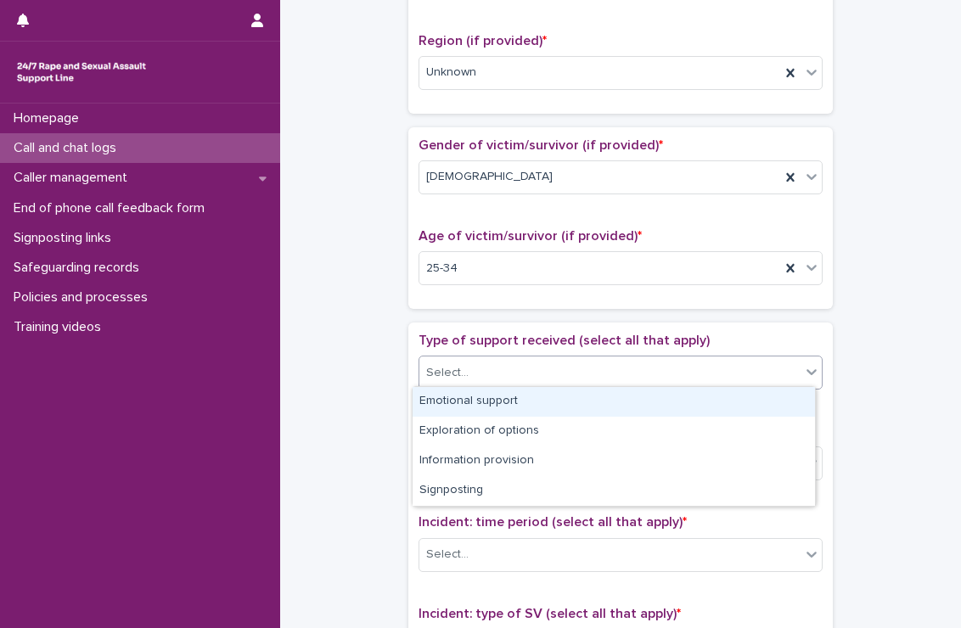
click at [473, 374] on div "Select..." at bounding box center [609, 373] width 381 height 28
click at [468, 396] on div "Emotional support" at bounding box center [613, 402] width 402 height 30
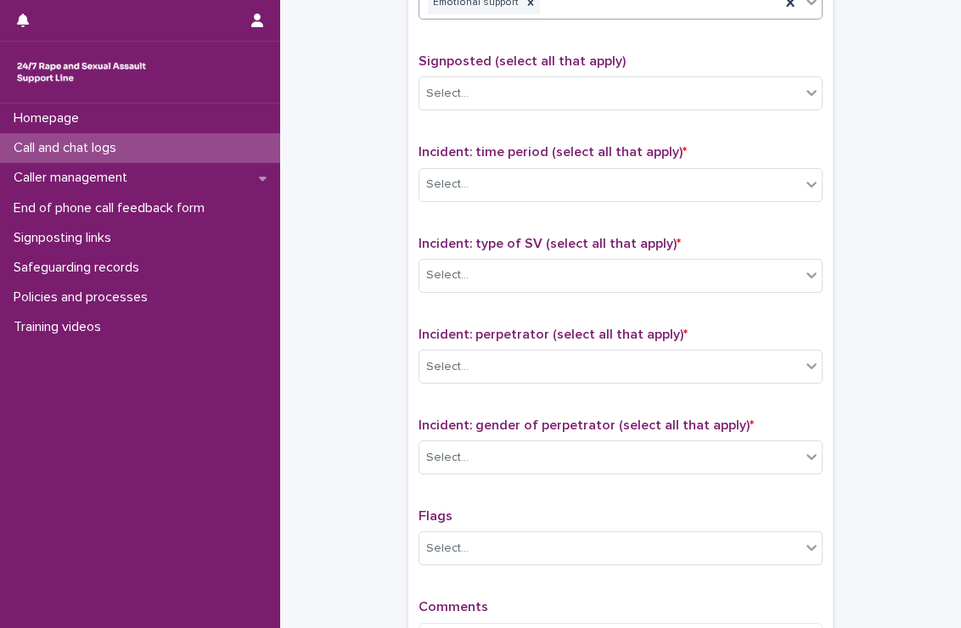
scroll to position [1022, 0]
click at [518, 171] on div "Select..." at bounding box center [609, 185] width 381 height 28
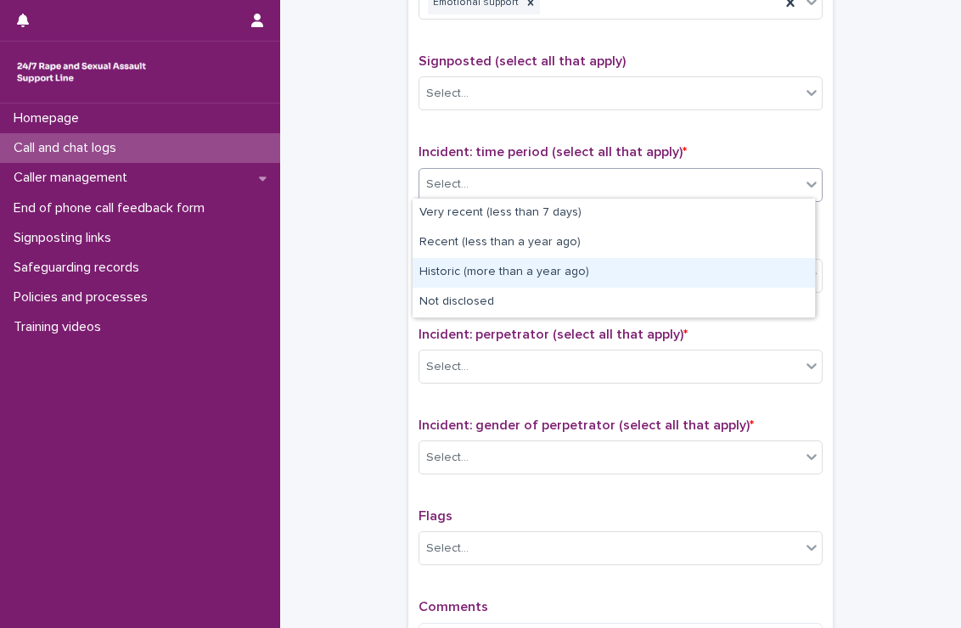
click at [503, 261] on div "Historic (more than a year ago)" at bounding box center [613, 273] width 402 height 30
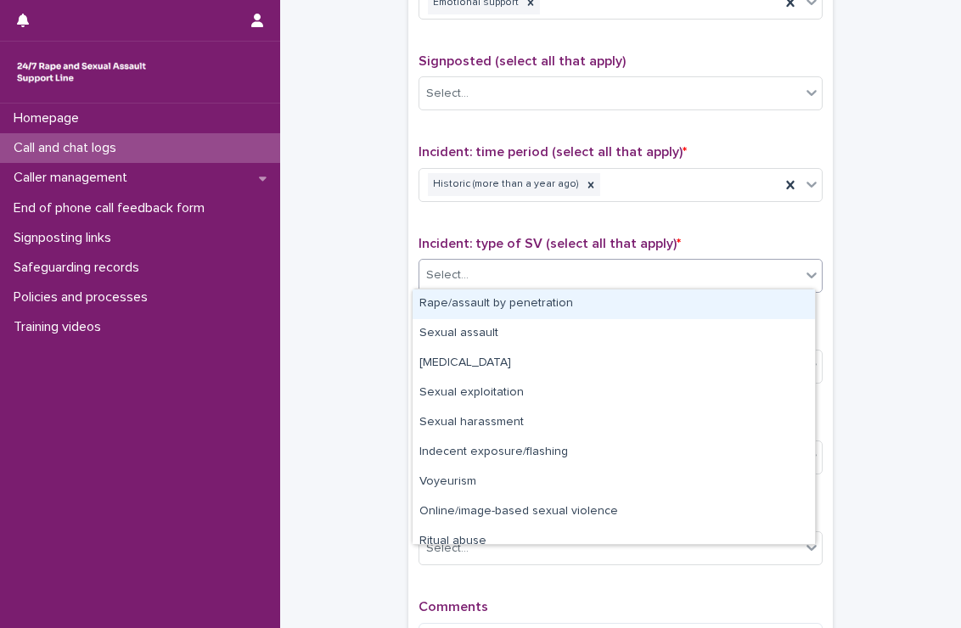
click at [503, 261] on div "Select..." at bounding box center [609, 275] width 381 height 28
click at [498, 301] on div "Rape/assault by penetration" at bounding box center [613, 304] width 402 height 30
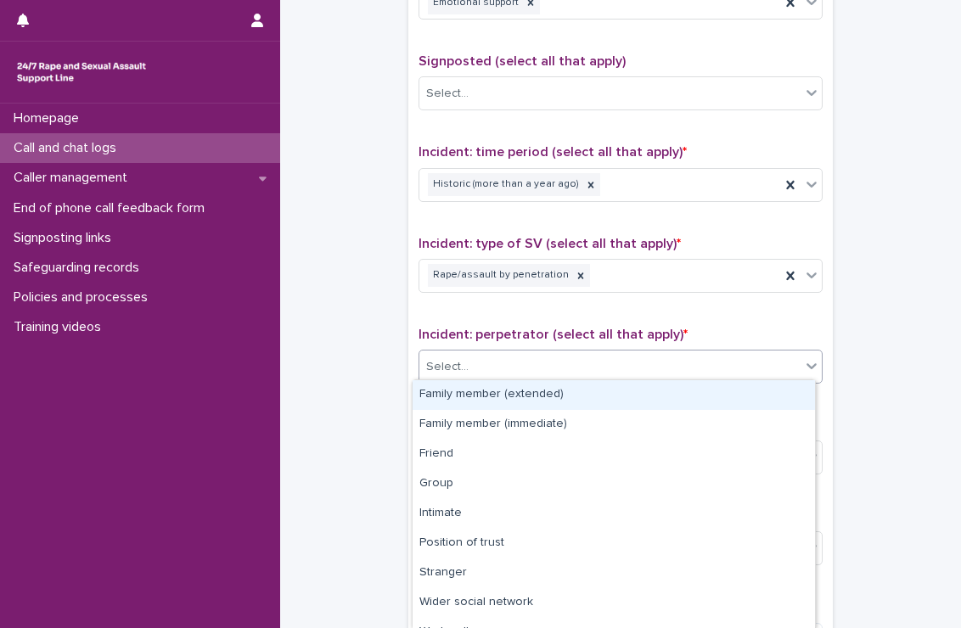
click at [501, 357] on div "Select..." at bounding box center [609, 367] width 381 height 28
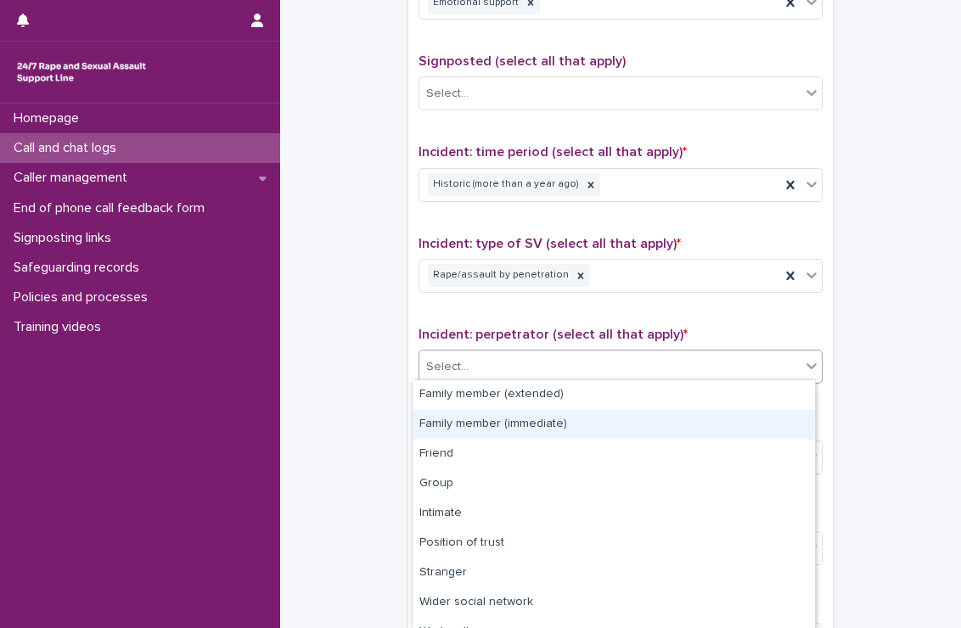
click at [496, 415] on div "Family member (immediate)" at bounding box center [613, 425] width 402 height 30
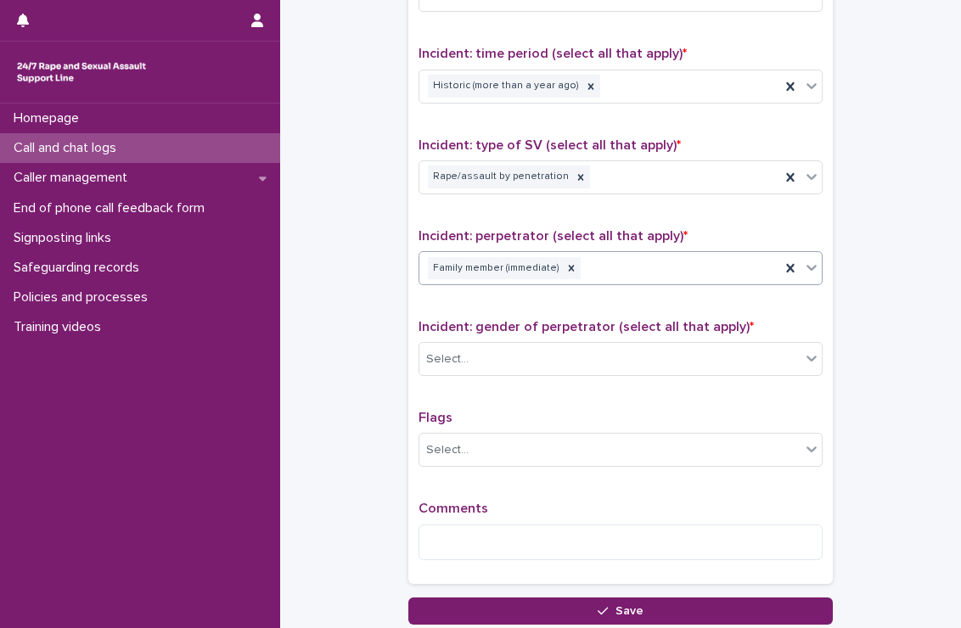
scroll to position [1245, 0]
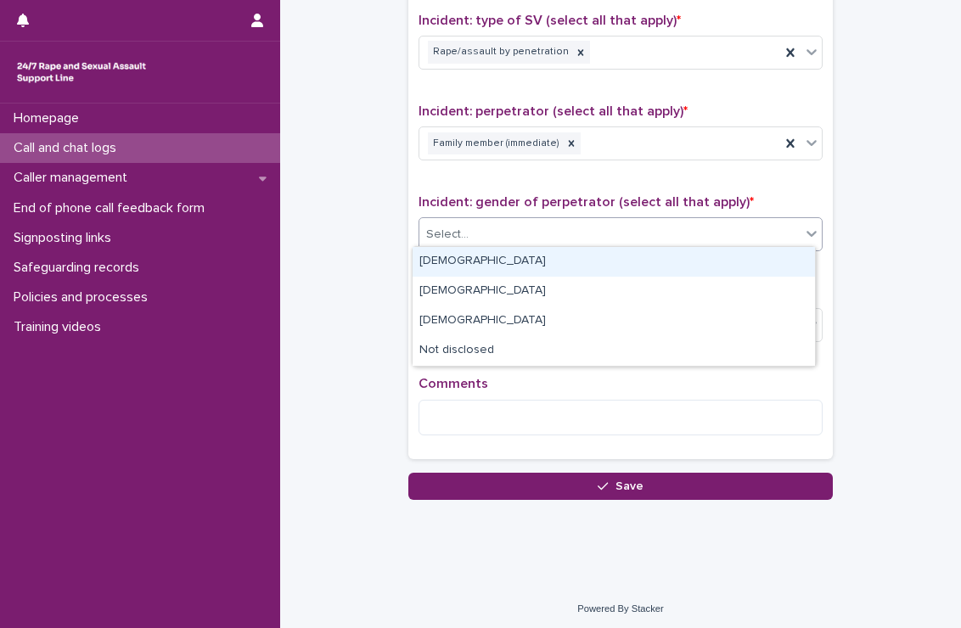
click at [505, 227] on div "Select..." at bounding box center [609, 235] width 381 height 28
click at [487, 260] on div "[DEMOGRAPHIC_DATA]" at bounding box center [613, 262] width 402 height 30
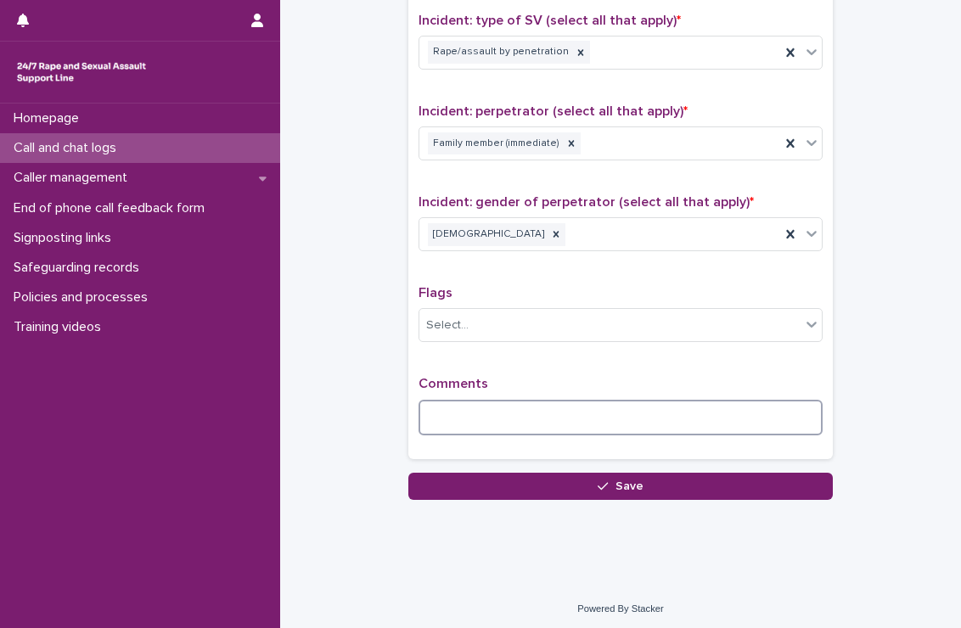
click at [469, 403] on textarea at bounding box center [620, 418] width 404 height 36
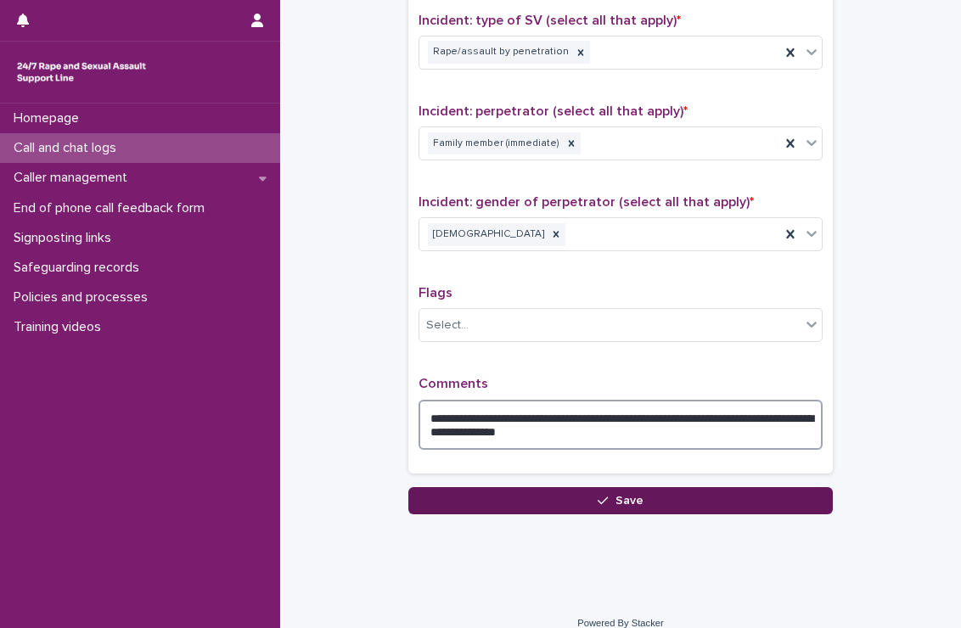
type textarea "**********"
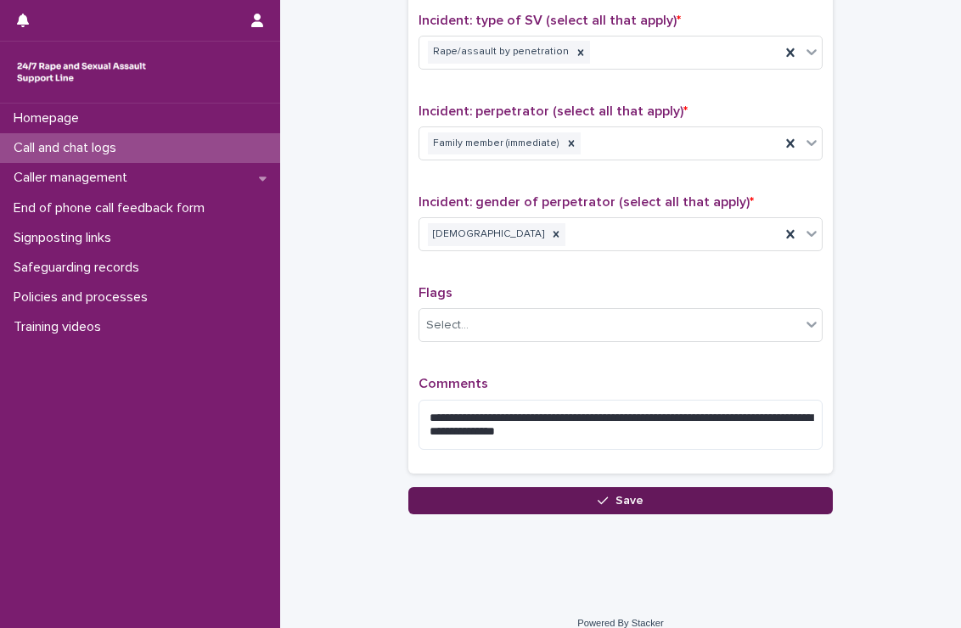
click at [562, 496] on button "Save" at bounding box center [620, 500] width 424 height 27
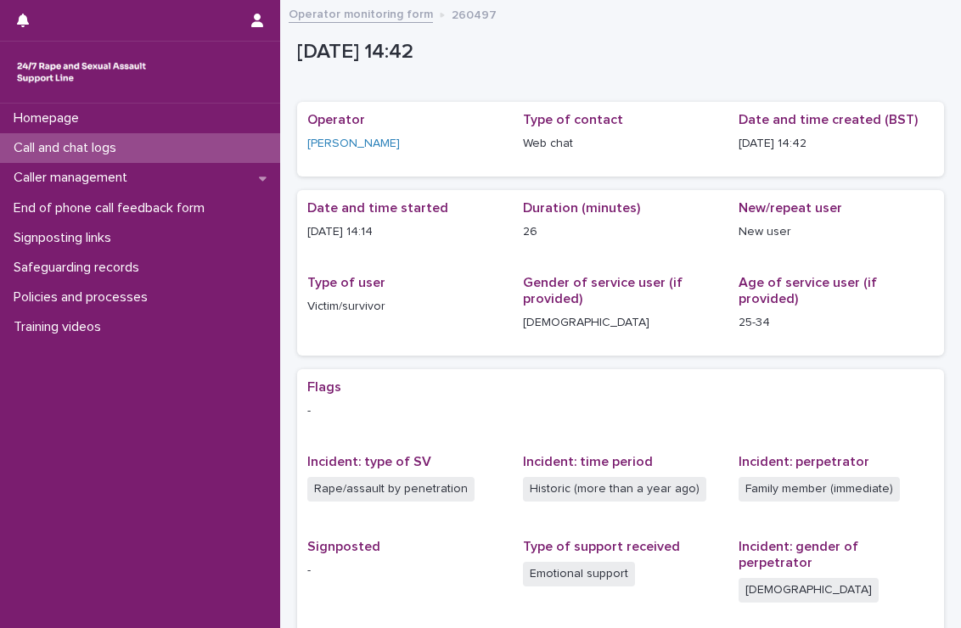
click at [202, 142] on div "Call and chat logs" at bounding box center [140, 148] width 280 height 30
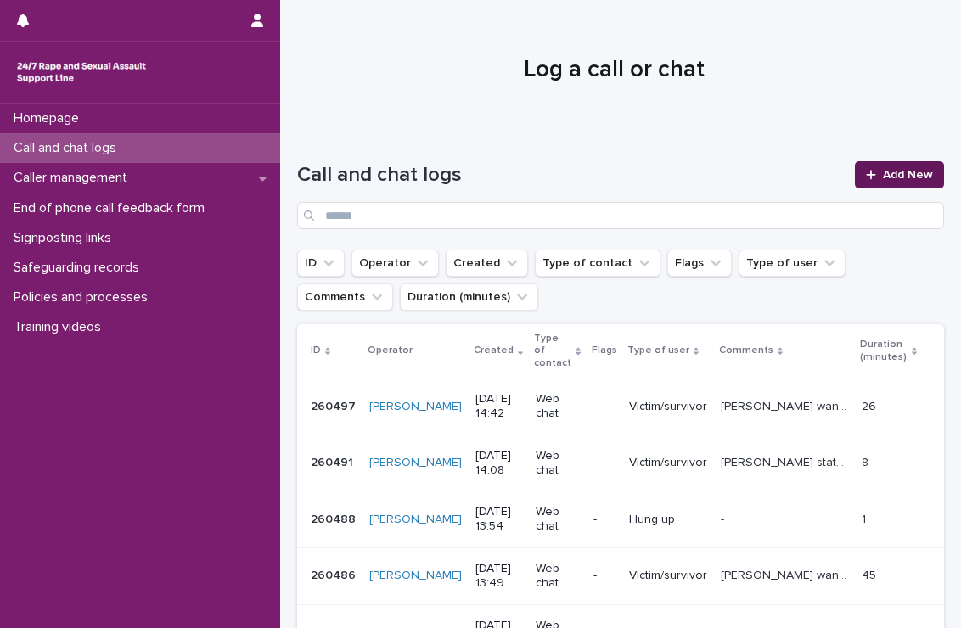
click at [868, 175] on div at bounding box center [873, 175] width 17 height 12
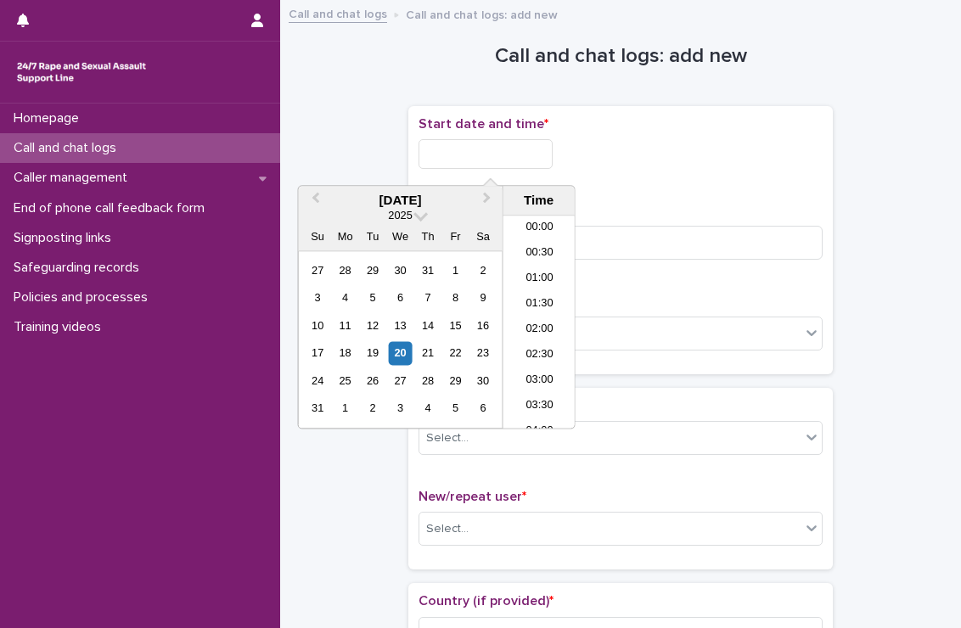
scroll to position [670, 0]
click at [552, 151] on input "text" at bounding box center [485, 154] width 134 height 30
click at [535, 355] on li "15:30" at bounding box center [539, 347] width 72 height 25
click at [536, 155] on input "**********" at bounding box center [485, 154] width 134 height 30
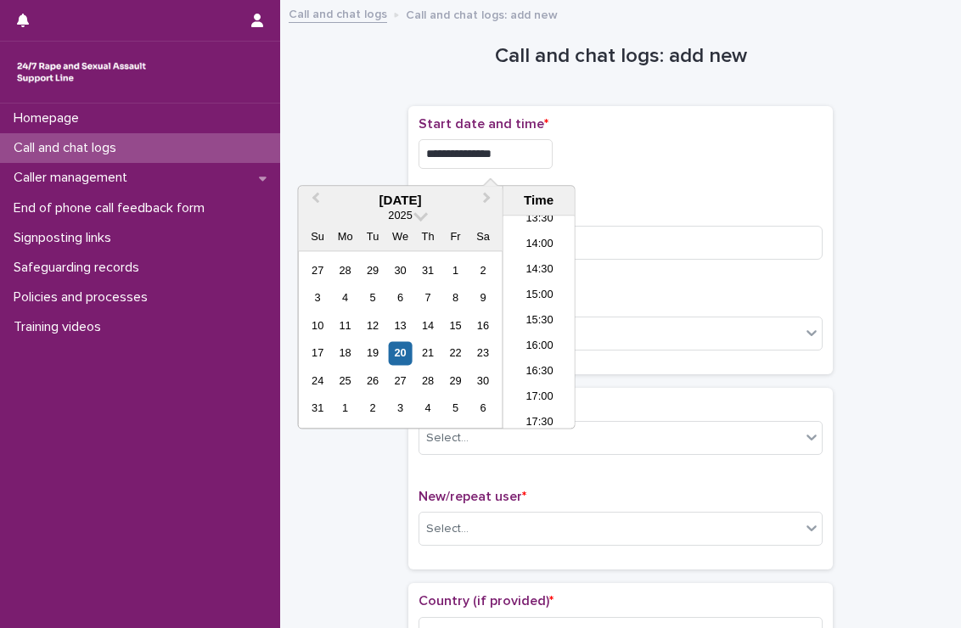
type input "**********"
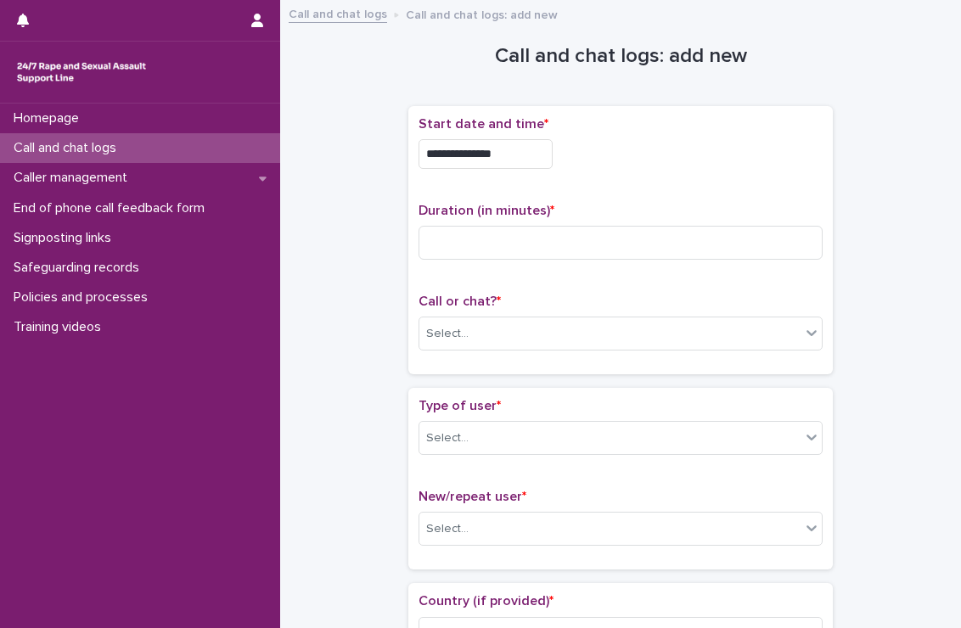
click at [614, 175] on div "**********" at bounding box center [620, 149] width 404 height 66
click at [591, 238] on input at bounding box center [620, 243] width 404 height 34
type input "**"
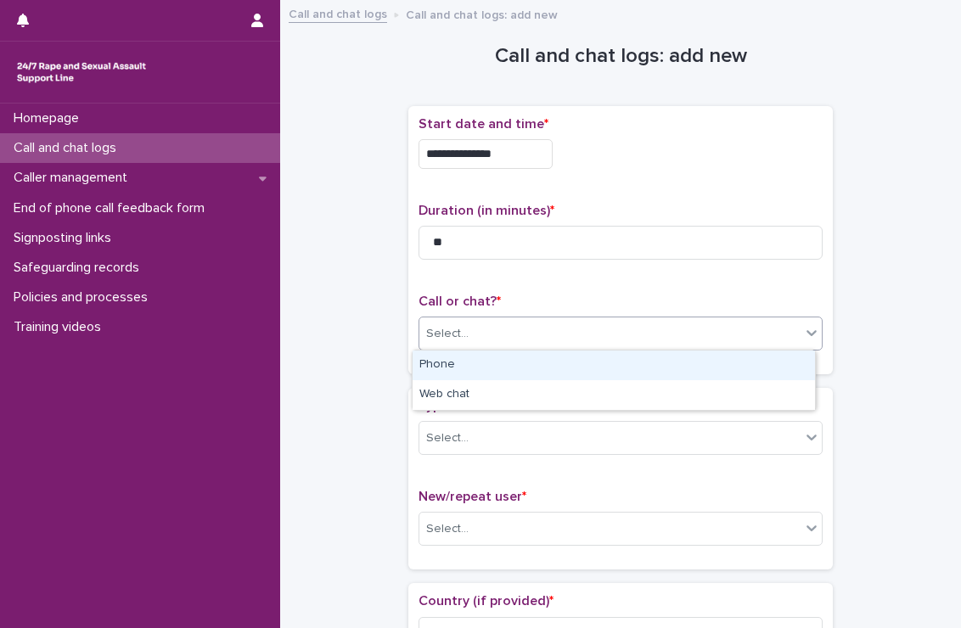
click at [468, 337] on div "Select..." at bounding box center [609, 334] width 381 height 28
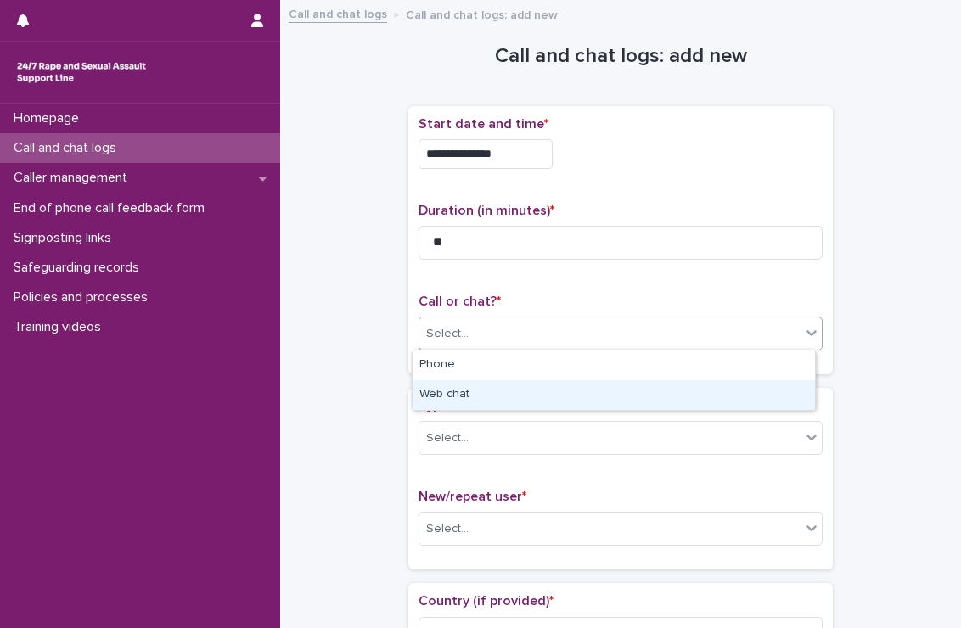
click at [451, 389] on div "Web chat" at bounding box center [613, 395] width 402 height 30
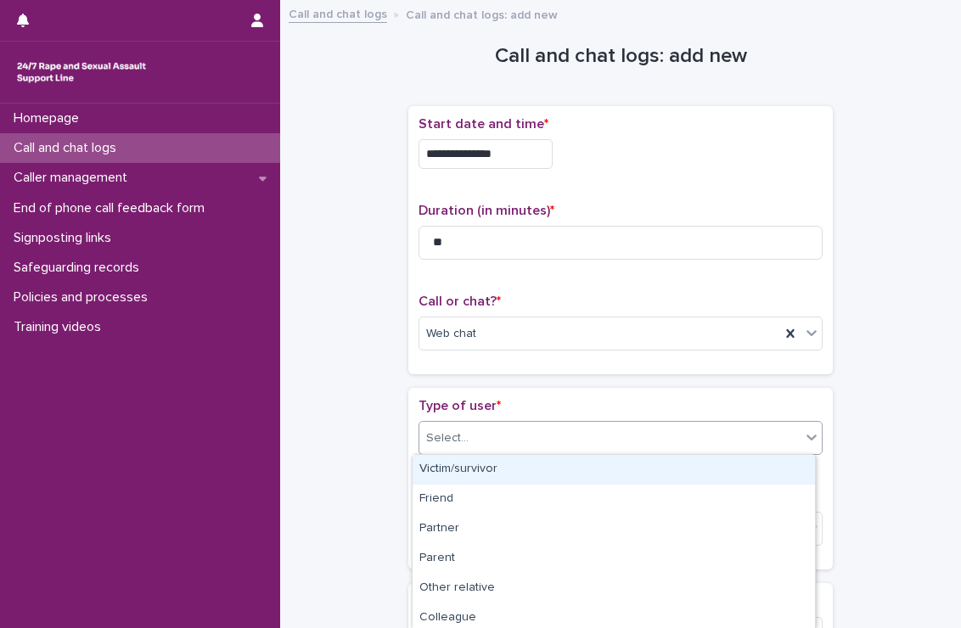
click at [460, 440] on div "Select..." at bounding box center [609, 438] width 381 height 28
click at [459, 465] on div "Victim/survivor" at bounding box center [613, 470] width 402 height 30
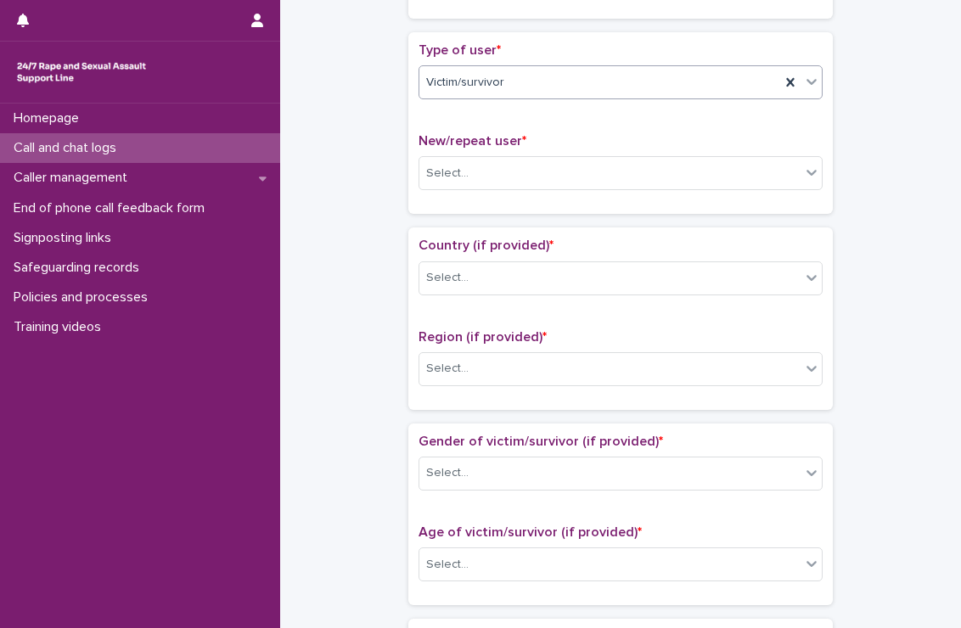
scroll to position [356, 0]
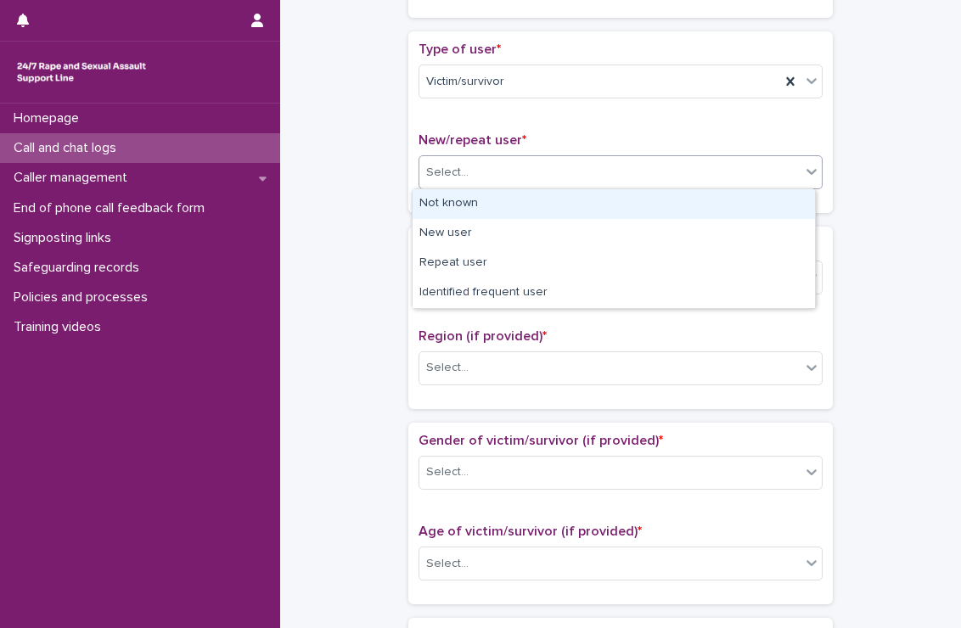
click at [508, 179] on div "Select..." at bounding box center [609, 173] width 381 height 28
click at [487, 195] on div "Not known" at bounding box center [613, 204] width 402 height 30
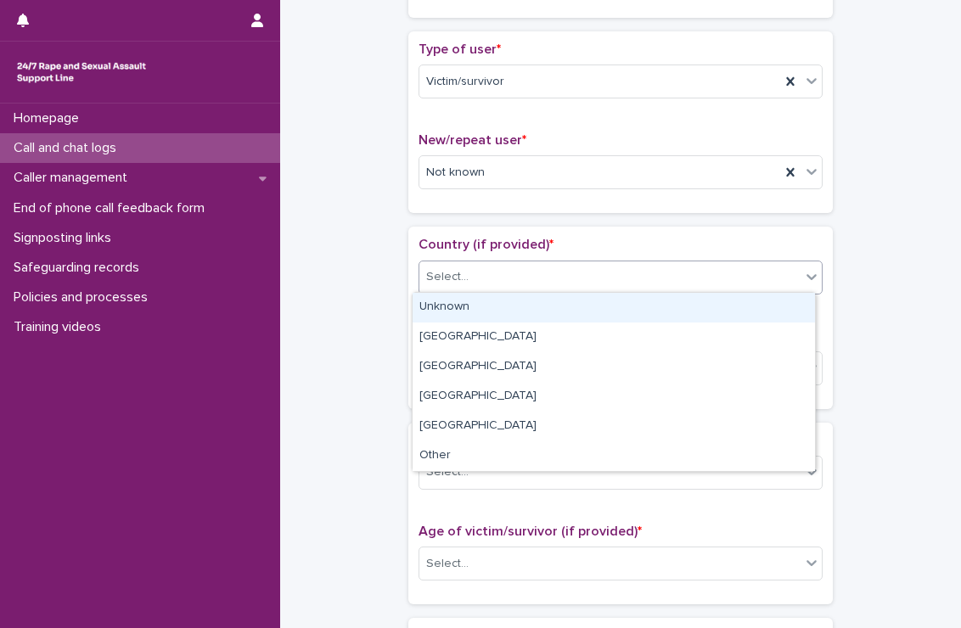
click at [465, 288] on div "Select..." at bounding box center [609, 277] width 381 height 28
click at [455, 311] on div "Unknown" at bounding box center [613, 308] width 402 height 30
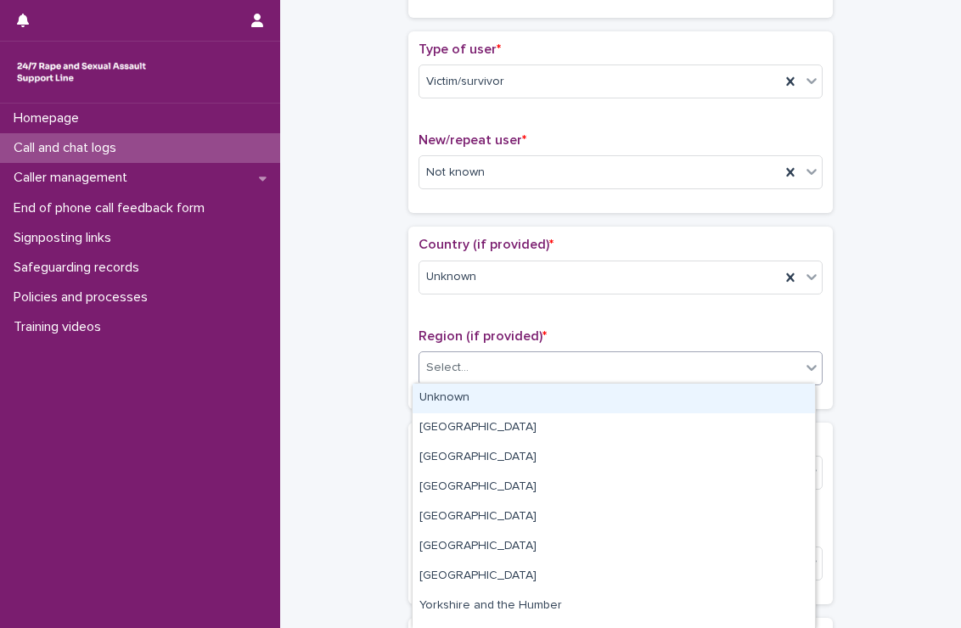
click at [445, 374] on div "Select..." at bounding box center [447, 368] width 42 height 18
click at [448, 395] on div "Unknown" at bounding box center [613, 399] width 402 height 30
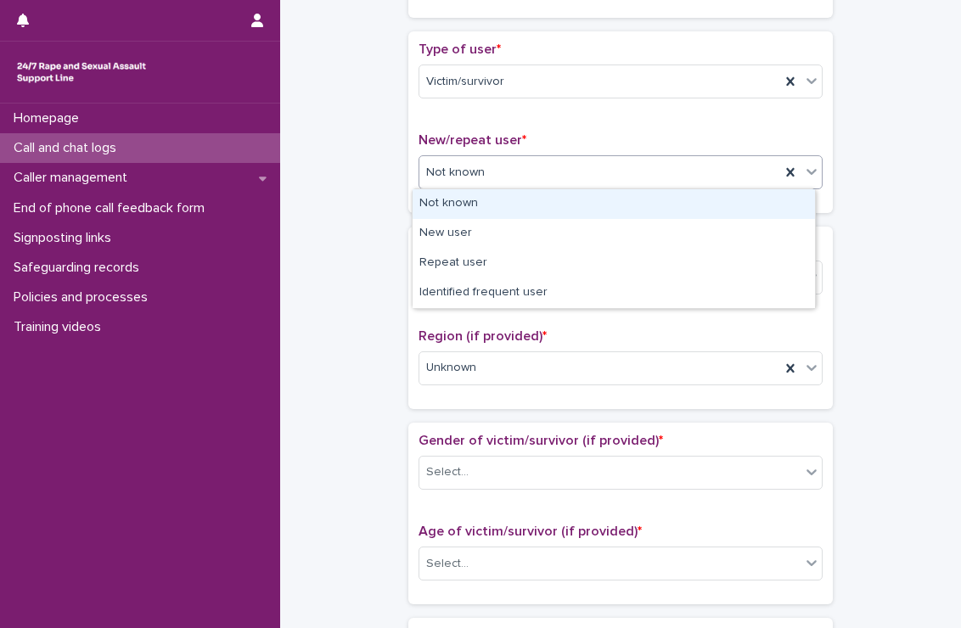
click at [484, 177] on div "Not known" at bounding box center [599, 173] width 361 height 28
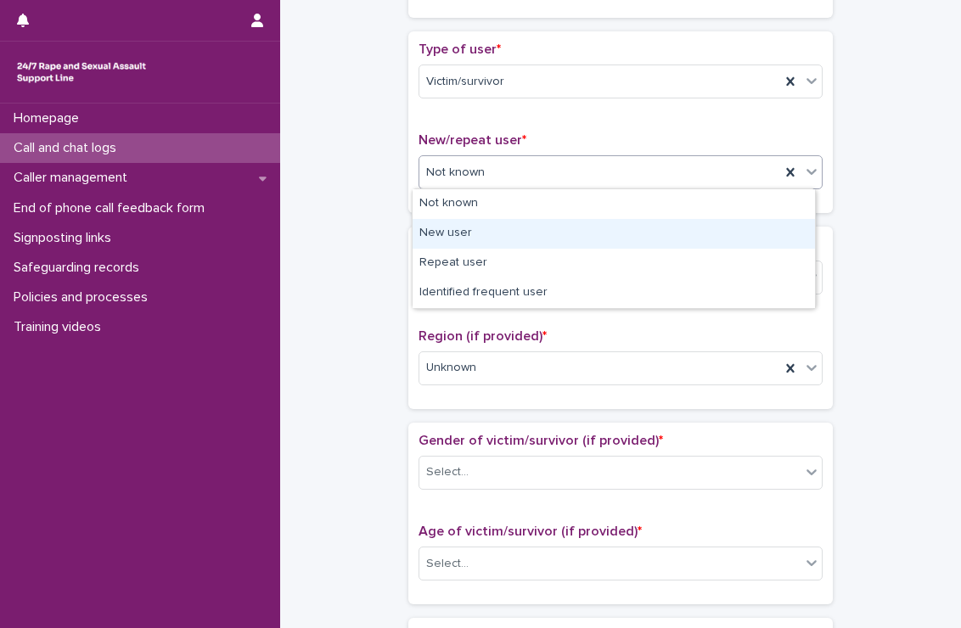
click at [468, 229] on div "New user" at bounding box center [613, 234] width 402 height 30
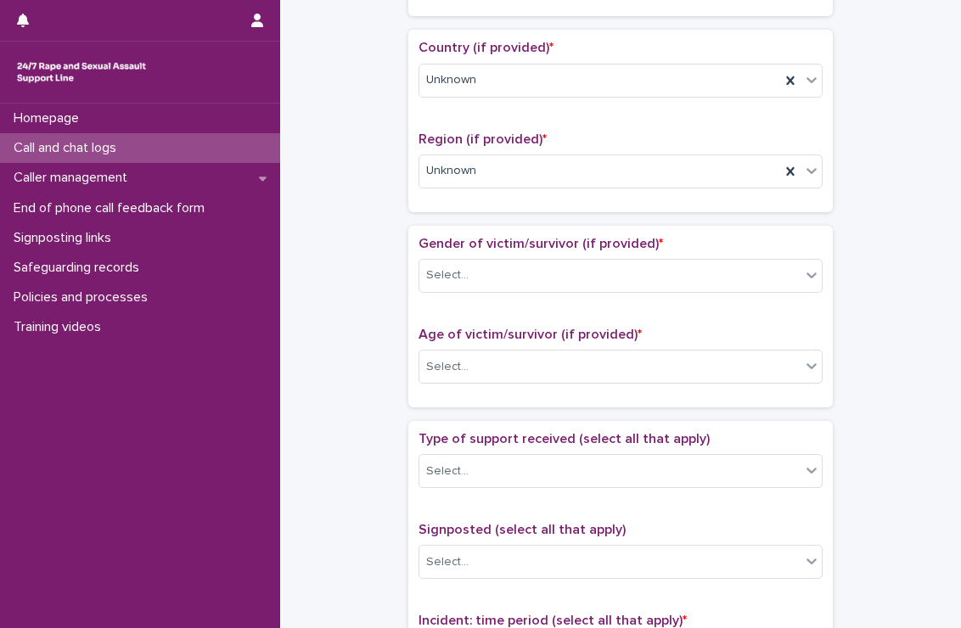
scroll to position [555, 0]
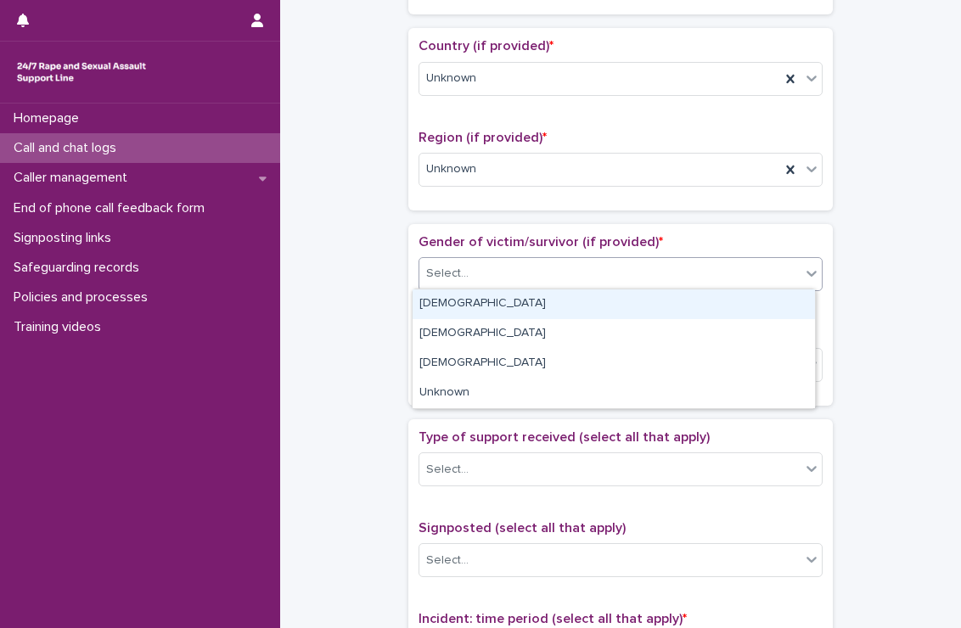
click at [489, 271] on div "Select..." at bounding box center [609, 274] width 381 height 28
click at [473, 311] on div "[DEMOGRAPHIC_DATA]" at bounding box center [613, 304] width 402 height 30
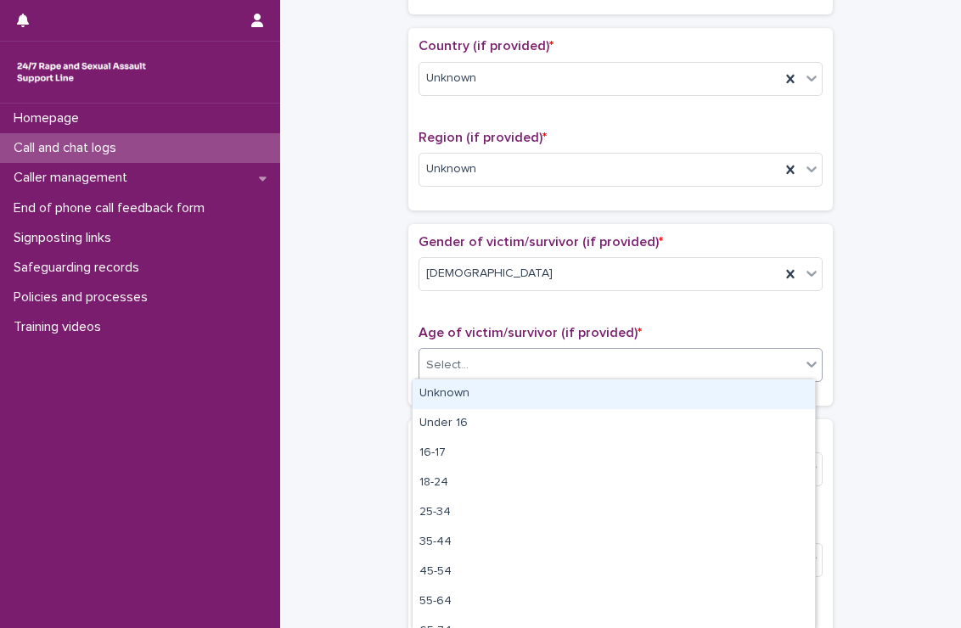
click at [475, 356] on div "Select..." at bounding box center [609, 365] width 381 height 28
click at [465, 389] on div "Unknown" at bounding box center [613, 394] width 402 height 30
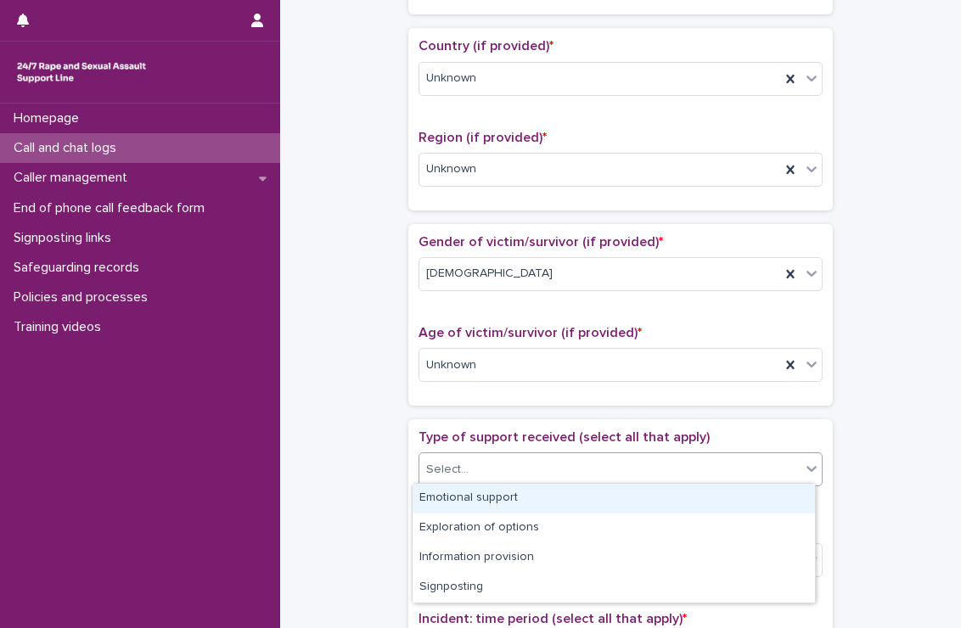
click at [460, 469] on div "Select..." at bounding box center [609, 470] width 381 height 28
click at [453, 497] on div "Emotional support" at bounding box center [613, 499] width 402 height 30
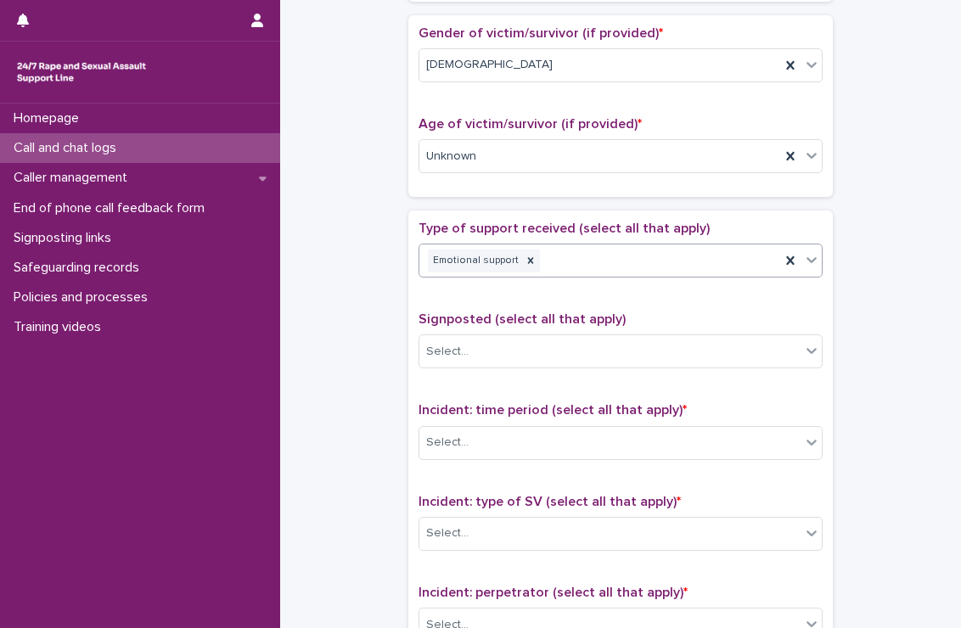
scroll to position [765, 0]
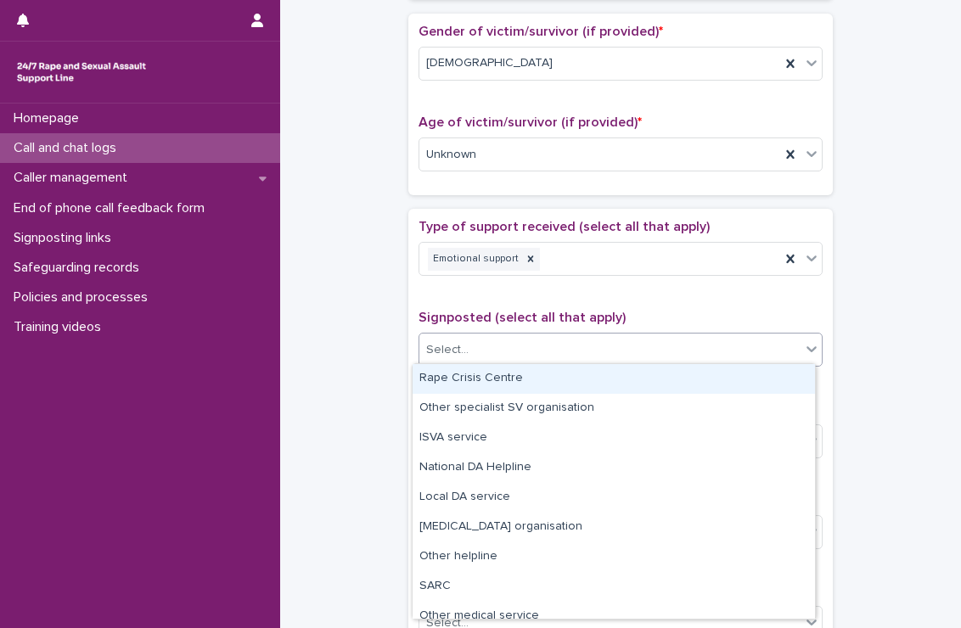
click at [544, 345] on div "Select..." at bounding box center [609, 350] width 381 height 28
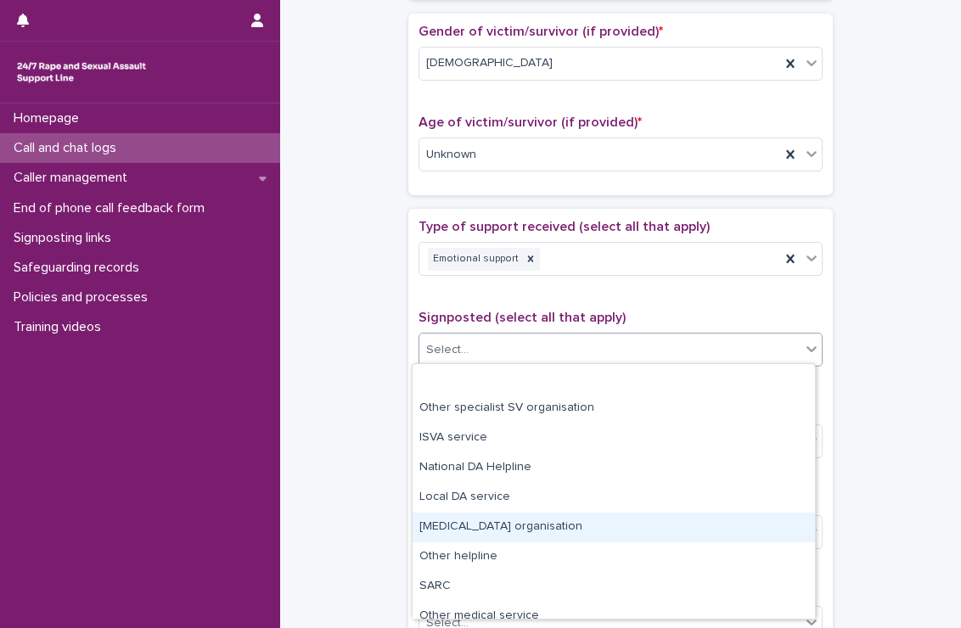
scroll to position [102, 0]
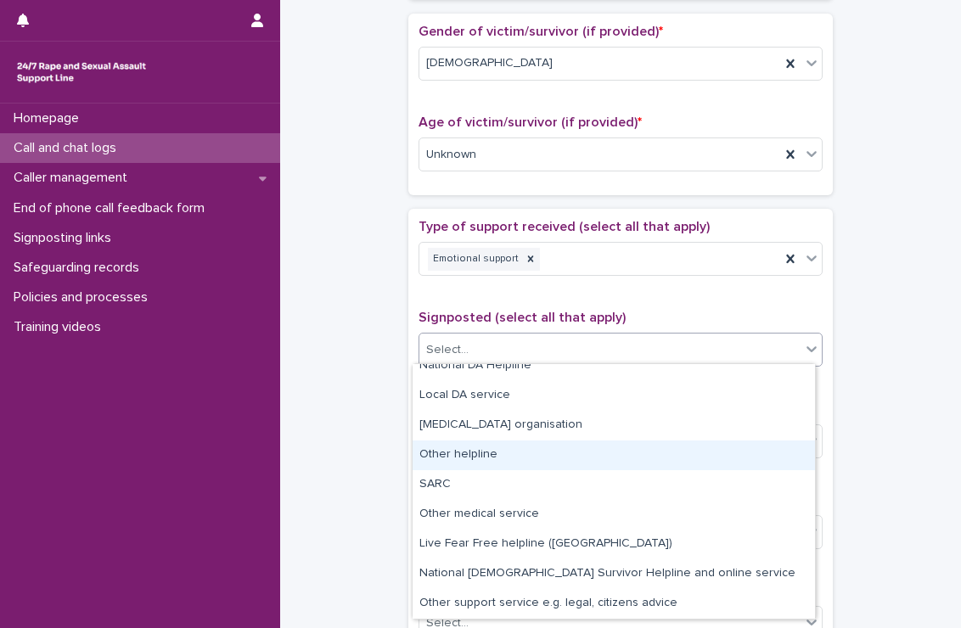
drag, startPoint x: 528, startPoint y: 510, endPoint x: 526, endPoint y: 459, distance: 50.9
click at [526, 459] on div "Other helpline" at bounding box center [613, 455] width 402 height 30
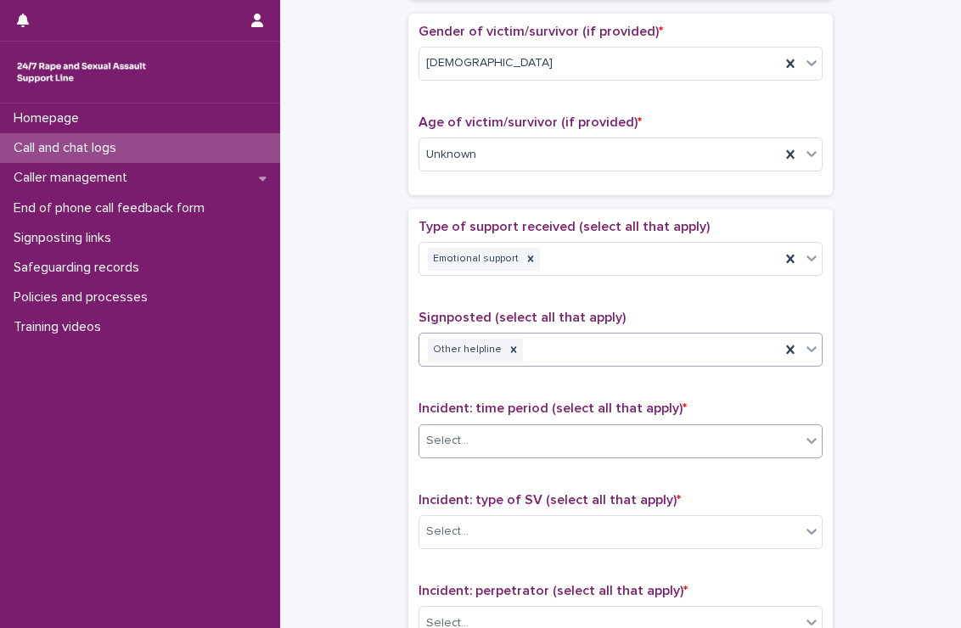
click at [549, 434] on div "Select..." at bounding box center [609, 441] width 381 height 28
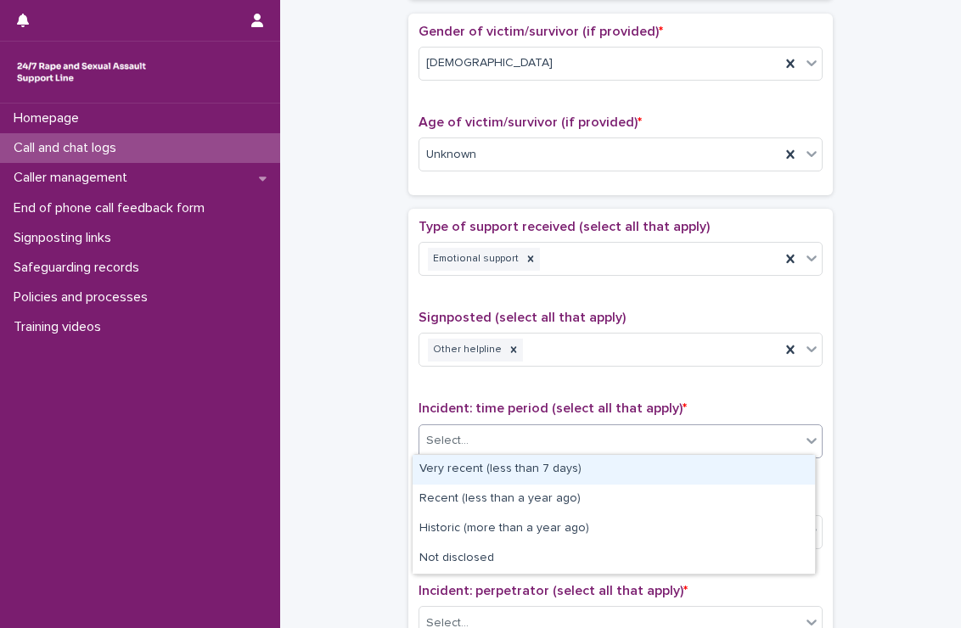
click at [515, 471] on div "Very recent (less than 7 days)" at bounding box center [613, 470] width 402 height 30
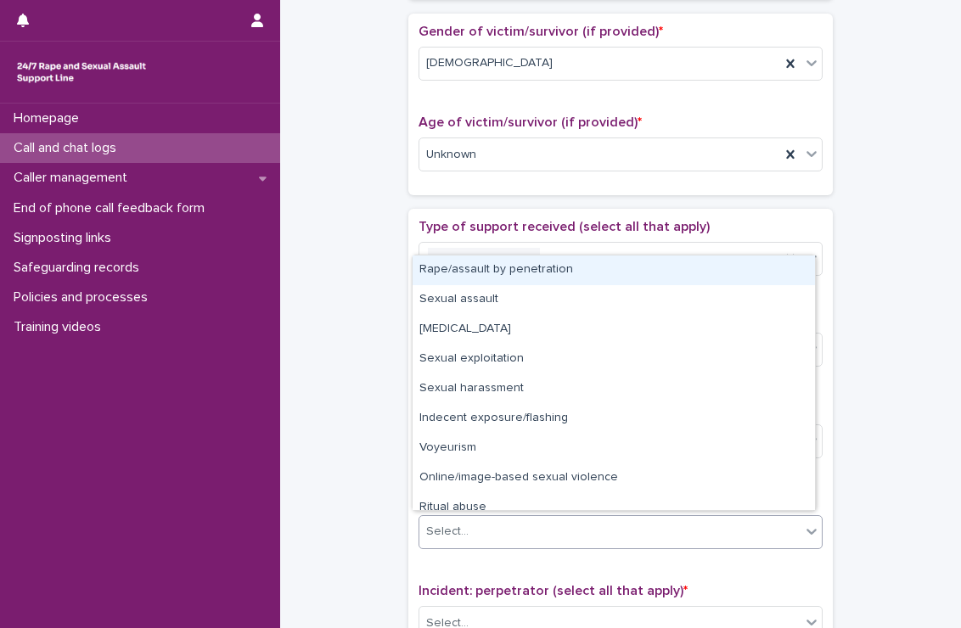
click at [490, 535] on div "Select..." at bounding box center [609, 532] width 381 height 28
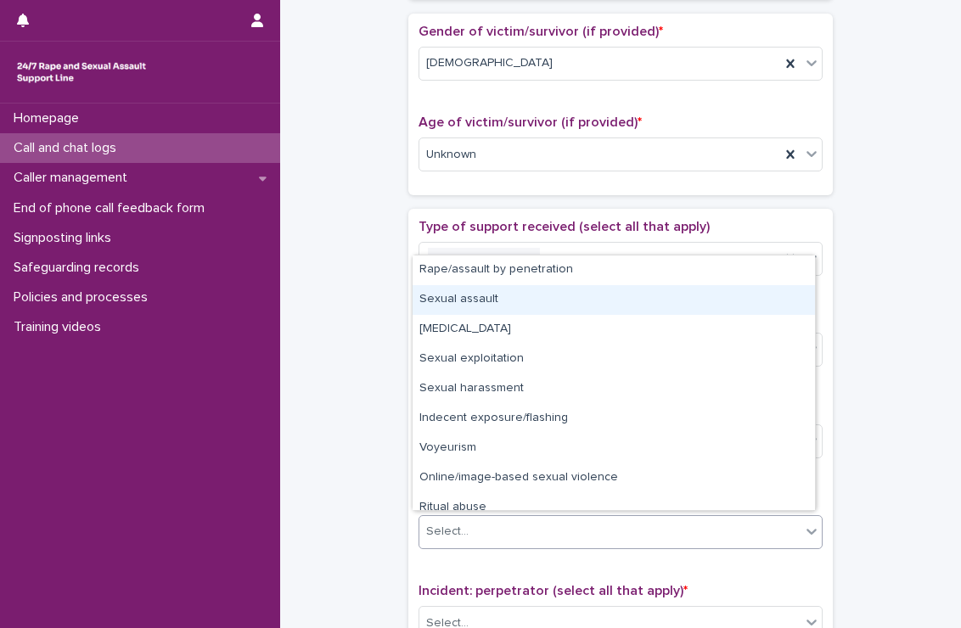
click at [530, 305] on div "Sexual assault" at bounding box center [613, 300] width 402 height 30
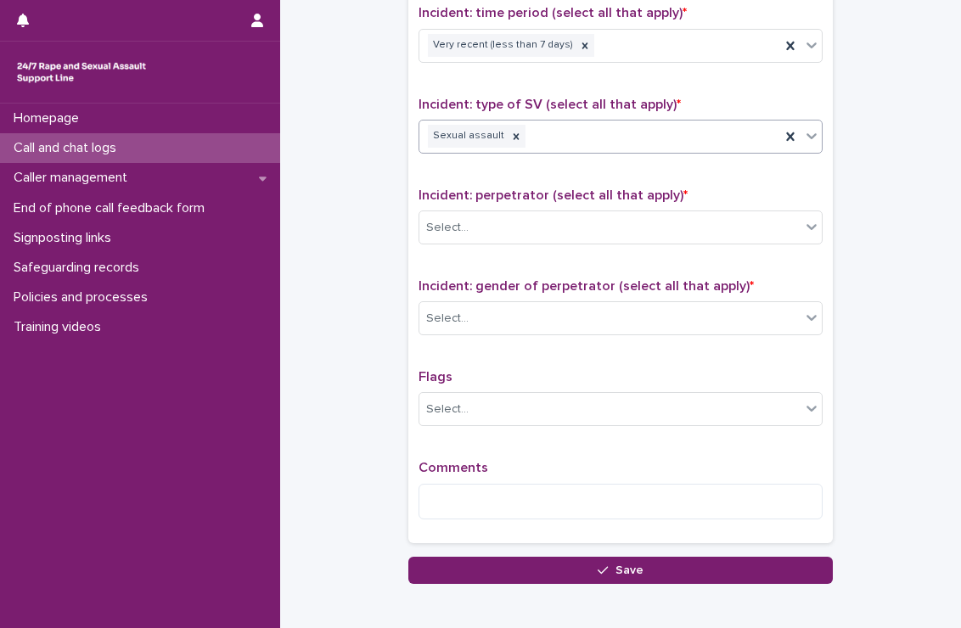
scroll to position [1160, 0]
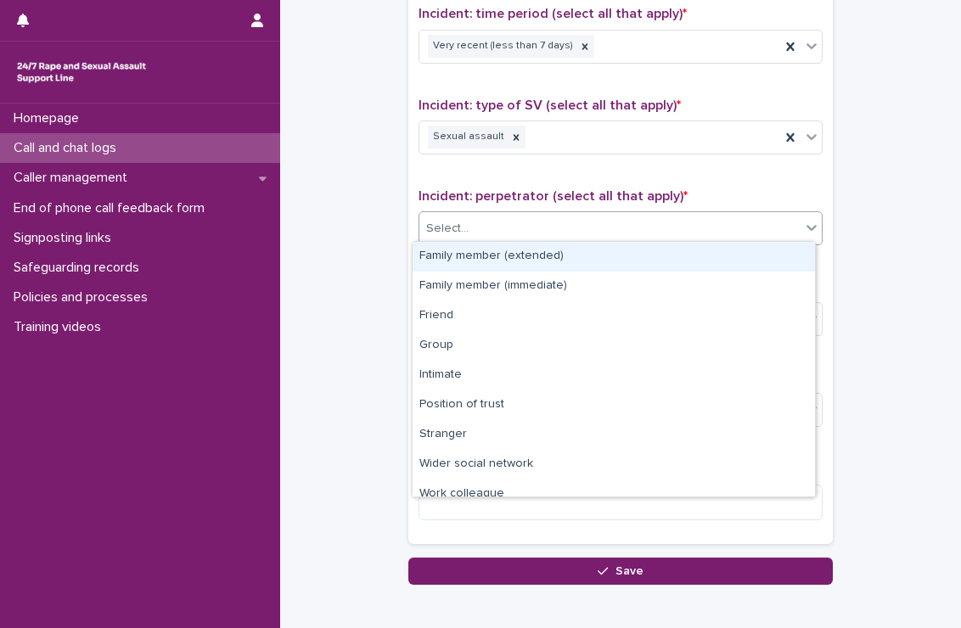
click at [567, 217] on div "Select..." at bounding box center [609, 229] width 381 height 28
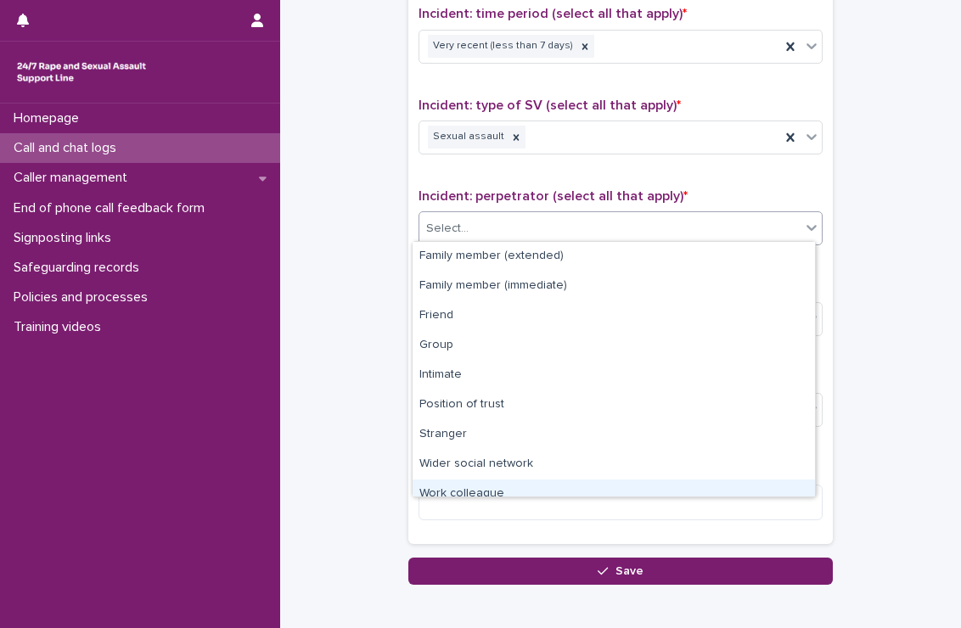
click at [513, 483] on div "Work colleague" at bounding box center [613, 494] width 402 height 30
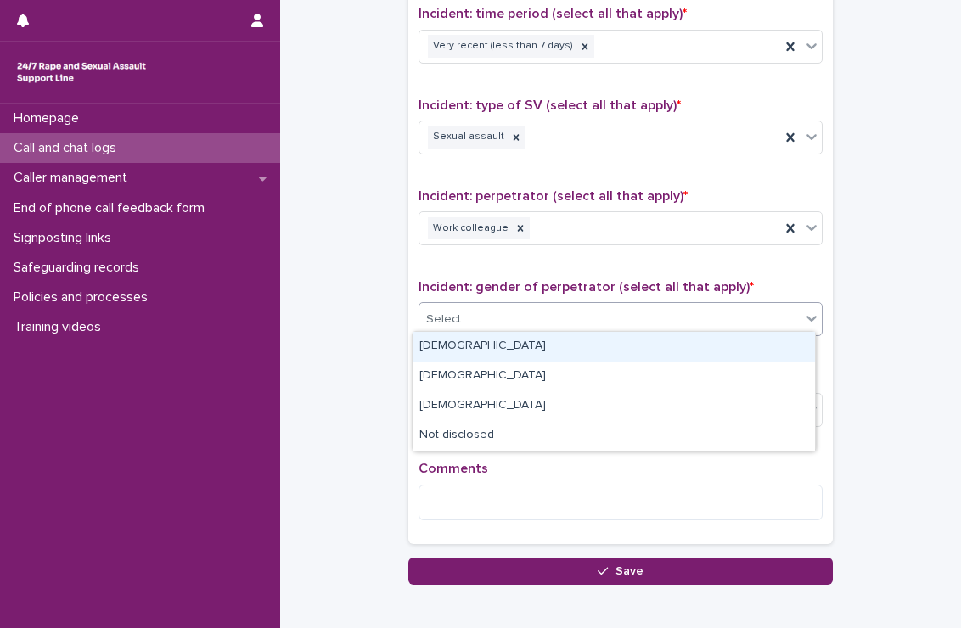
click at [552, 307] on div "Select..." at bounding box center [609, 319] width 381 height 28
click at [517, 343] on div "[DEMOGRAPHIC_DATA]" at bounding box center [613, 347] width 402 height 30
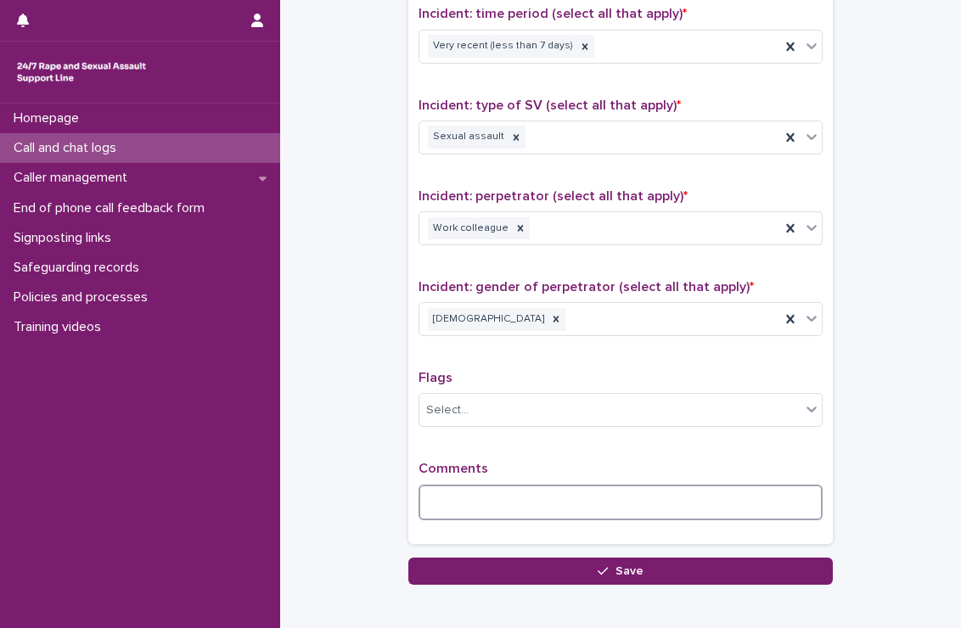
click at [473, 496] on textarea at bounding box center [620, 503] width 404 height 36
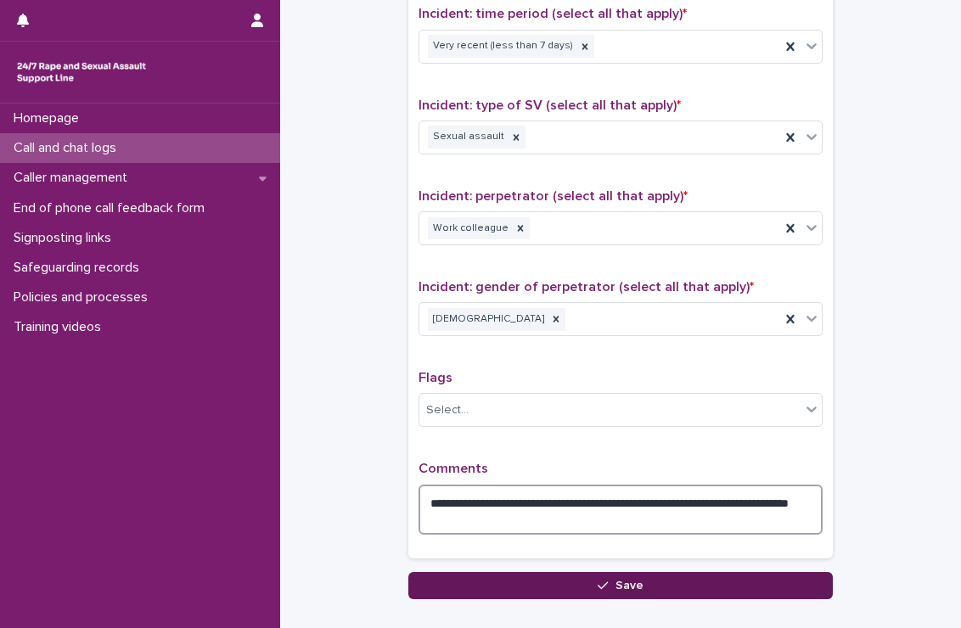
type textarea "**********"
click at [507, 576] on button "Save" at bounding box center [620, 585] width 424 height 27
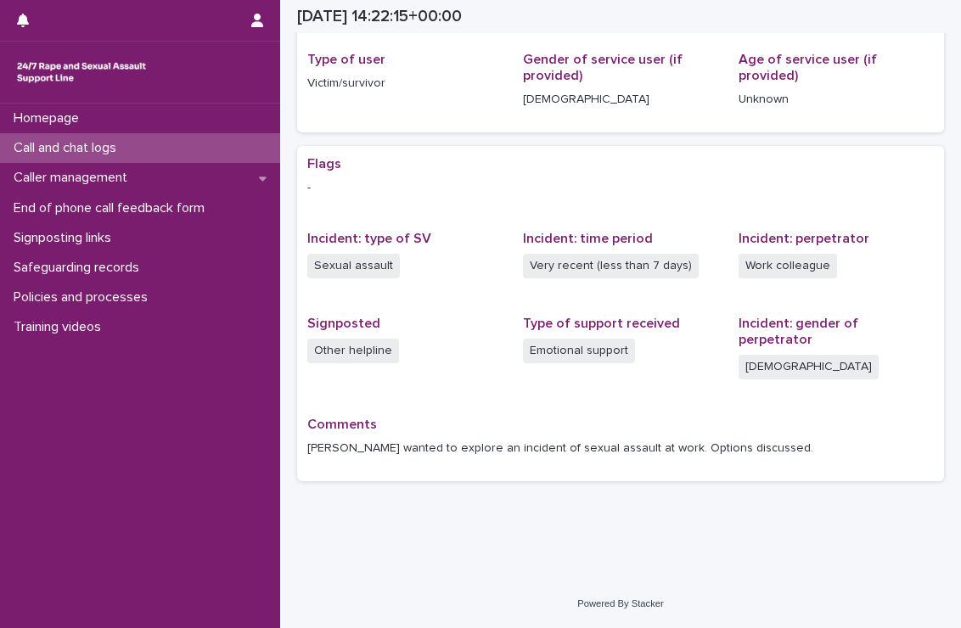
scroll to position [207, 0]
